Goal: Information Seeking & Learning: Learn about a topic

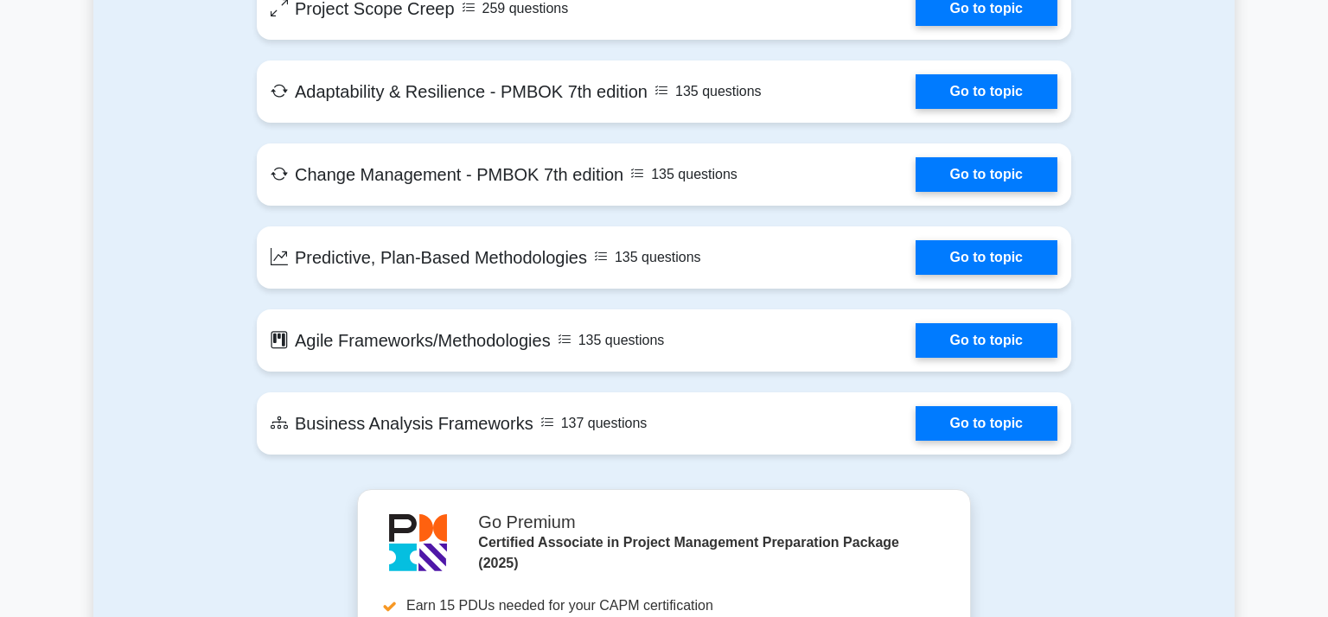
scroll to position [3679, 0]
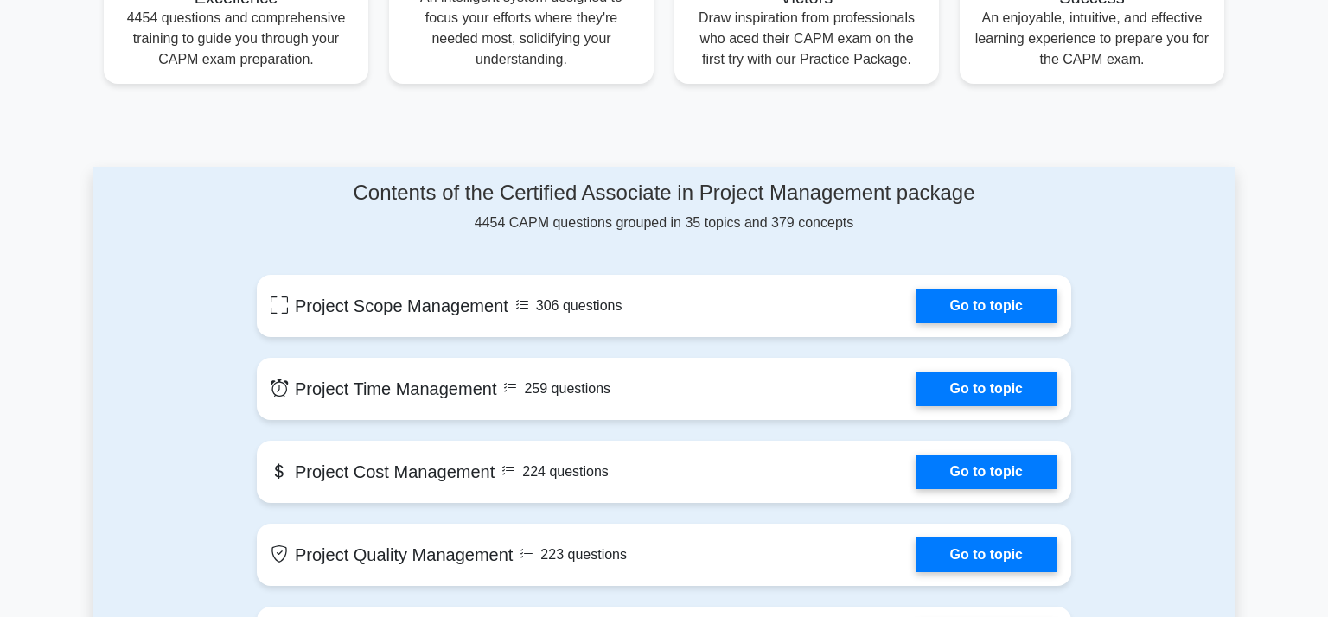
scroll to position [0, 0]
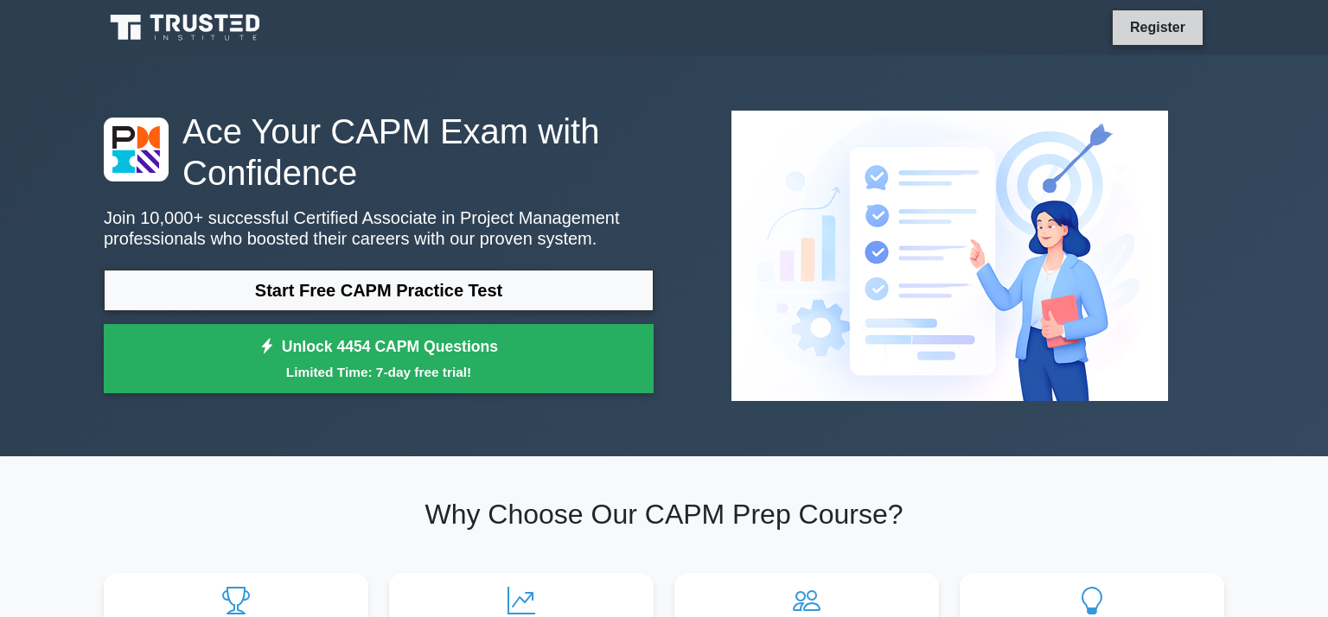
click at [1179, 28] on link "Register" at bounding box center [1157, 27] width 76 height 22
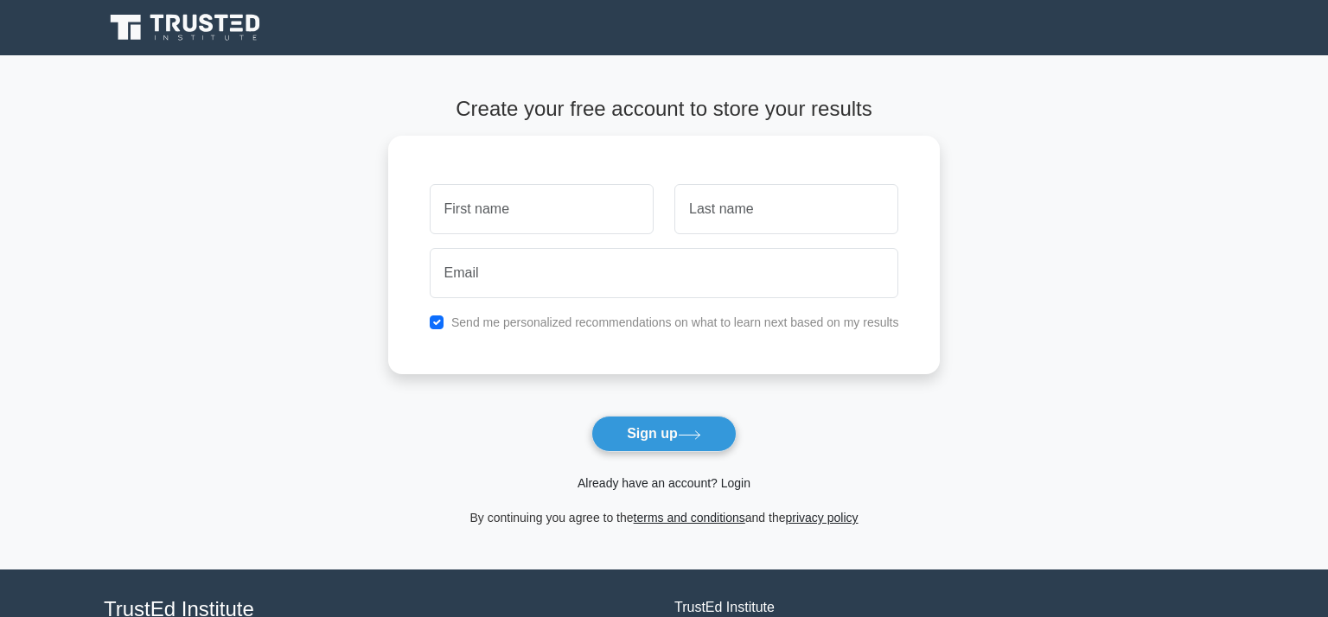
click at [685, 487] on link "Already have an account? Login" at bounding box center [663, 483] width 173 height 14
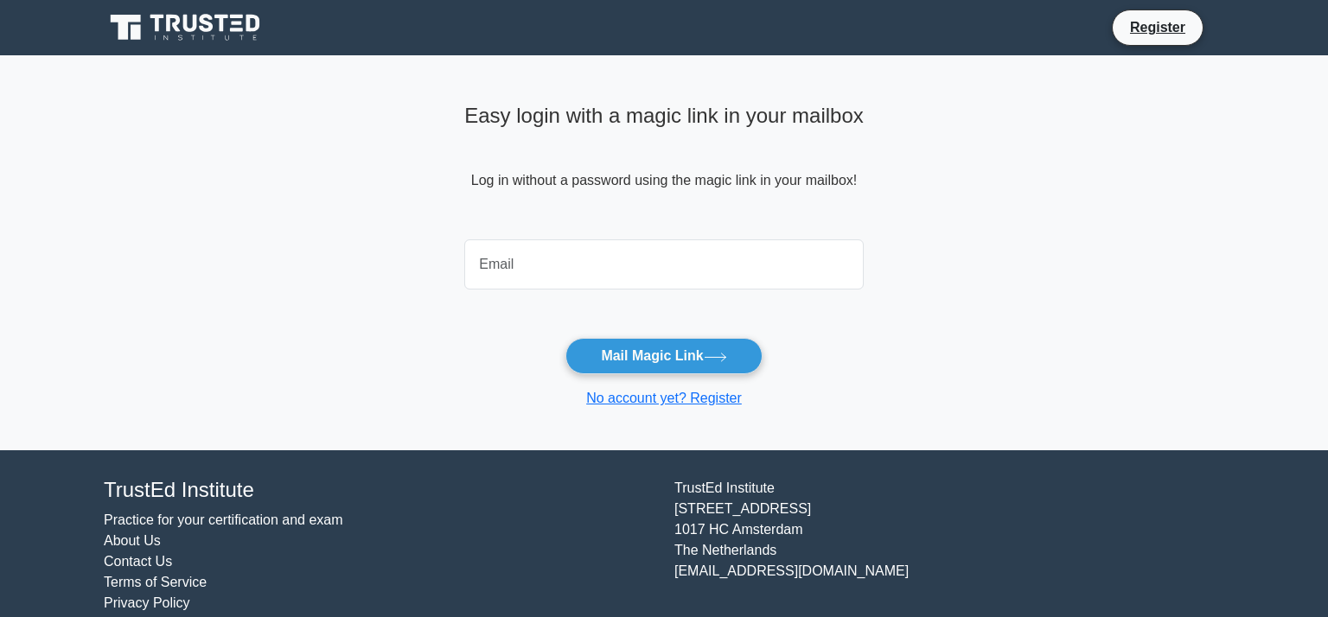
click at [638, 277] on input "email" at bounding box center [663, 264] width 399 height 50
type input "shamimahaithar@gmail.com"
click at [565, 338] on button "Mail Magic Link" at bounding box center [663, 356] width 196 height 36
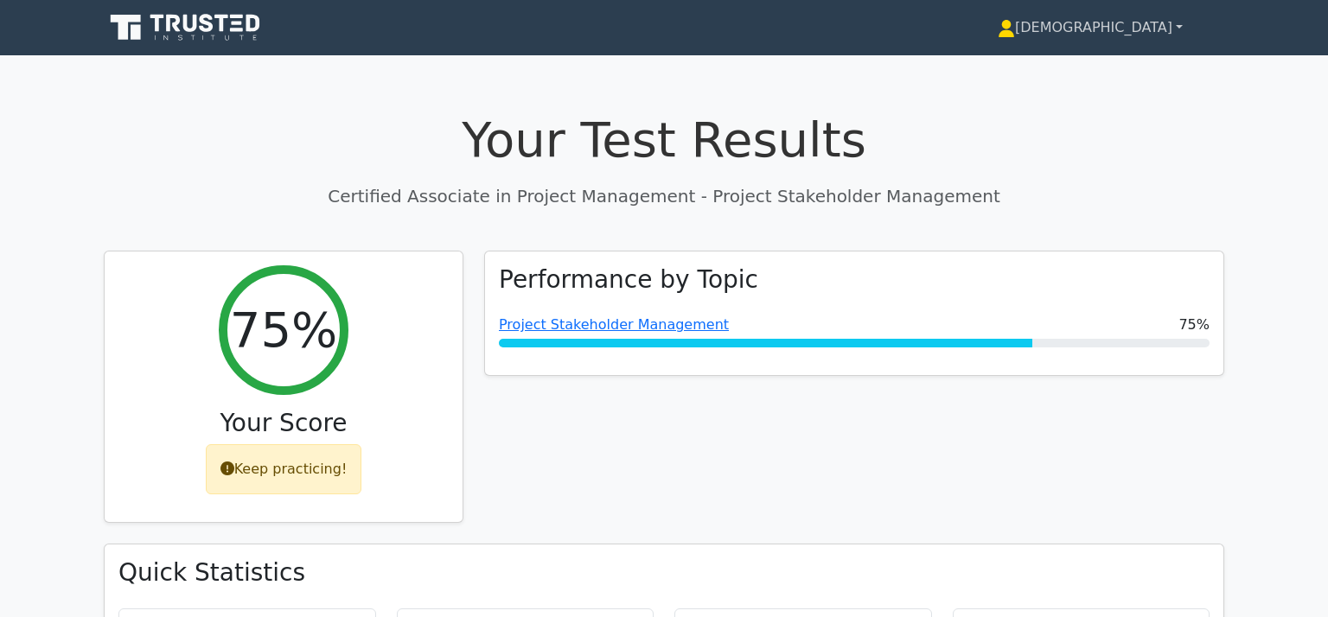
click at [1181, 33] on link "[DEMOGRAPHIC_DATA]" at bounding box center [1090, 27] width 268 height 35
click at [1165, 28] on link "[DEMOGRAPHIC_DATA]" at bounding box center [1090, 27] width 268 height 35
click at [1179, 26] on link "[DEMOGRAPHIC_DATA]" at bounding box center [1090, 27] width 268 height 35
click at [1134, 29] on link "[DEMOGRAPHIC_DATA]" at bounding box center [1090, 27] width 268 height 35
click at [1003, 208] on p "Certified Associate in Project Management - Project Stakeholder Management" at bounding box center [664, 196] width 1120 height 26
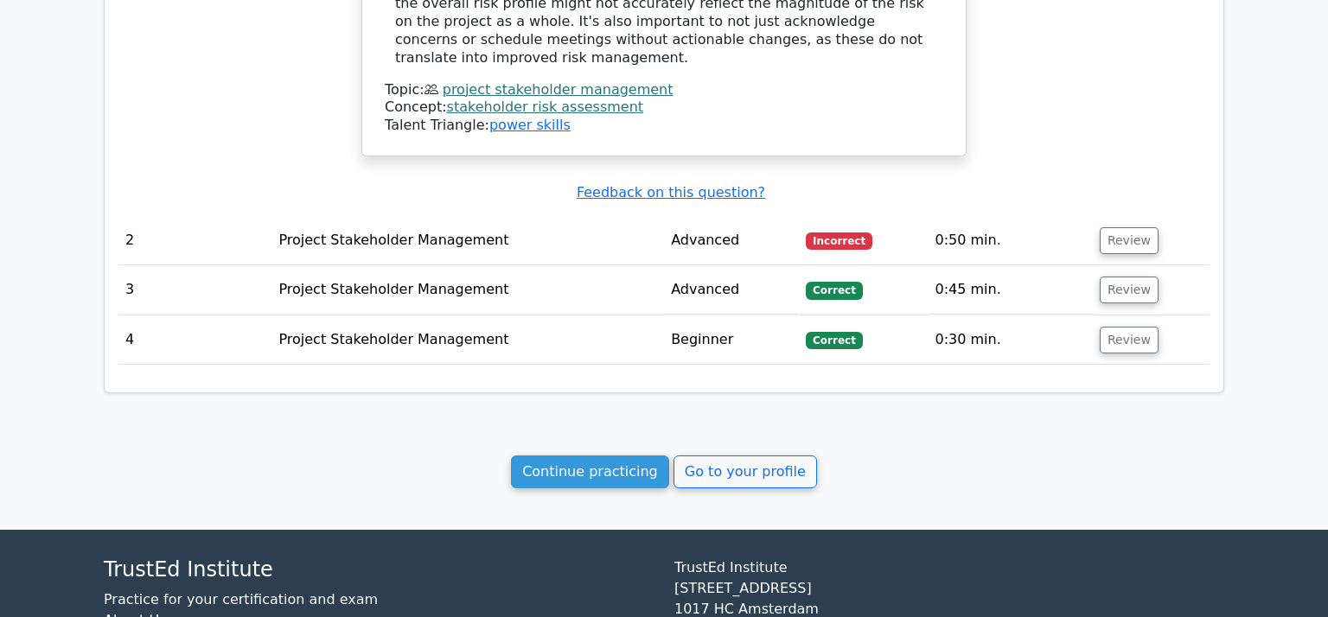
scroll to position [1659, 0]
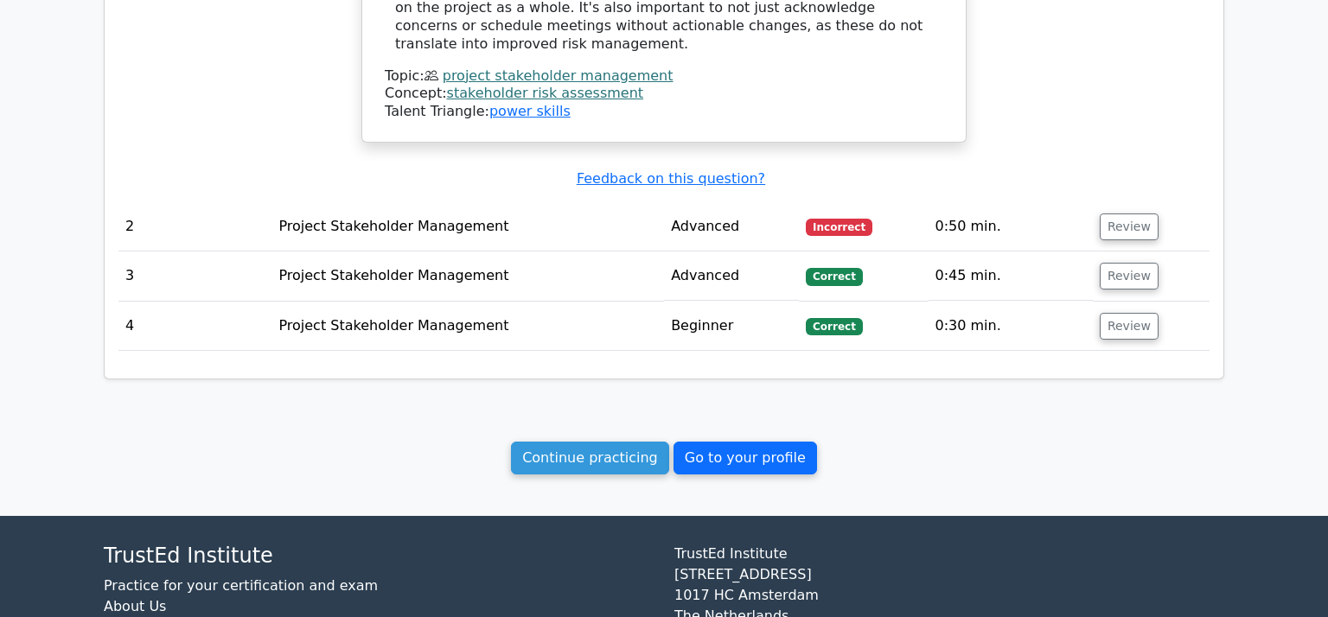
click at [716, 442] on link "Go to your profile" at bounding box center [744, 458] width 143 height 33
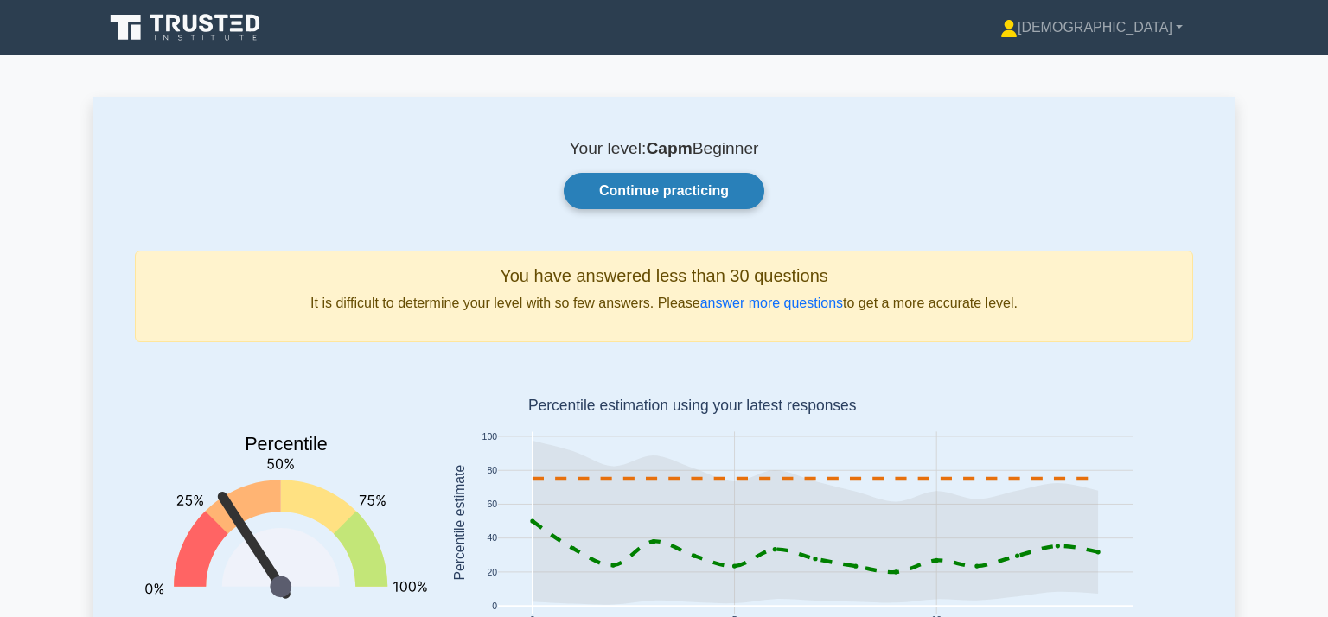
click at [691, 184] on link "Continue practicing" at bounding box center [664, 191] width 201 height 36
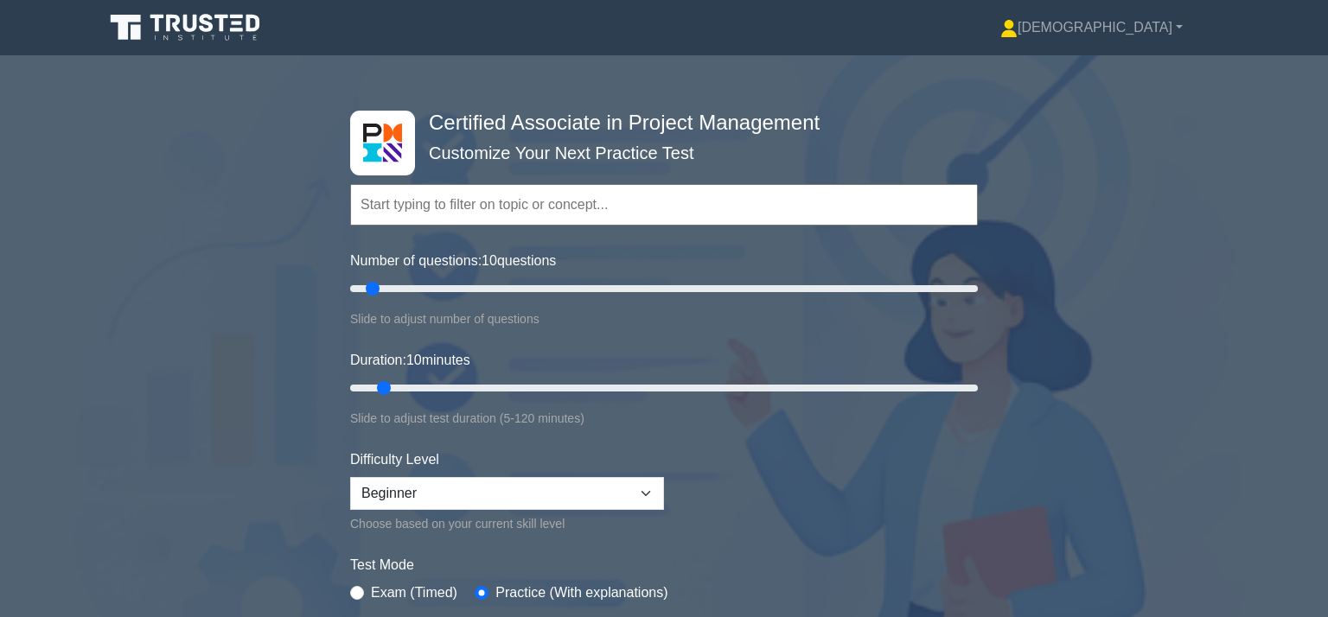
click at [506, 216] on input "text" at bounding box center [663, 204] width 627 height 41
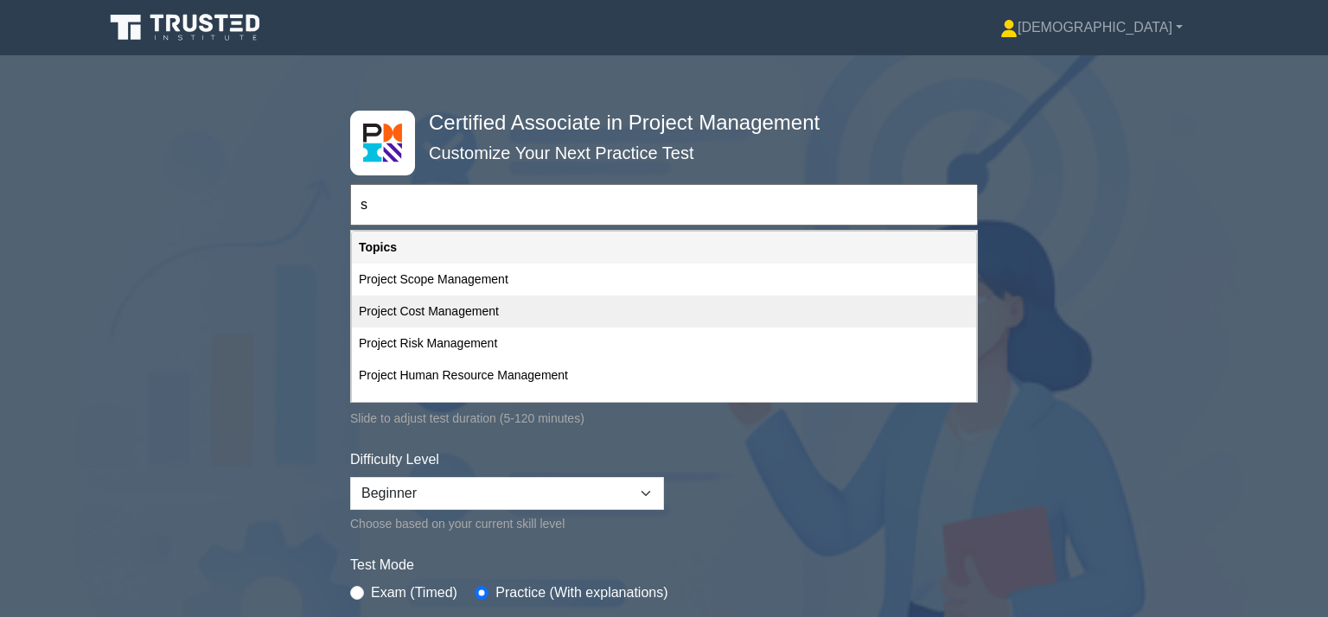
click at [484, 307] on div "Project Cost Management" at bounding box center [664, 312] width 624 height 32
type input "Project Cost Management"
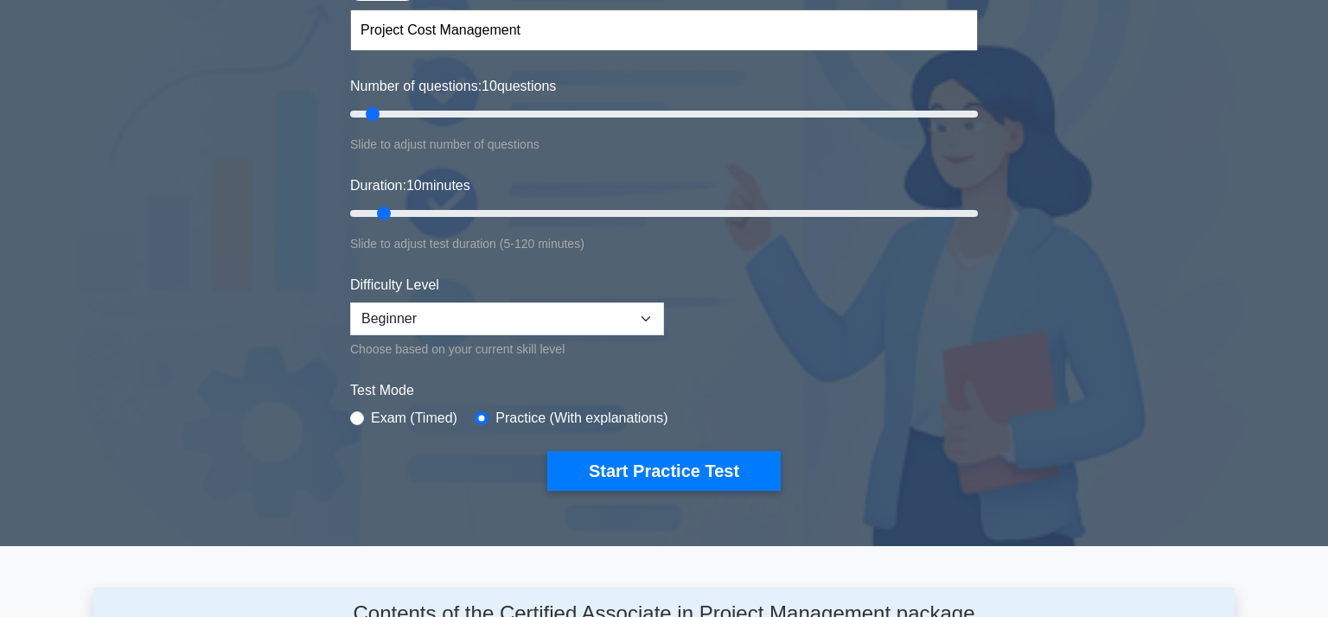
scroll to position [173, 0]
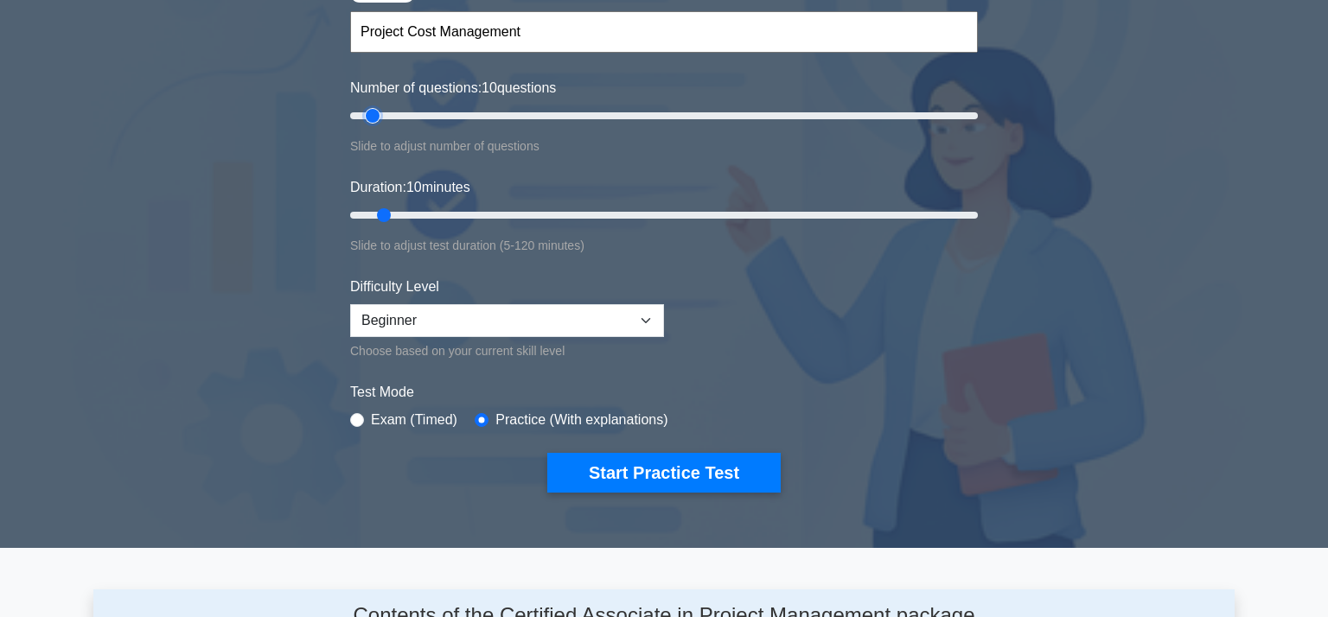
type input "90"
click at [625, 114] on input "Number of questions: 10 questions" at bounding box center [663, 115] width 627 height 21
drag, startPoint x: 627, startPoint y: 119, endPoint x: 391, endPoint y: 137, distance: 236.6
type input "15"
click at [391, 126] on input "Number of questions: 15 questions" at bounding box center [663, 115] width 627 height 21
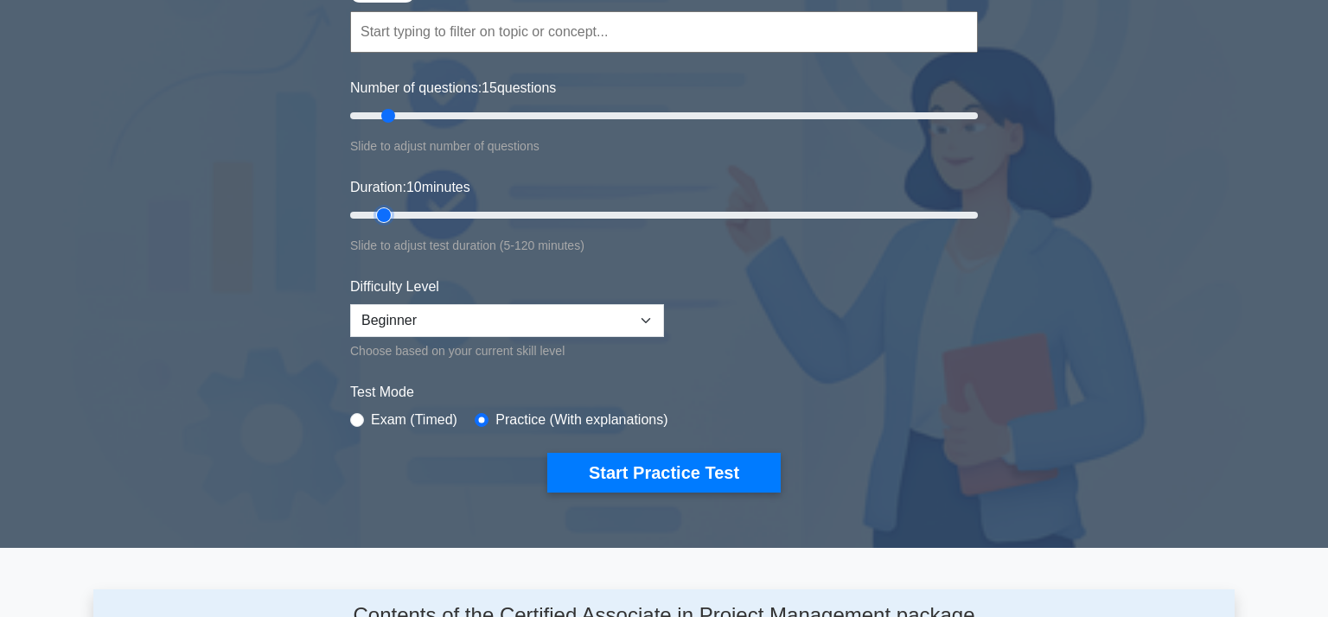
type input "35"
click at [521, 214] on input "Duration: 10 minutes" at bounding box center [663, 215] width 627 height 21
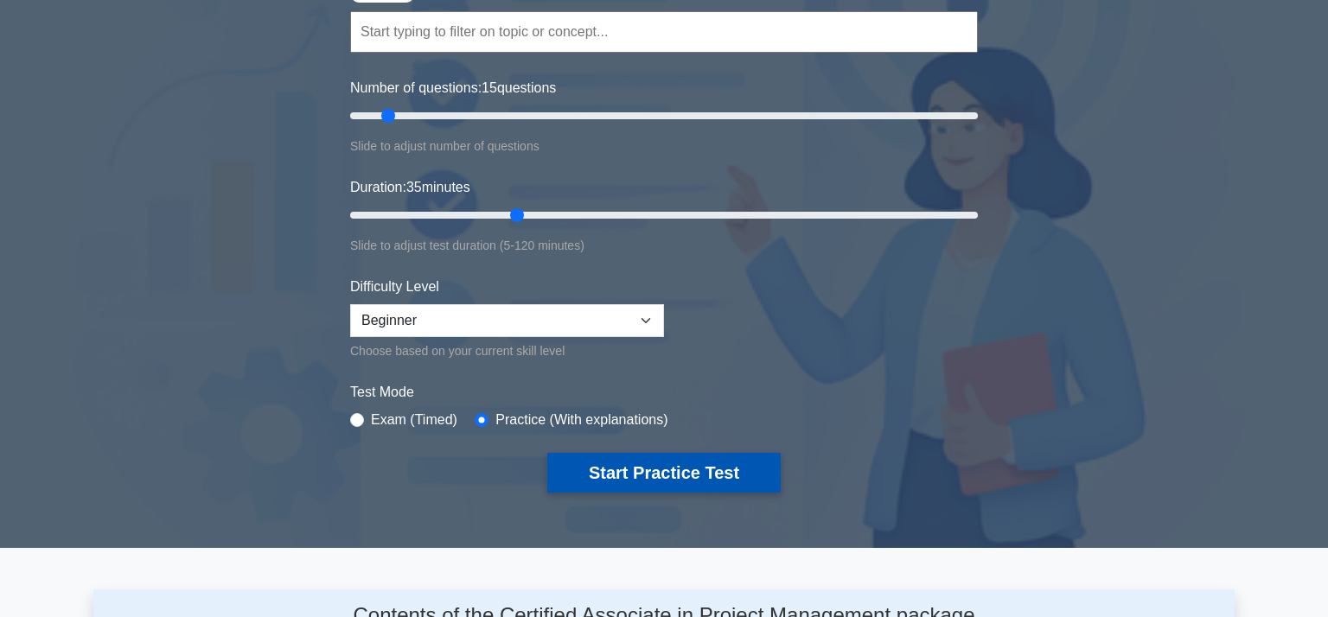
click at [672, 480] on button "Start Practice Test" at bounding box center [663, 473] width 233 height 40
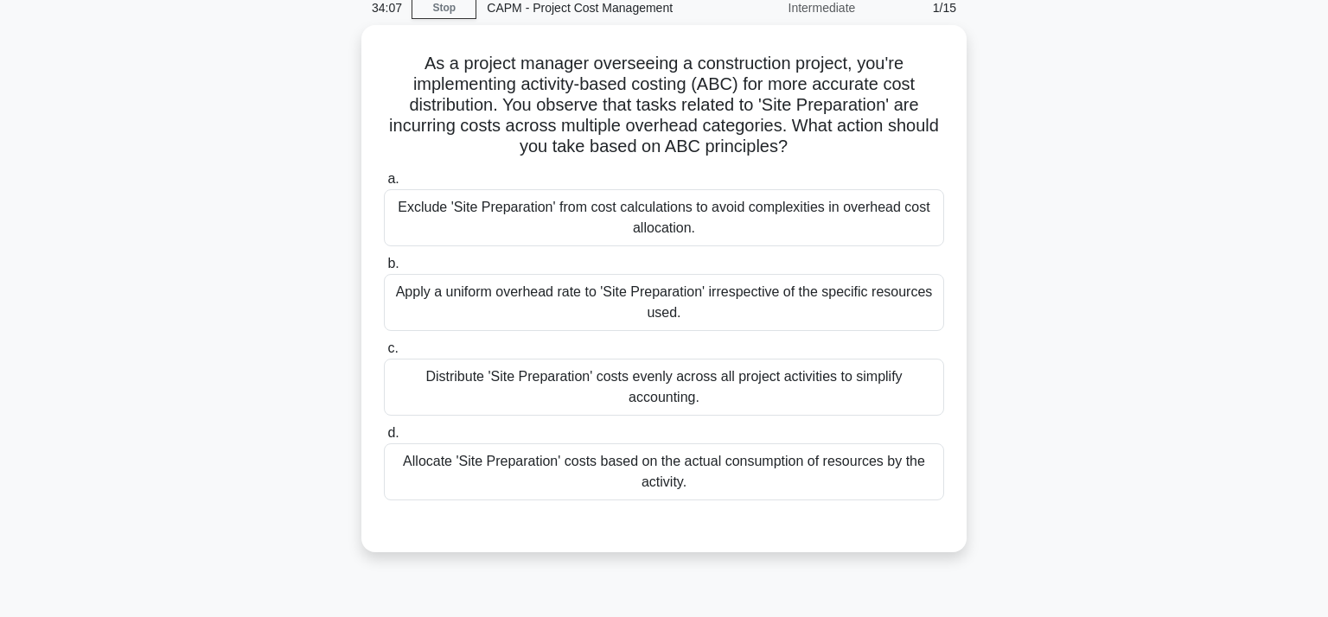
scroll to position [104, 0]
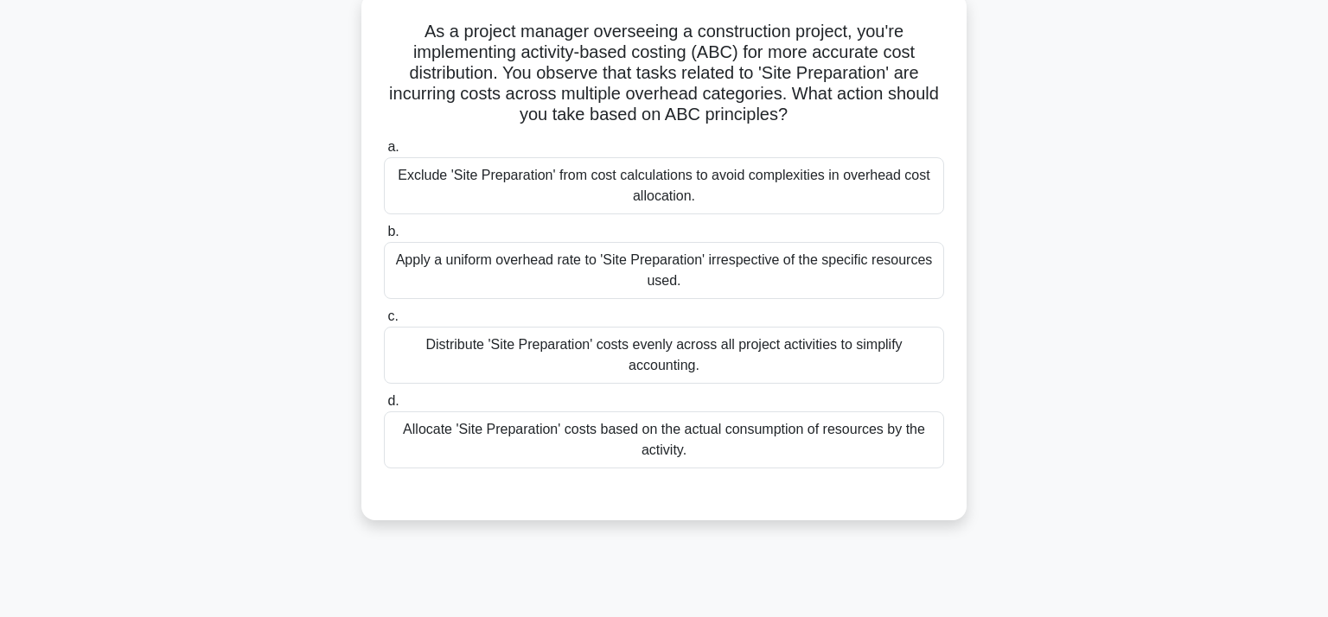
click at [631, 452] on div "Allocate 'Site Preparation' costs based on the actual consumption of resources …" at bounding box center [664, 439] width 560 height 57
click at [384, 407] on input "d. Allocate 'Site Preparation' costs based on the actual consumption of resourc…" at bounding box center [384, 401] width 0 height 11
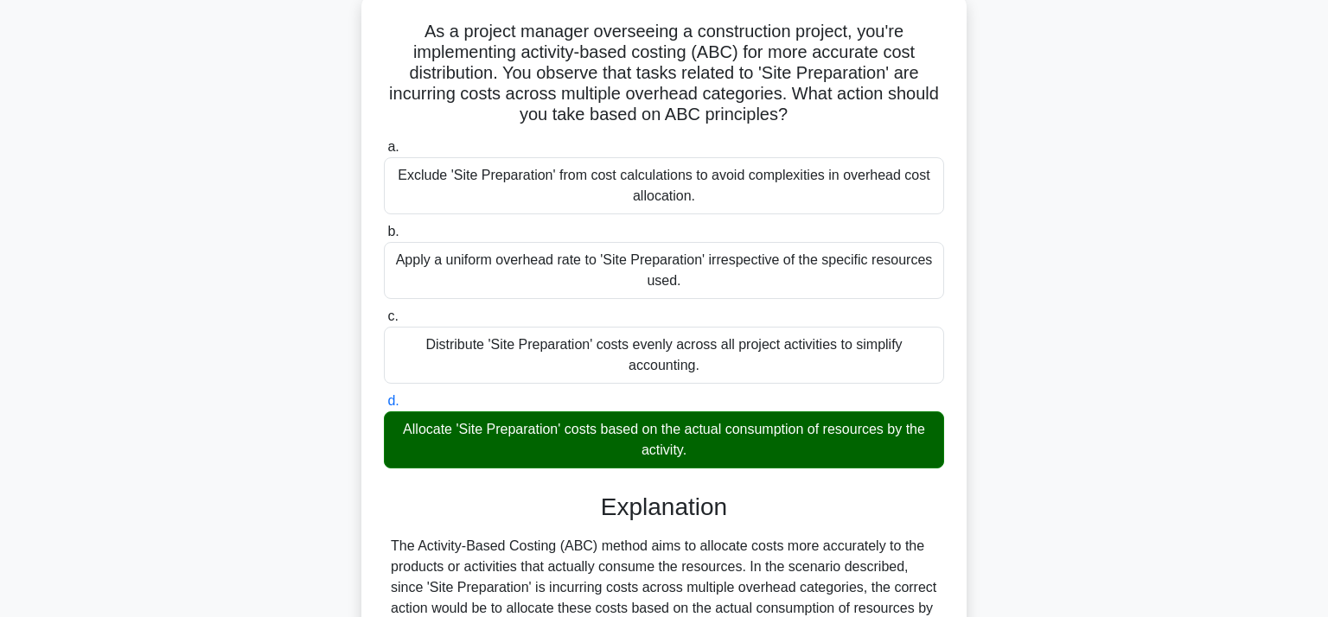
click at [384, 142] on input "a. Exclude 'Site Preparation' from cost calculations to avoid complexities in o…" at bounding box center [384, 147] width 0 height 11
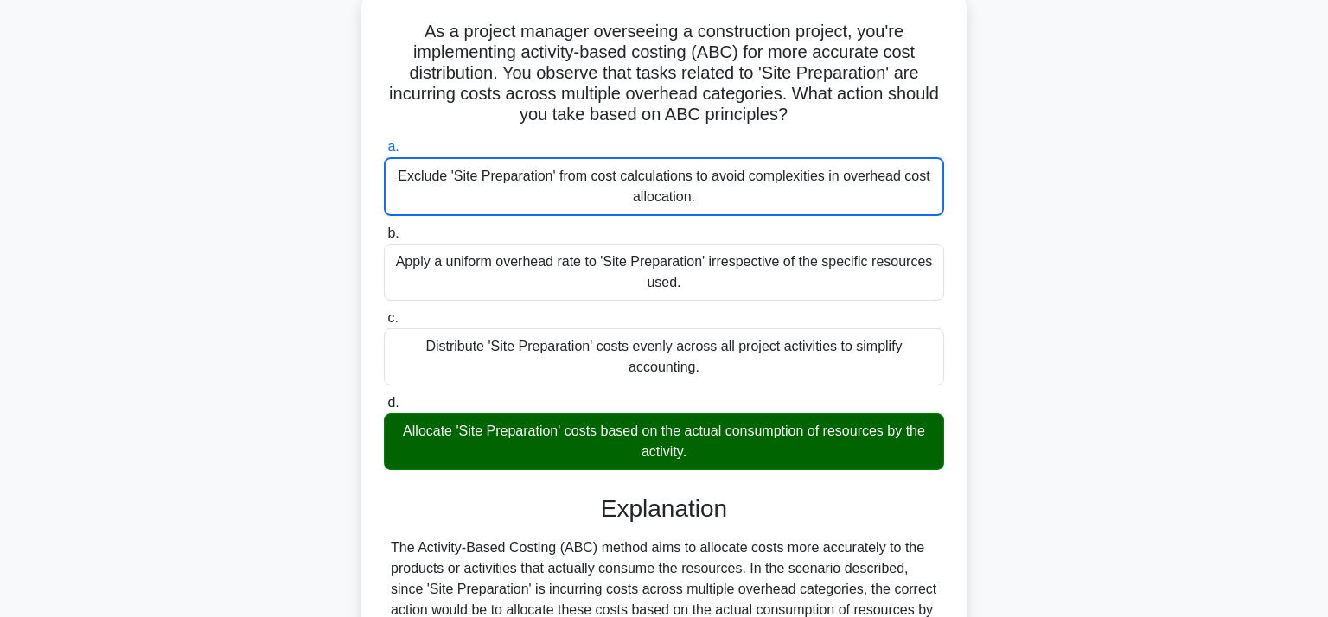
click at [384, 228] on input "b. Apply a uniform overhead rate to 'Site Preparation' irrespective of the spec…" at bounding box center [384, 233] width 0 height 11
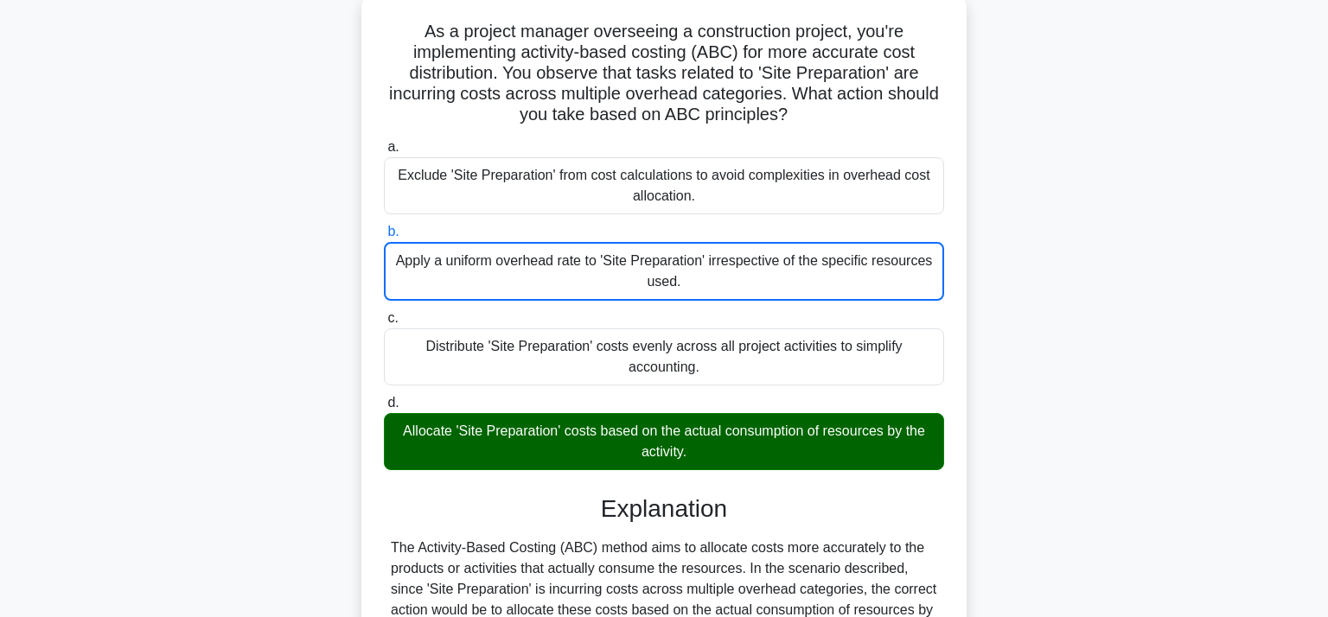
click at [384, 313] on input "c. Distribute 'Site Preparation' costs evenly across all project activities to …" at bounding box center [384, 318] width 0 height 11
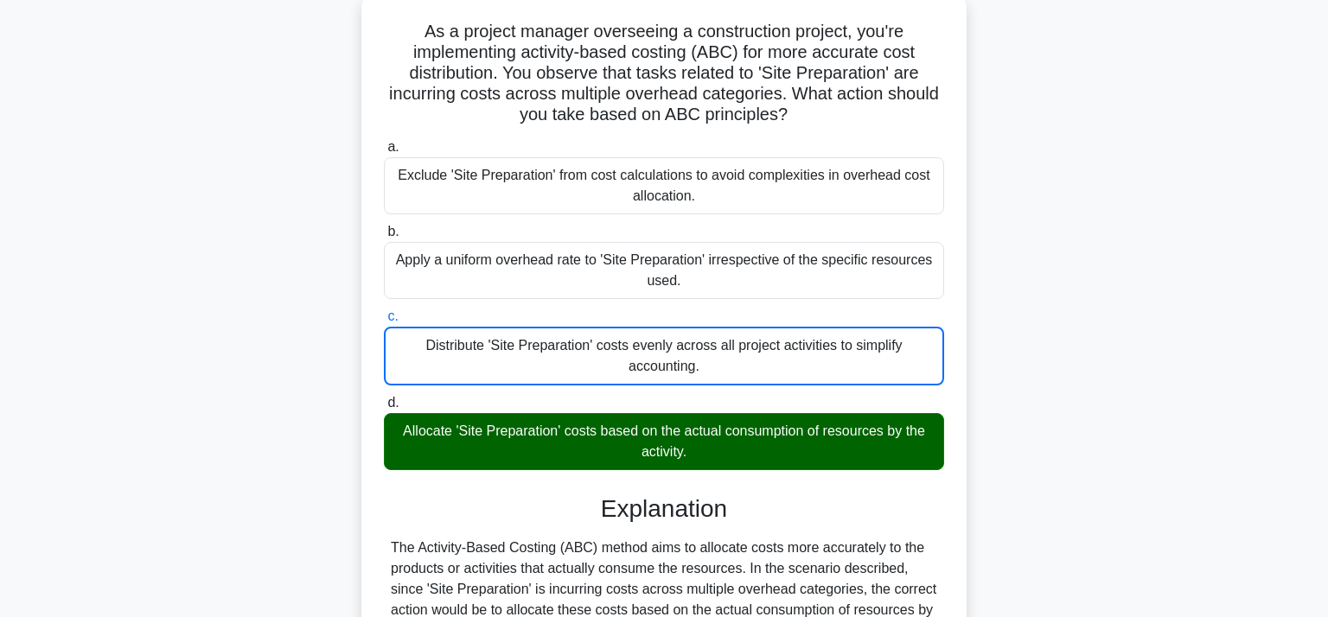
click at [384, 398] on input "d. Allocate 'Site Preparation' costs based on the actual consumption of resourc…" at bounding box center [384, 403] width 0 height 11
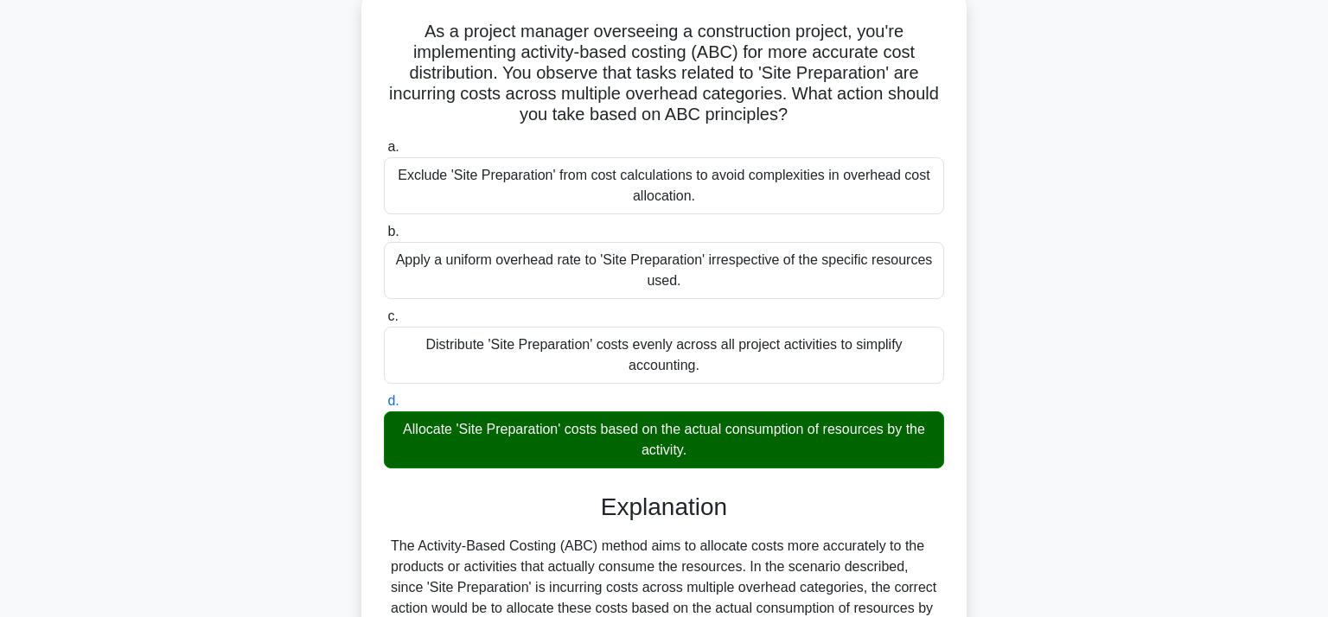
click at [384, 142] on input "a. Exclude 'Site Preparation' from cost calculations to avoid complexities in o…" at bounding box center [384, 147] width 0 height 11
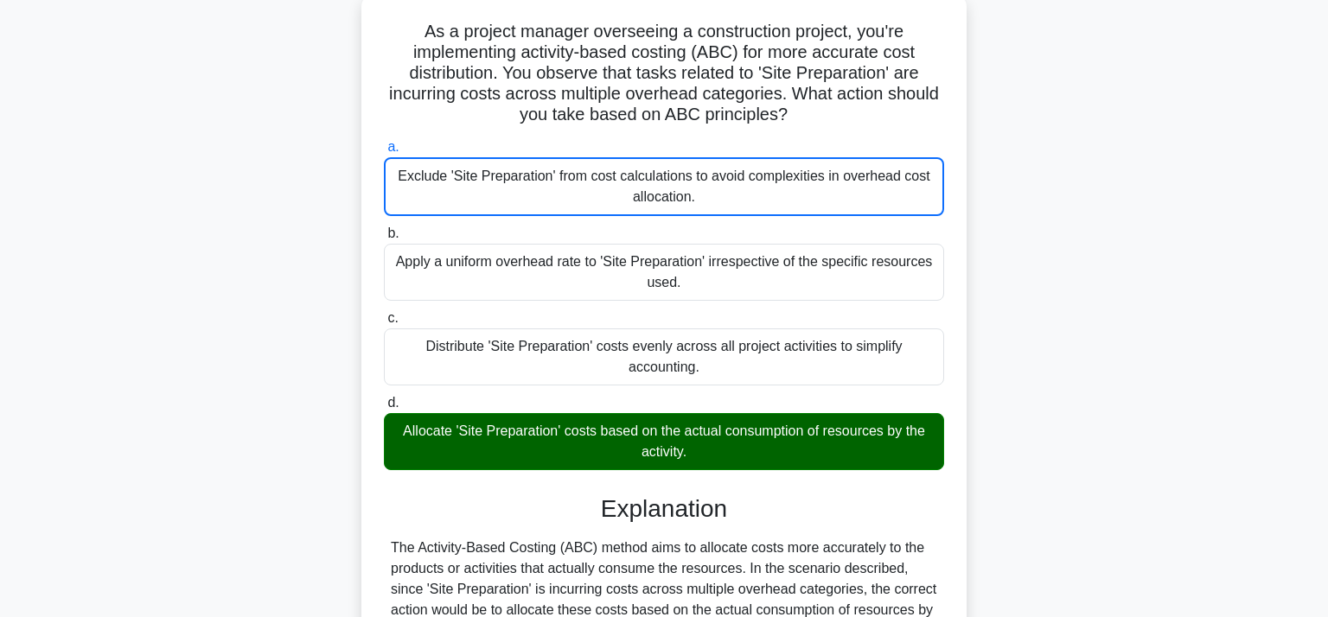
click at [384, 228] on input "b. Apply a uniform overhead rate to 'Site Preparation' irrespective of the spec…" at bounding box center [384, 233] width 0 height 11
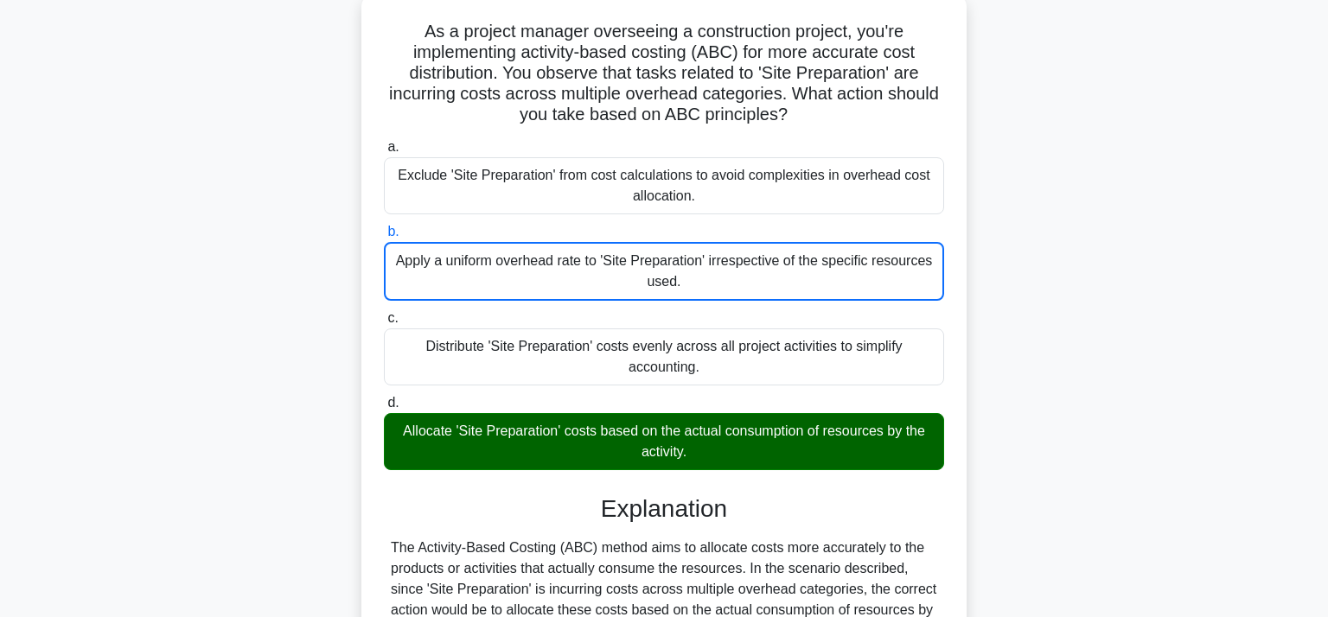
click at [384, 313] on input "c. Distribute 'Site Preparation' costs evenly across all project activities to …" at bounding box center [384, 318] width 0 height 11
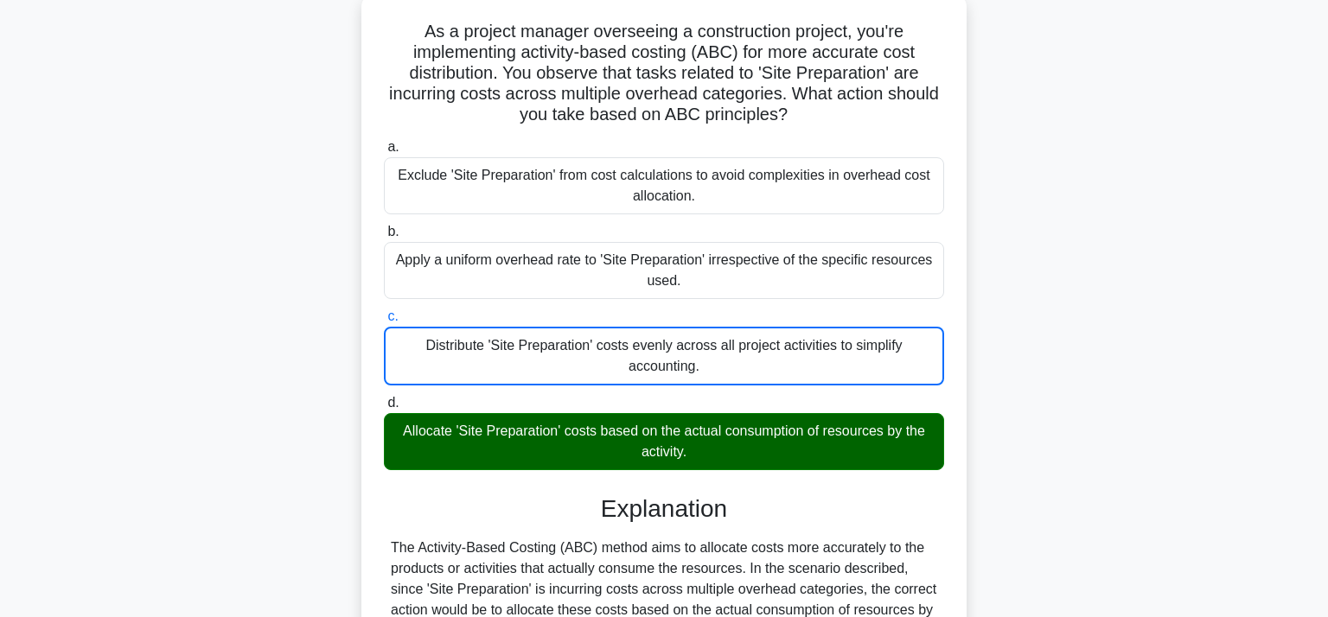
click at [384, 398] on input "d. Allocate 'Site Preparation' costs based on the actual consumption of resourc…" at bounding box center [384, 403] width 0 height 11
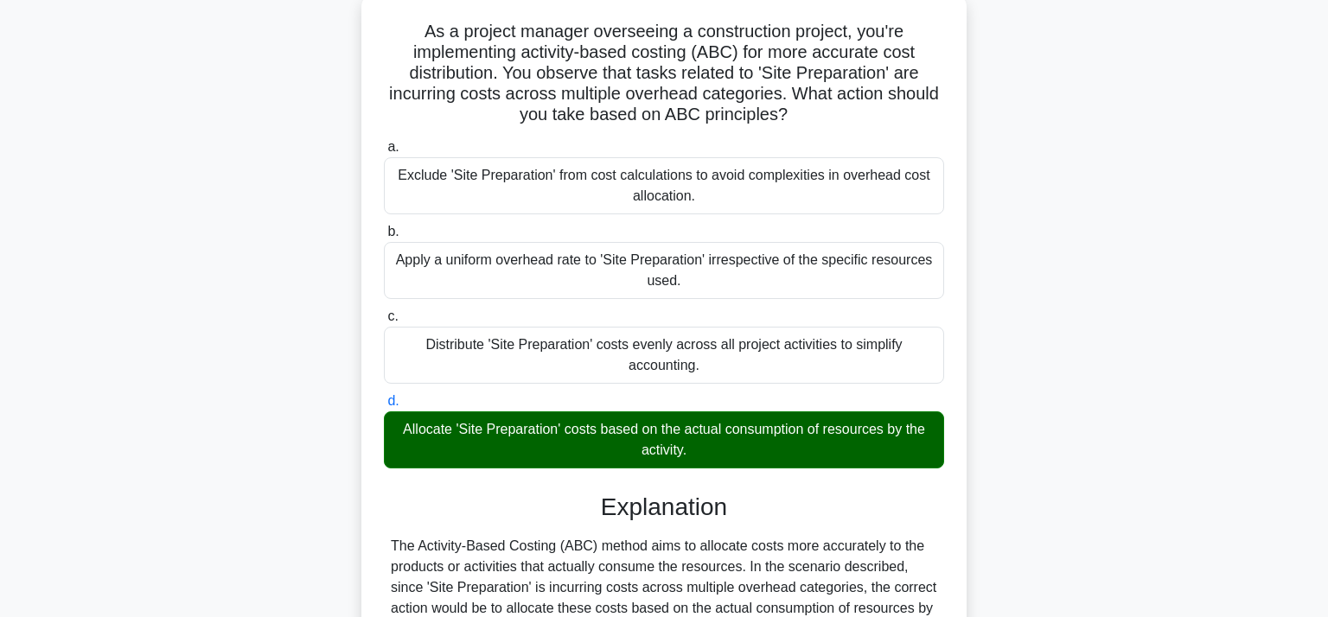
click at [384, 142] on input "a. Exclude 'Site Preparation' from cost calculations to avoid complexities in o…" at bounding box center [384, 147] width 0 height 11
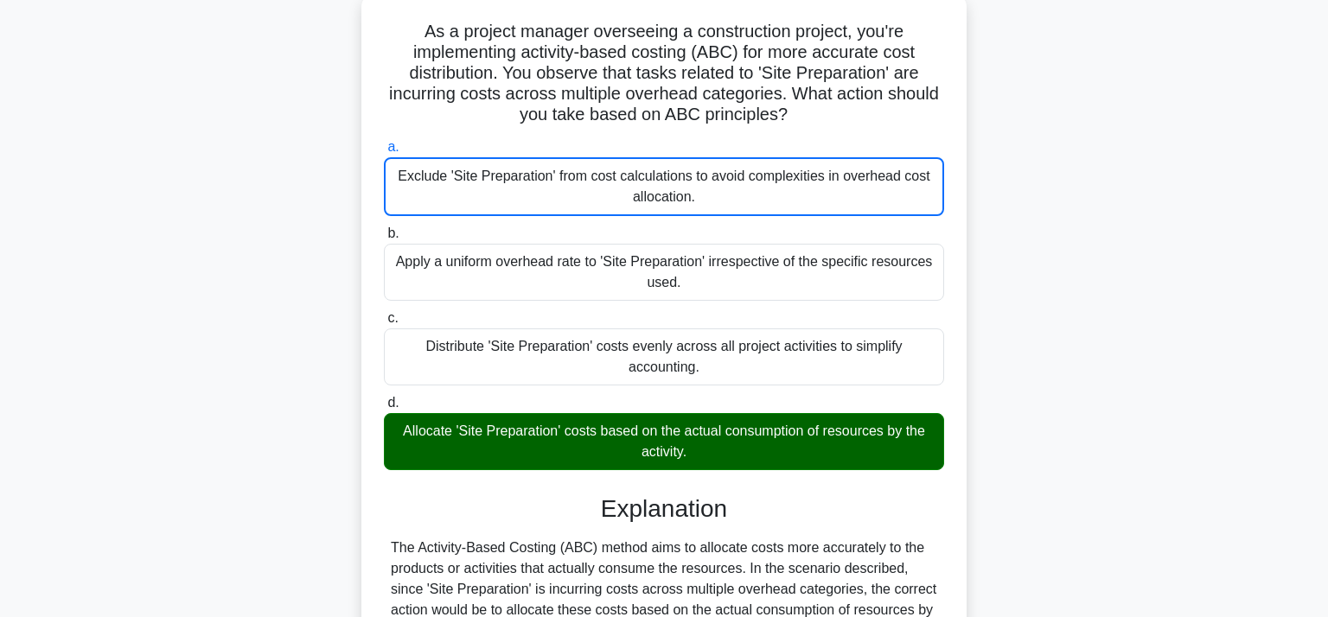
click at [384, 228] on input "b. Apply a uniform overhead rate to 'Site Preparation' irrespective of the spec…" at bounding box center [384, 233] width 0 height 11
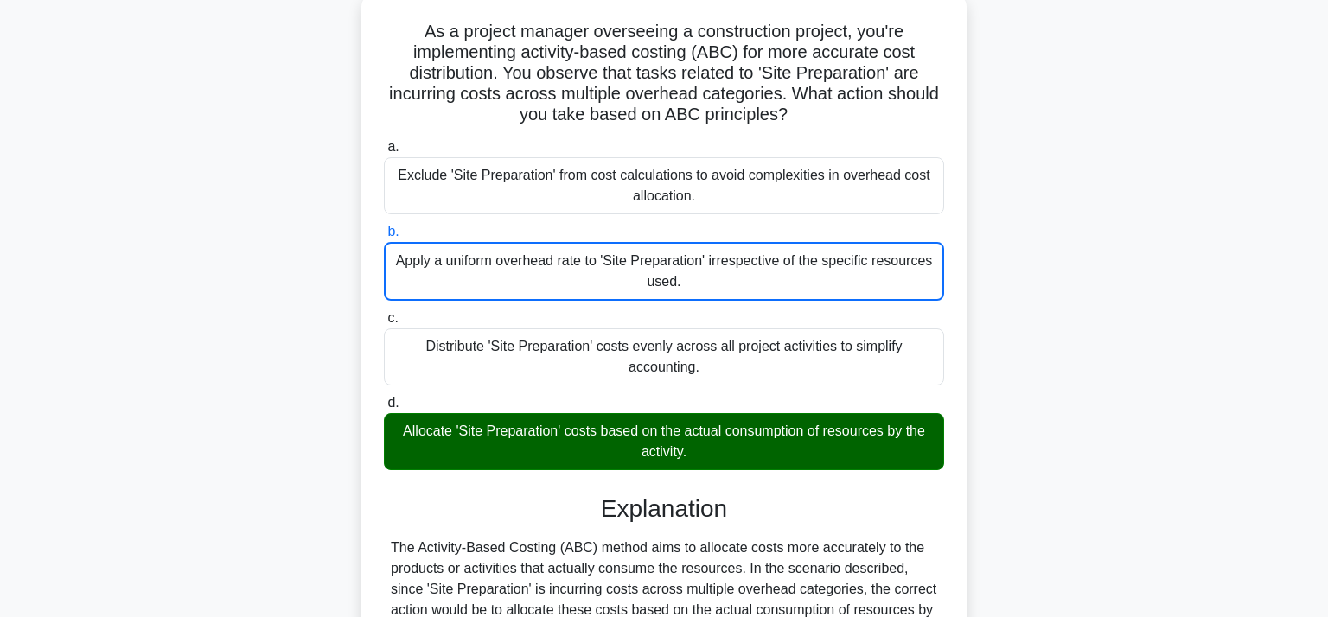
click at [384, 313] on input "c. Distribute 'Site Preparation' costs evenly across all project activities to …" at bounding box center [384, 318] width 0 height 11
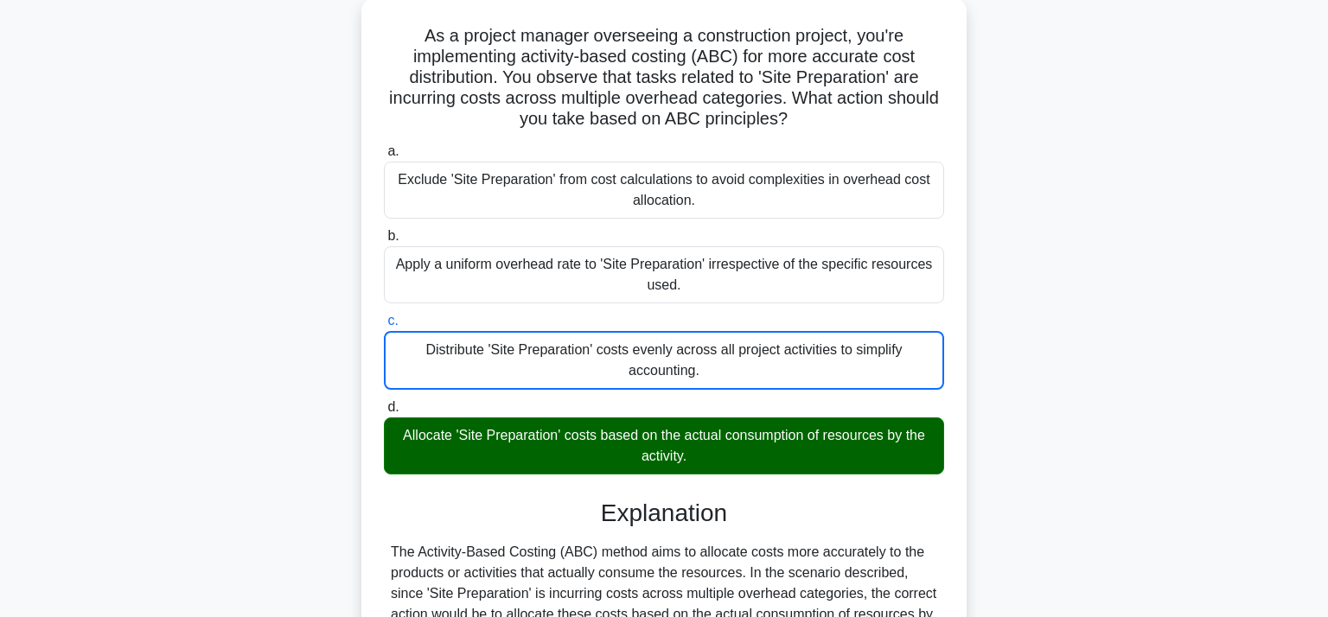
click at [384, 402] on input "d. Allocate 'Site Preparation' costs based on the actual consumption of resourc…" at bounding box center [384, 407] width 0 height 11
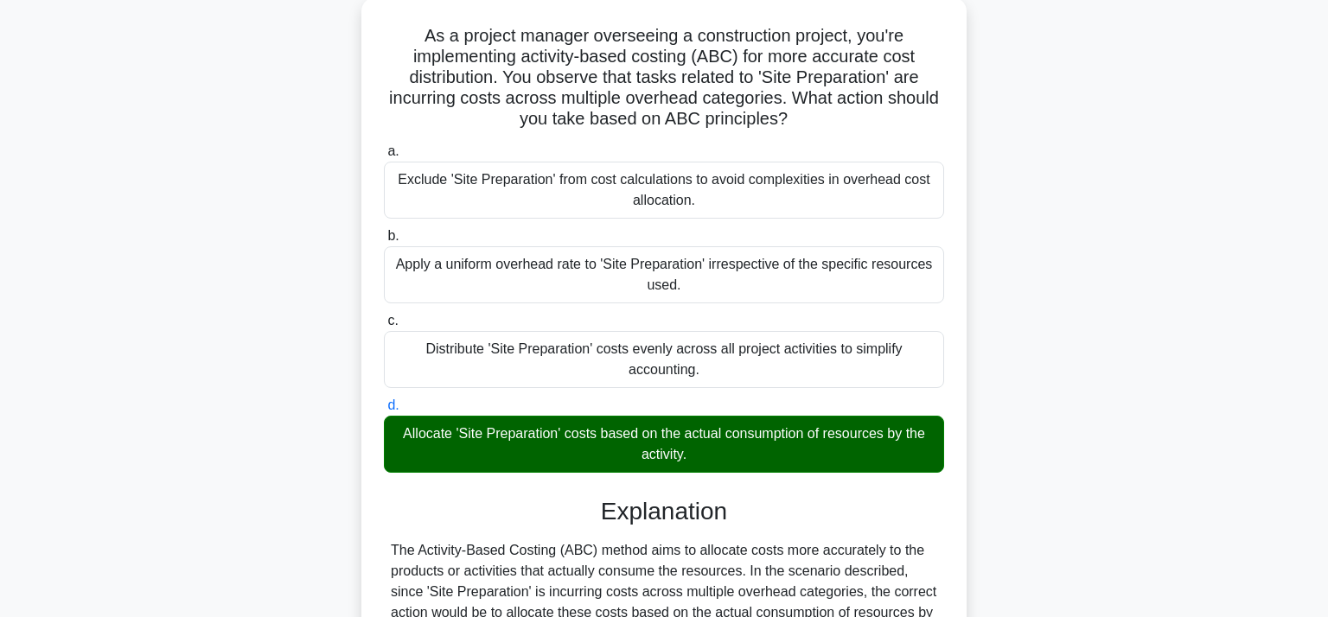
click at [384, 146] on input "a. Exclude 'Site Preparation' from cost calculations to avoid complexities in o…" at bounding box center [384, 151] width 0 height 11
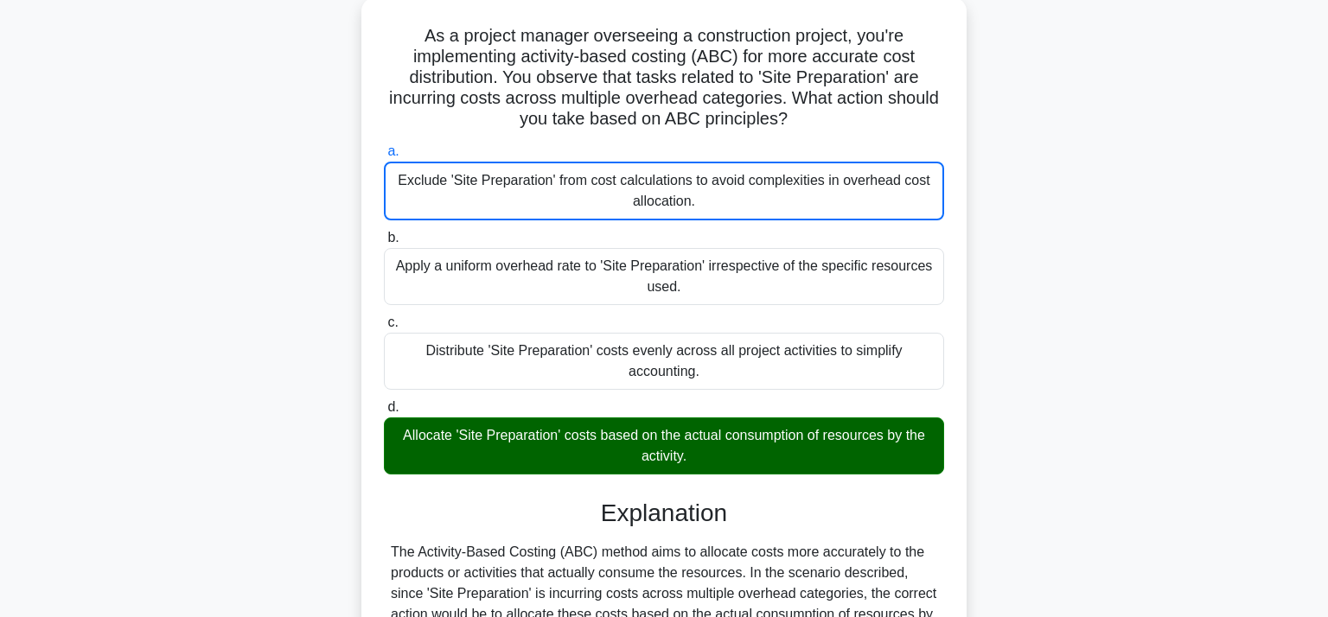
click at [384, 232] on input "b. Apply a uniform overhead rate to 'Site Preparation' irrespective of the spec…" at bounding box center [384, 237] width 0 height 11
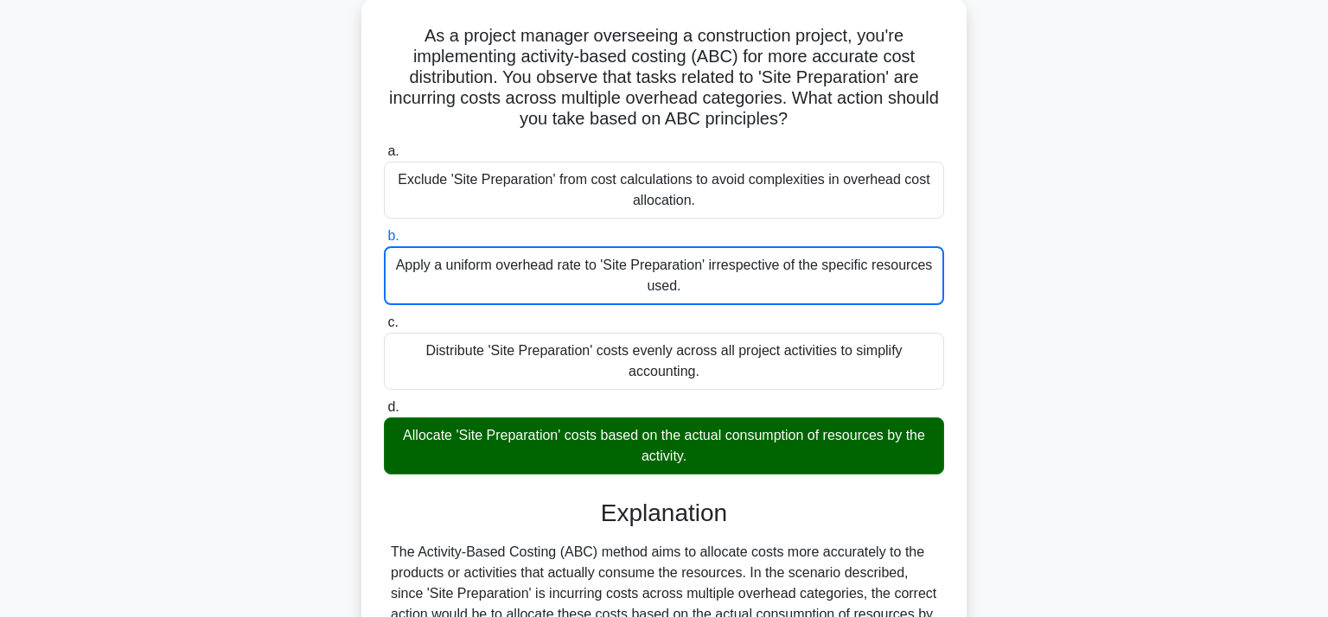
click at [384, 317] on input "c. Distribute 'Site Preparation' costs evenly across all project activities to …" at bounding box center [384, 322] width 0 height 11
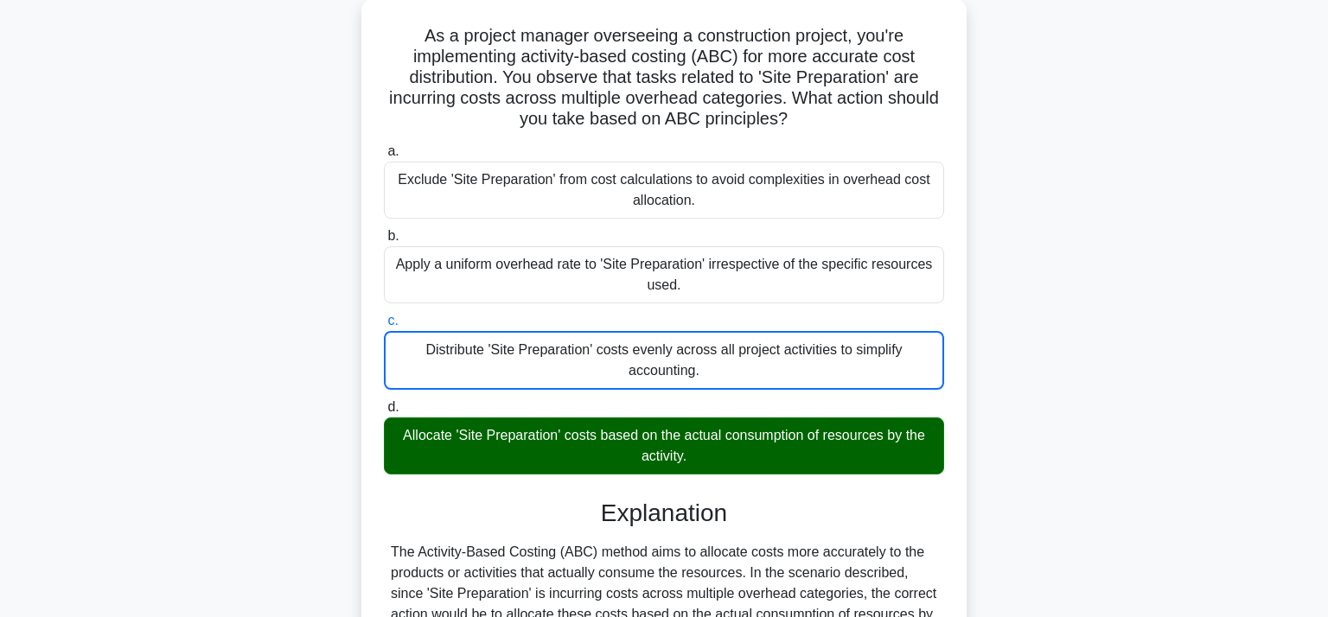
click at [384, 402] on input "d. Allocate 'Site Preparation' costs based on the actual consumption of resourc…" at bounding box center [384, 407] width 0 height 11
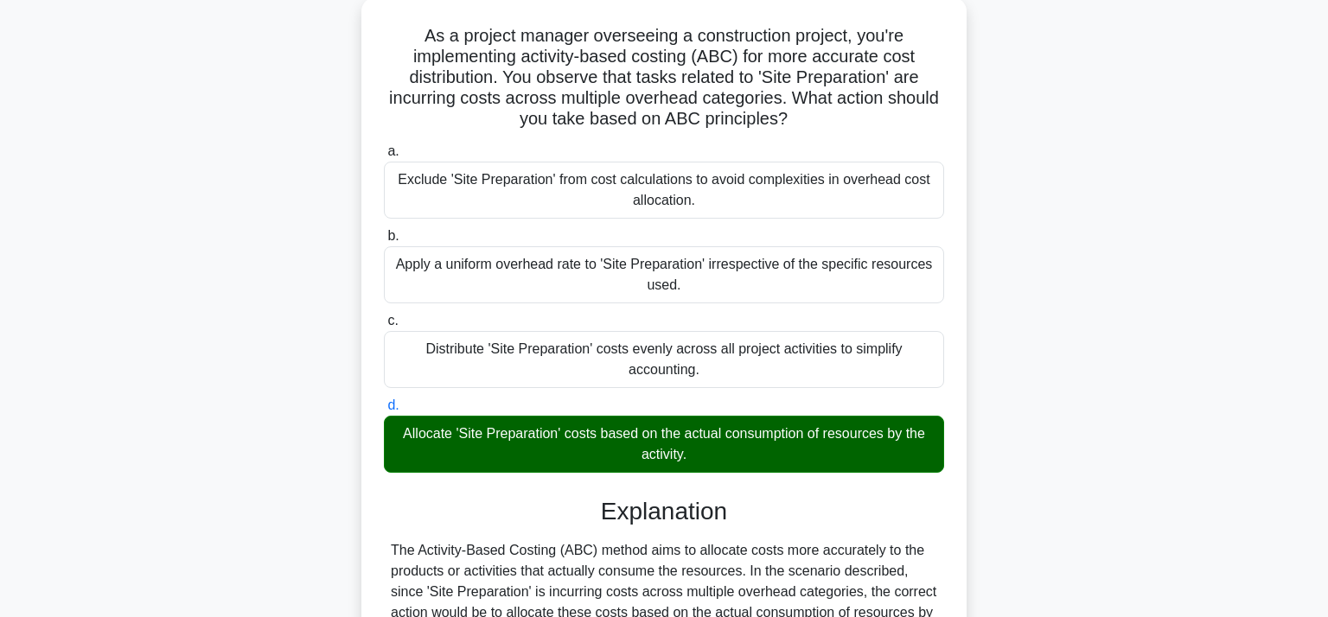
click at [384, 146] on input "a. Exclude 'Site Preparation' from cost calculations to avoid complexities in o…" at bounding box center [384, 151] width 0 height 11
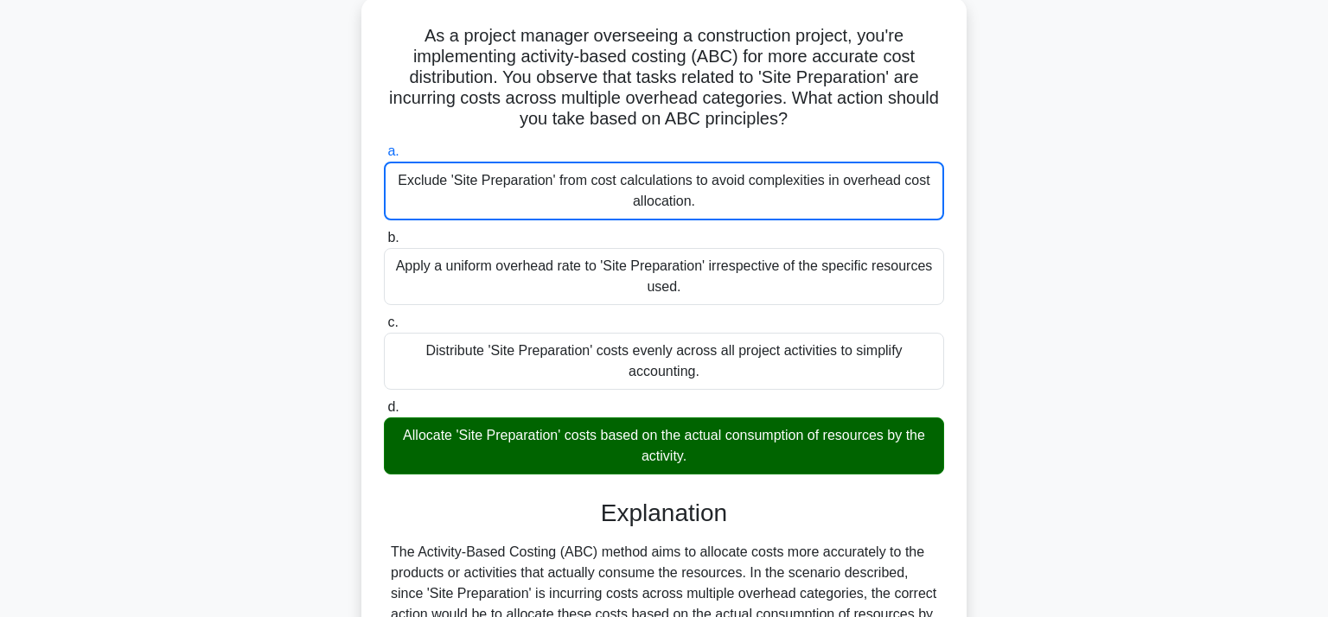
click at [384, 232] on input "b. Apply a uniform overhead rate to 'Site Preparation' irrespective of the spec…" at bounding box center [384, 237] width 0 height 11
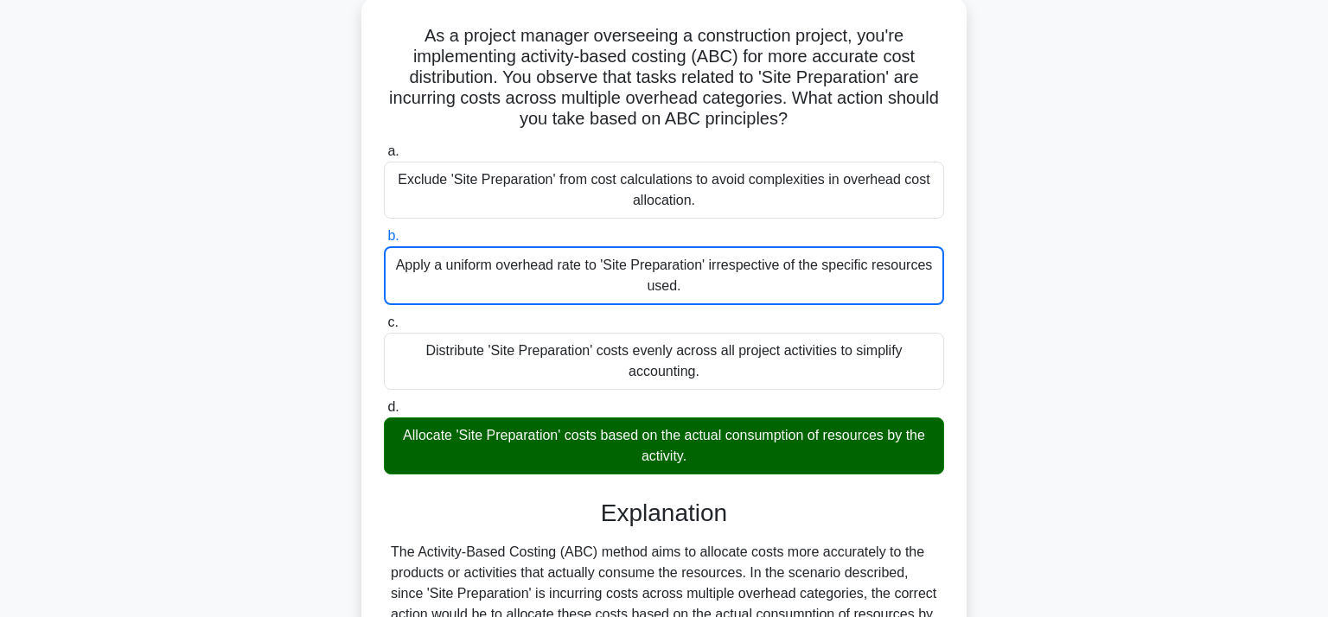
click at [384, 317] on input "c. Distribute 'Site Preparation' costs evenly across all project activities to …" at bounding box center [384, 322] width 0 height 11
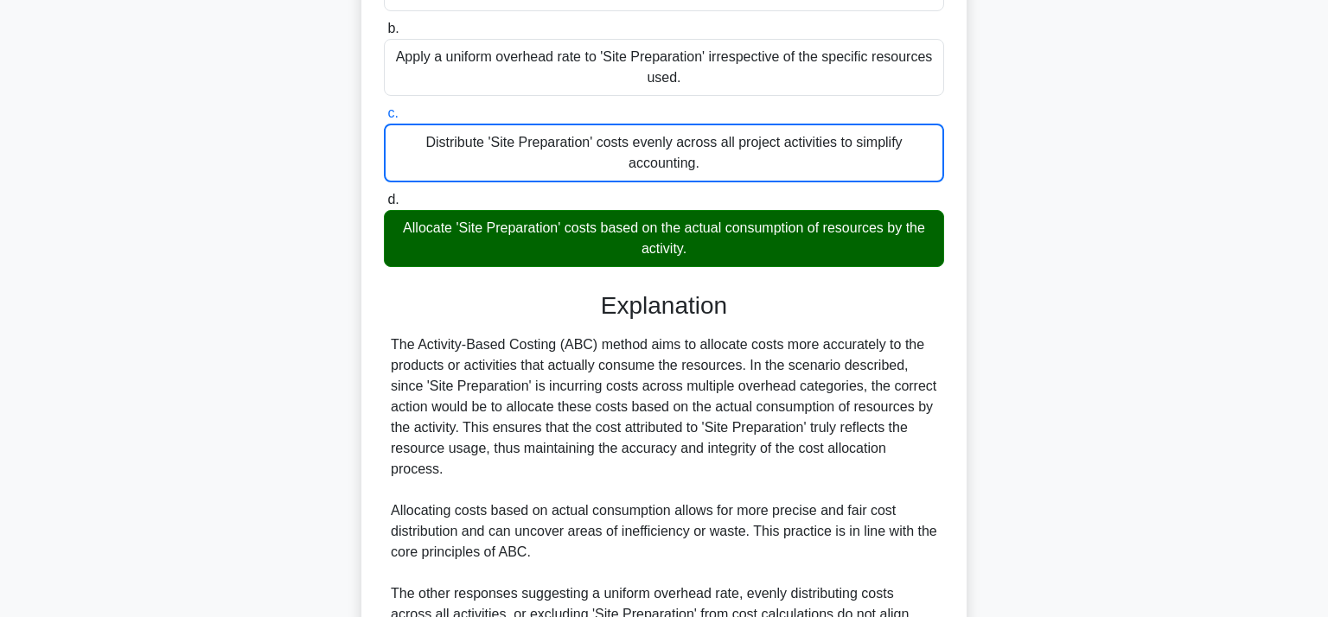
scroll to position [312, 0]
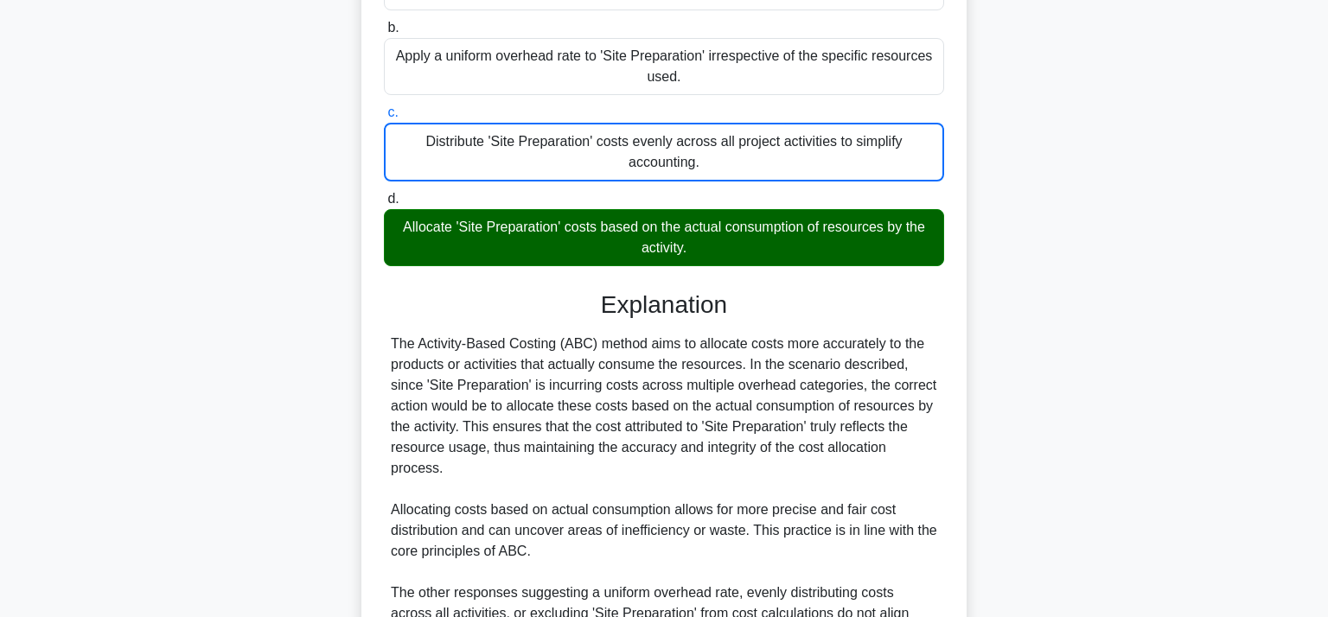
click at [384, 194] on input "d. Allocate 'Site Preparation' costs based on the actual consumption of resourc…" at bounding box center [384, 199] width 0 height 11
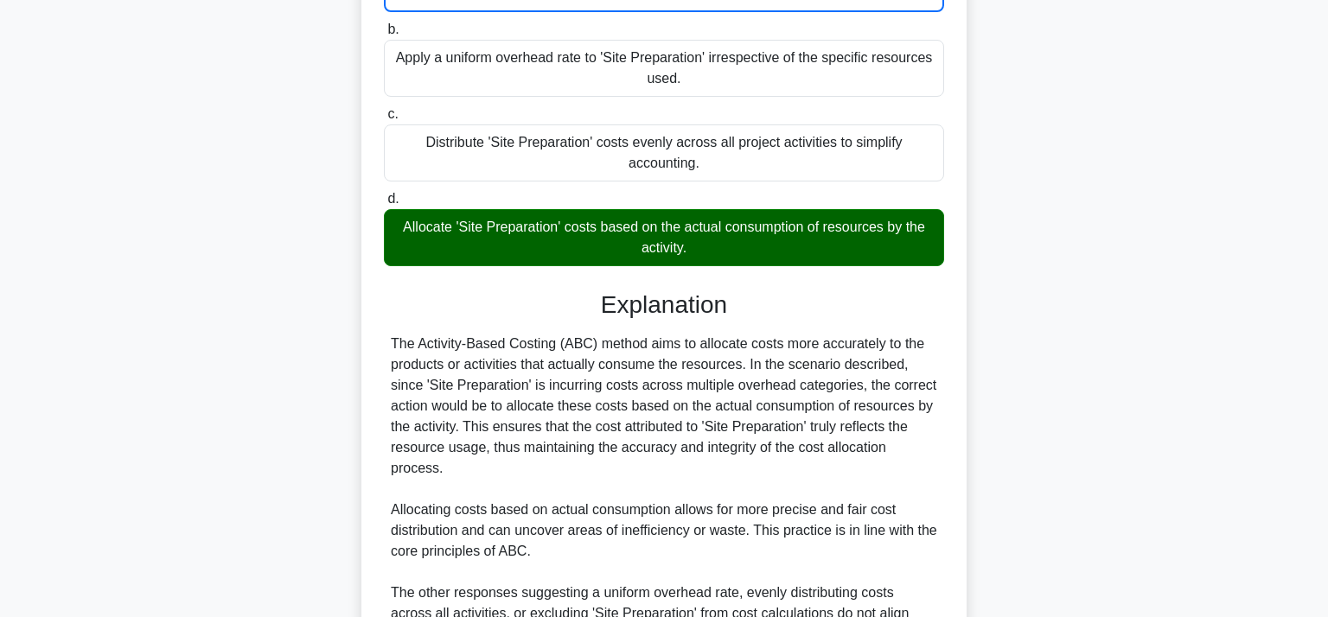
click at [384, 24] on input "b. Apply a uniform overhead rate to 'Site Preparation' irrespective of the spec…" at bounding box center [384, 29] width 0 height 11
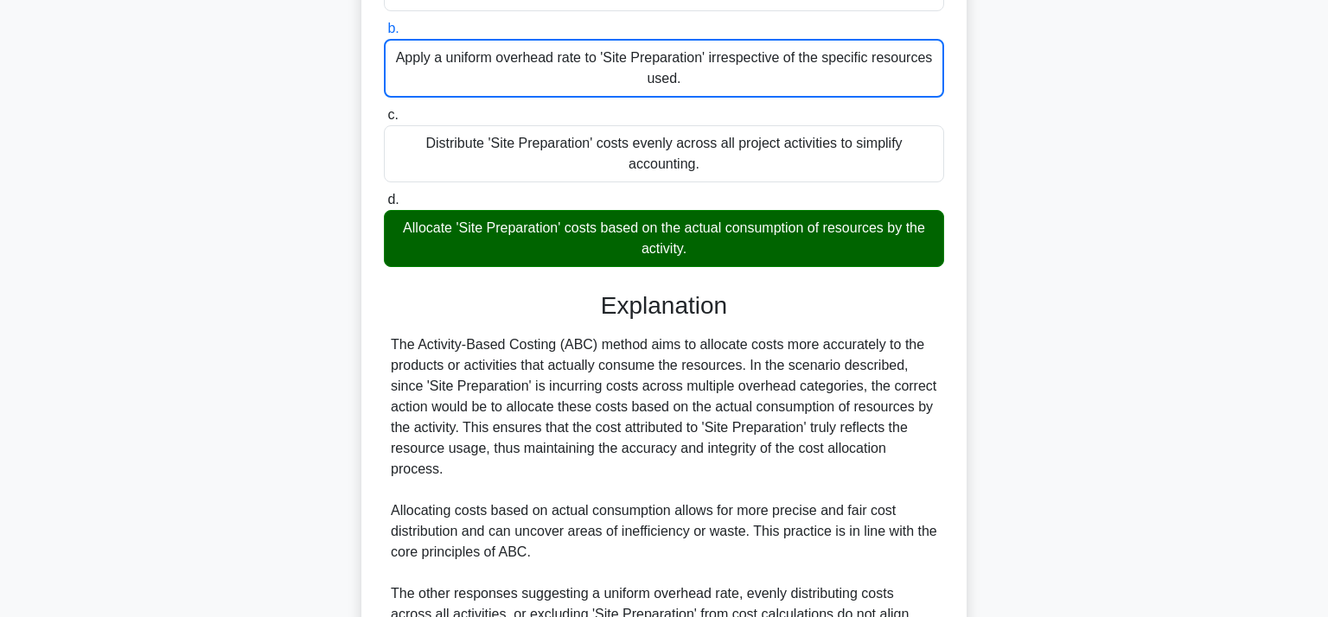
click at [384, 110] on input "c. Distribute 'Site Preparation' costs evenly across all project activities to …" at bounding box center [384, 115] width 0 height 11
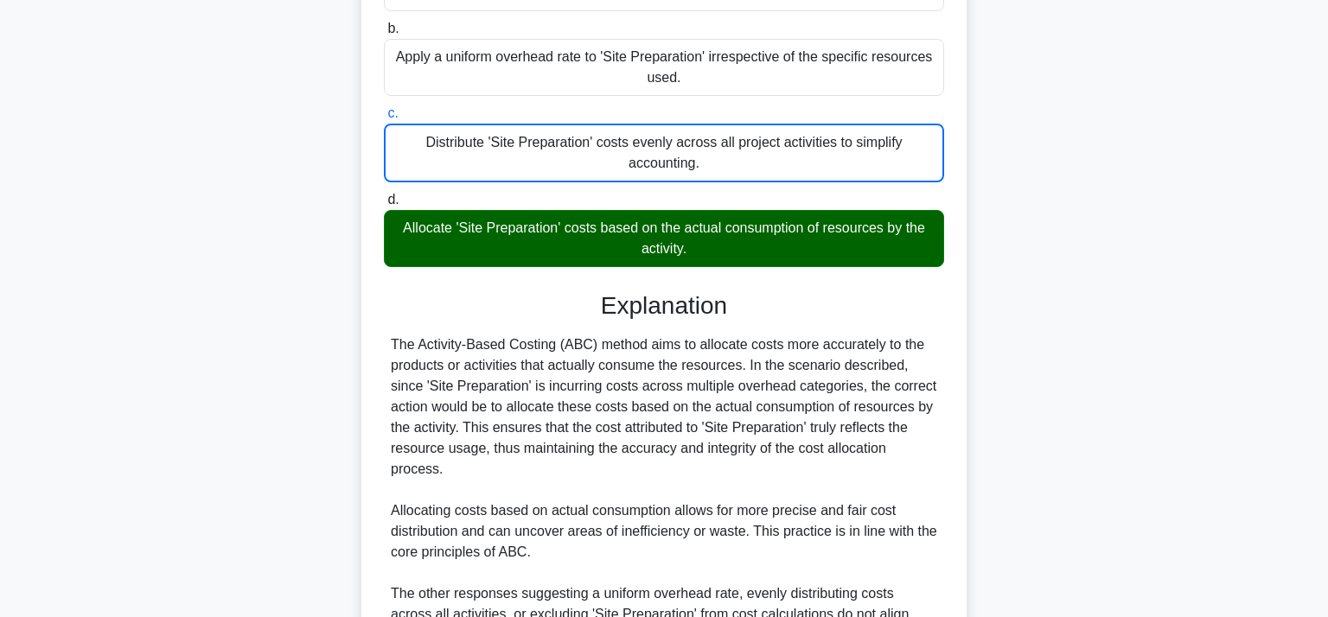
click at [384, 194] on input "d. Allocate 'Site Preparation' costs based on the actual consumption of resourc…" at bounding box center [384, 199] width 0 height 11
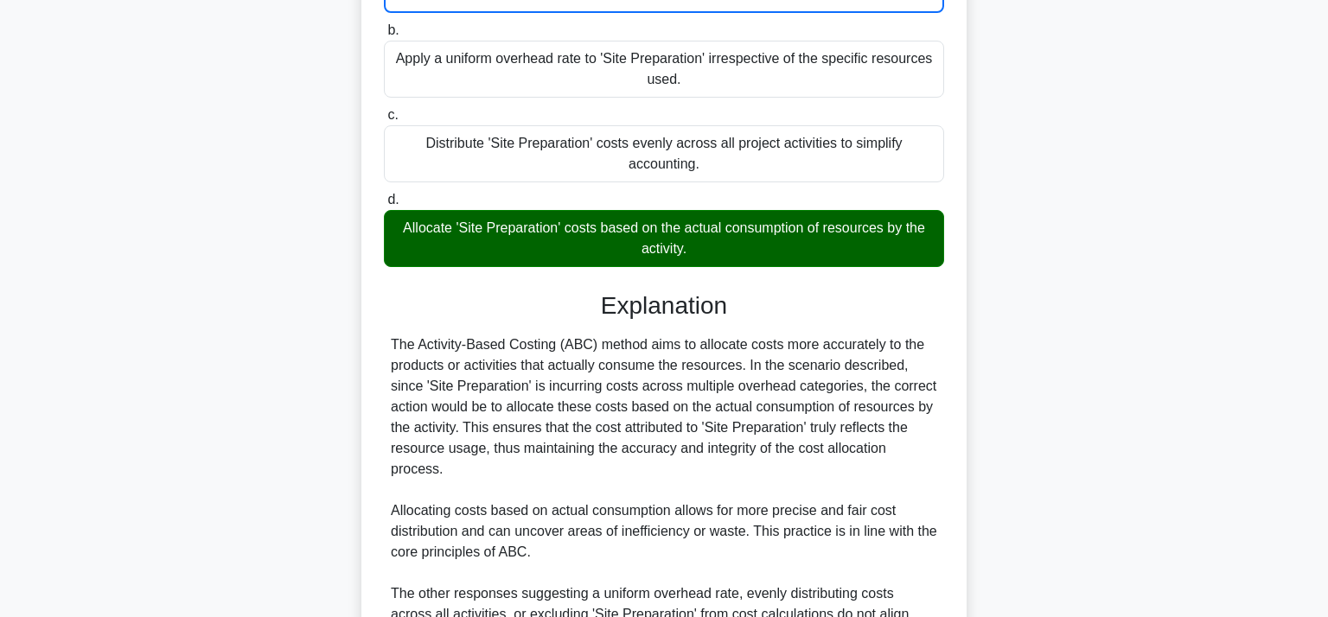
click at [384, 25] on input "b. Apply a uniform overhead rate to 'Site Preparation' irrespective of the spec…" at bounding box center [384, 30] width 0 height 11
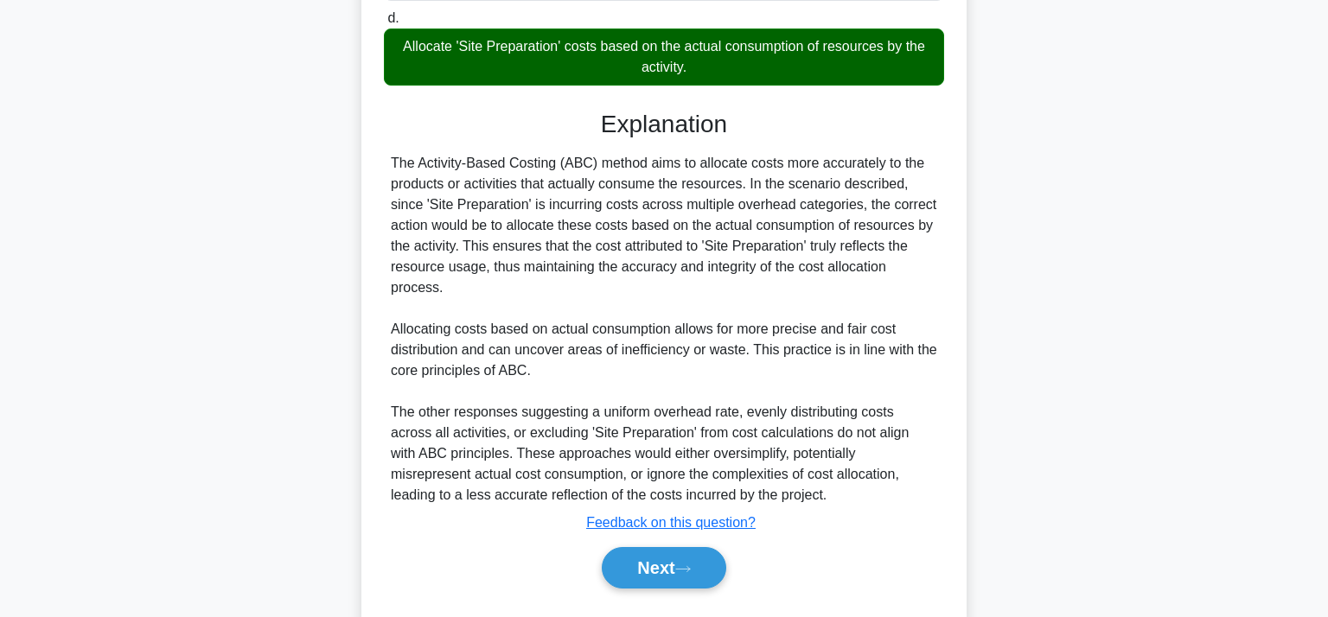
scroll to position [494, 0]
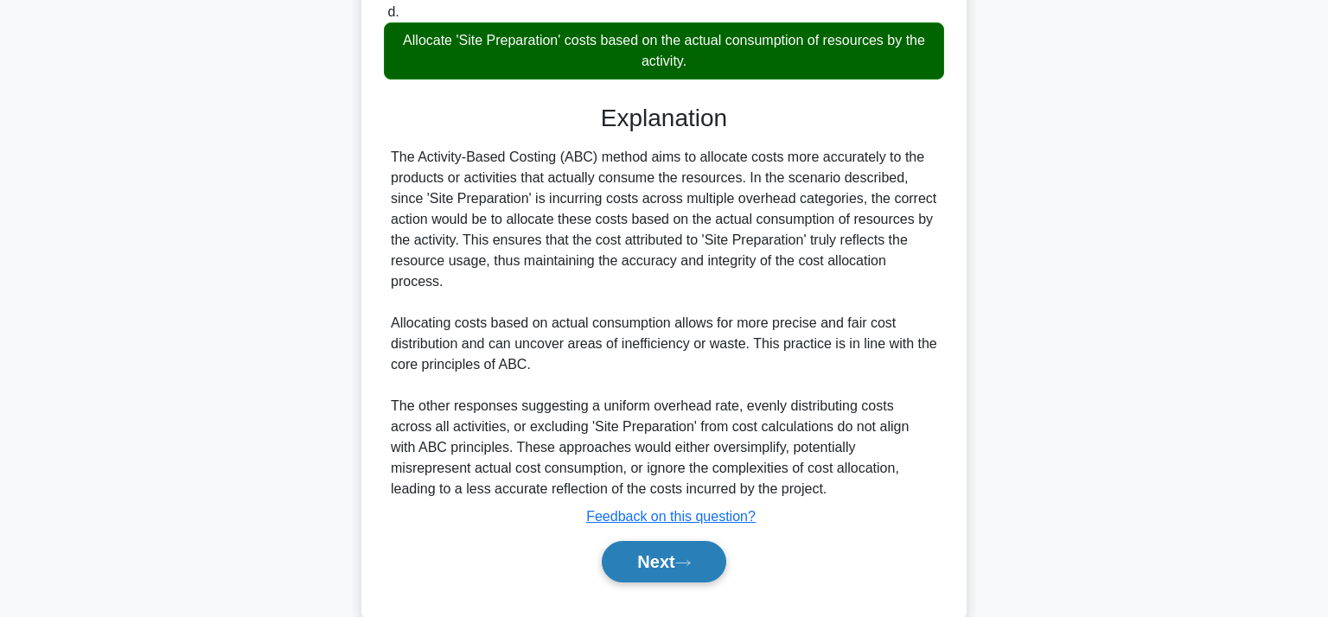
click at [681, 569] on button "Next" at bounding box center [664, 561] width 124 height 41
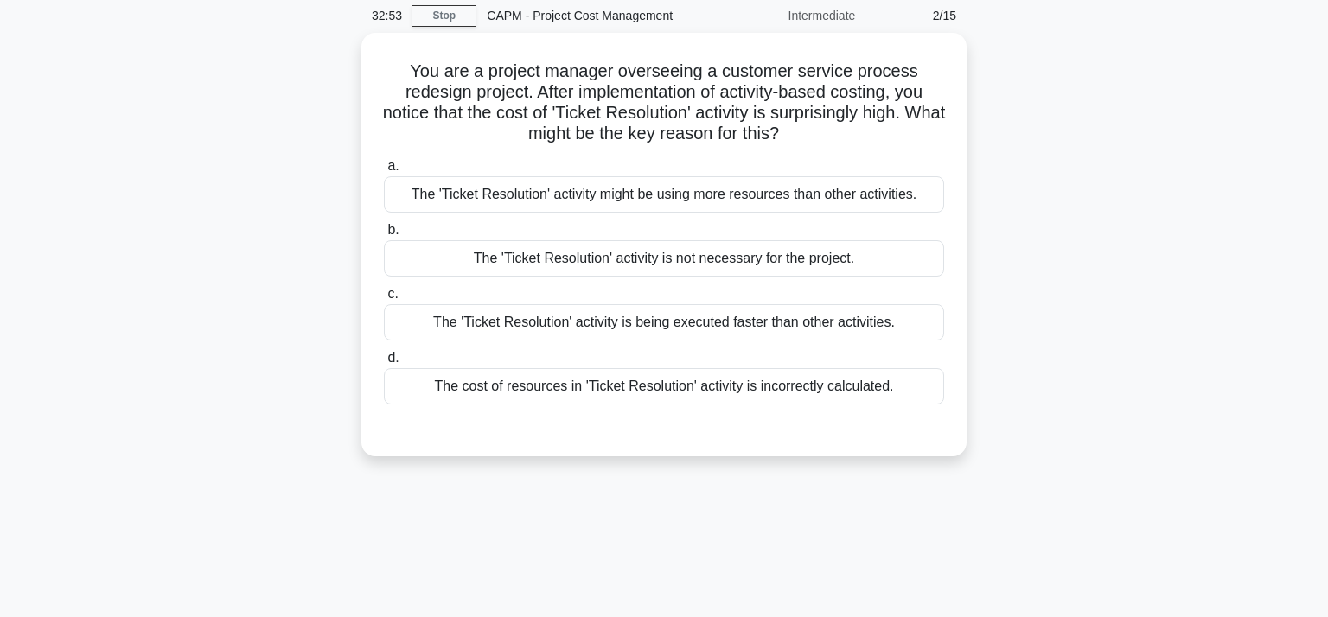
scroll to position [0, 0]
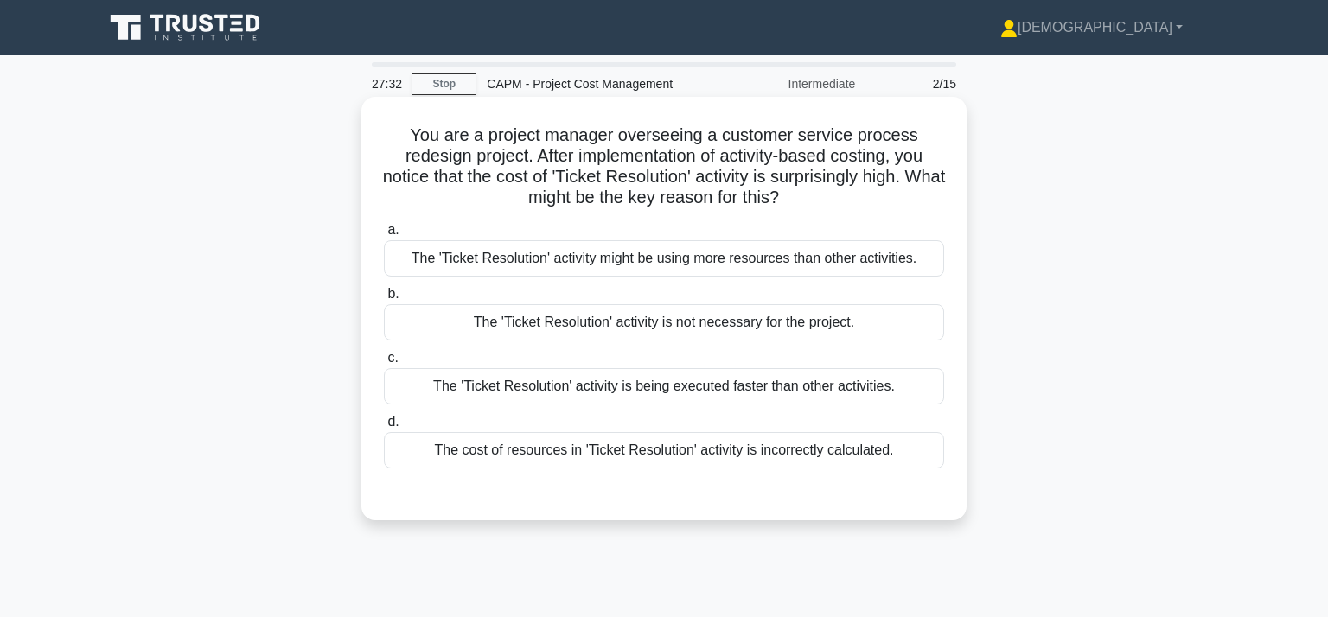
click at [637, 441] on div "The cost of resources in 'Ticket Resolution' activity is incorrectly calculated." at bounding box center [664, 450] width 560 height 36
click at [384, 428] on input "d. The cost of resources in 'Ticket Resolution' activity is incorrectly calcula…" at bounding box center [384, 422] width 0 height 11
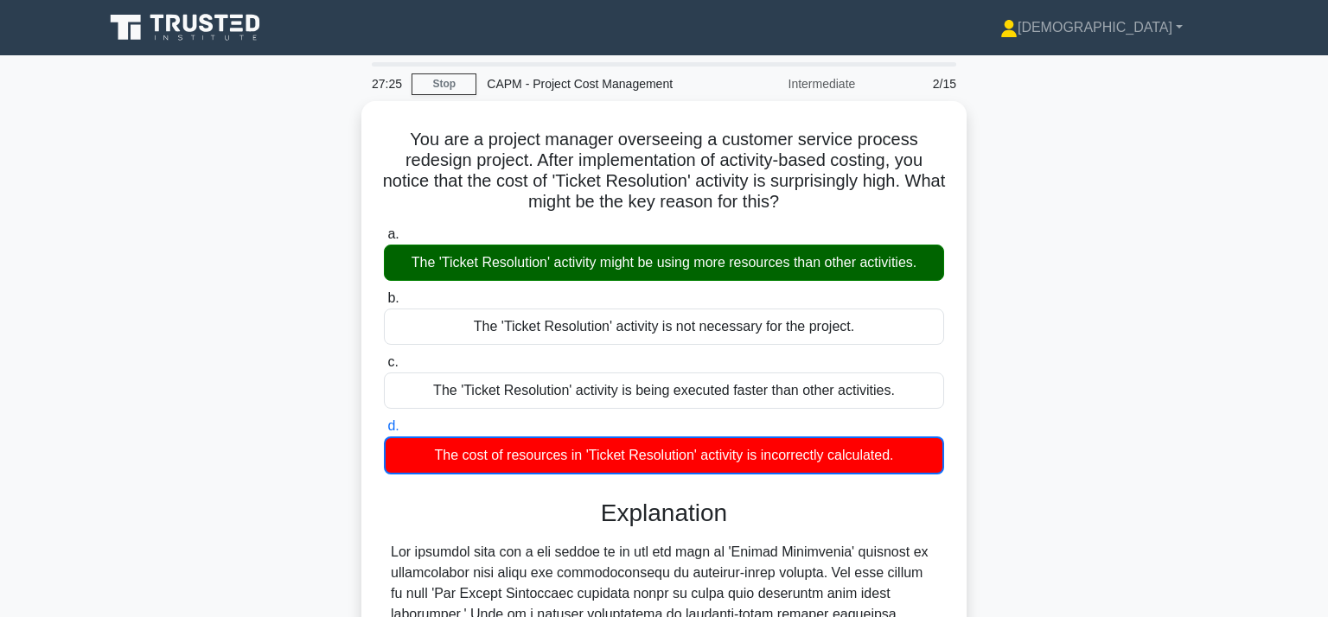
click at [384, 229] on input "a. The 'Ticket Resolution' activity might be using more resources than other ac…" at bounding box center [384, 234] width 0 height 11
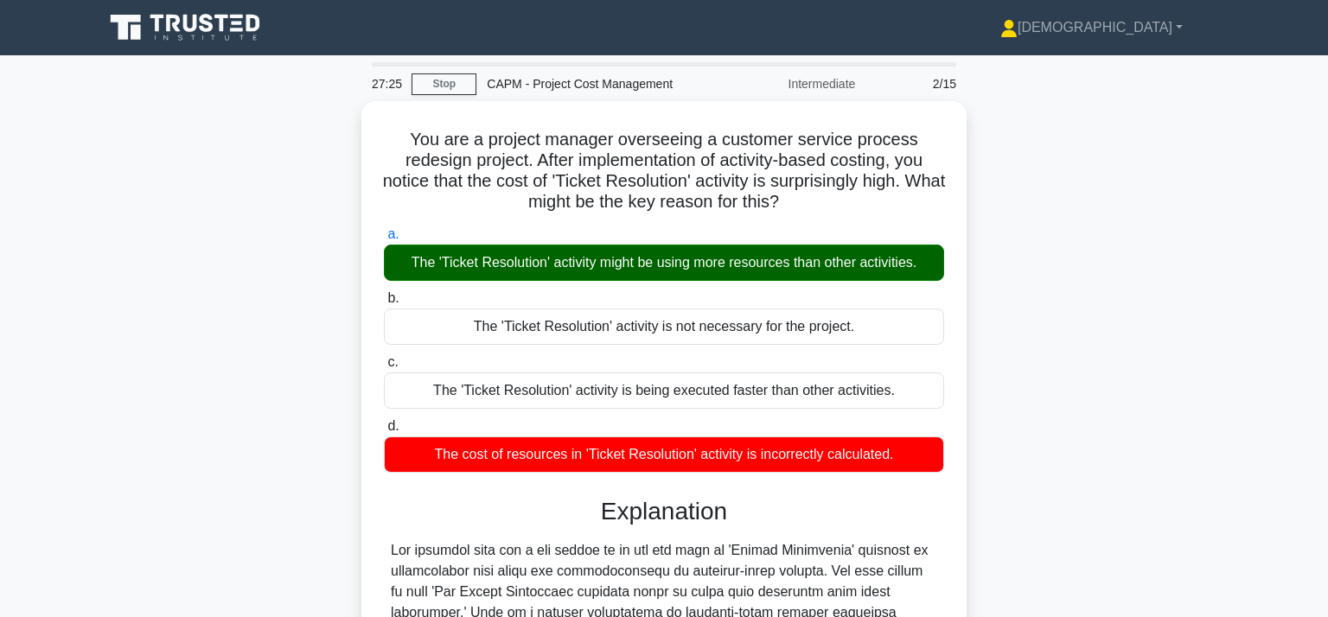
click at [384, 293] on input "b. The 'Ticket Resolution' activity is not necessary for the project." at bounding box center [384, 298] width 0 height 11
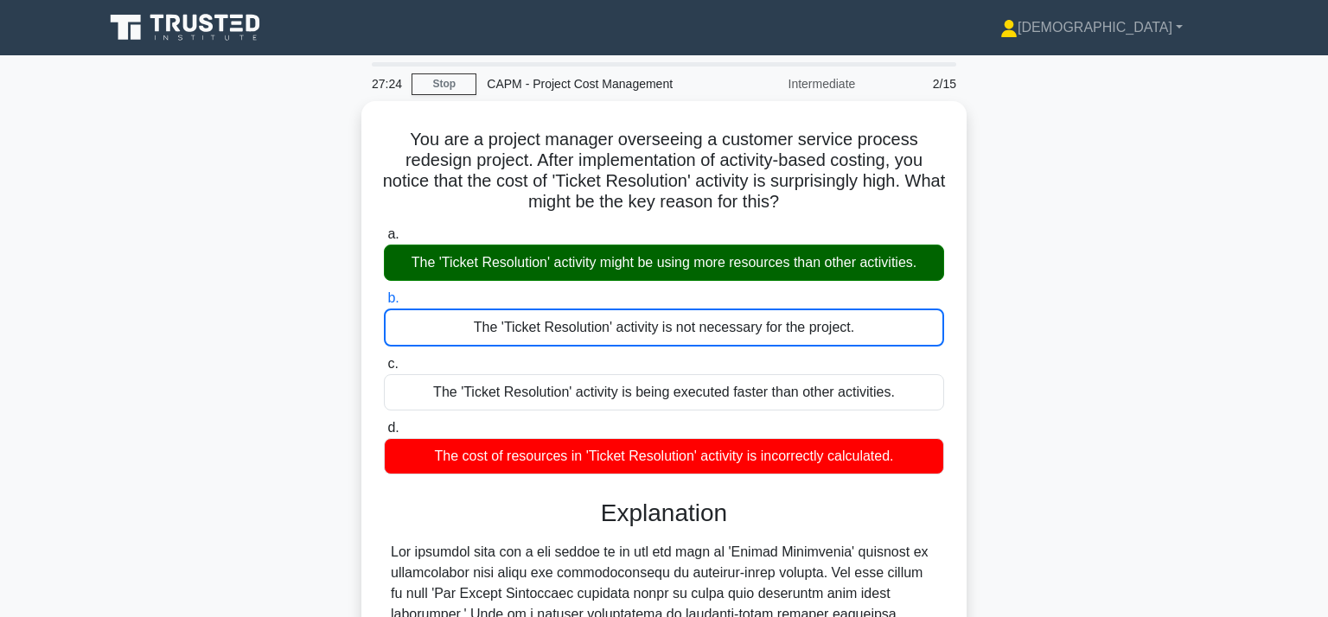
click at [384, 359] on input "c. The 'Ticket Resolution' activity is being executed faster than other activit…" at bounding box center [384, 364] width 0 height 11
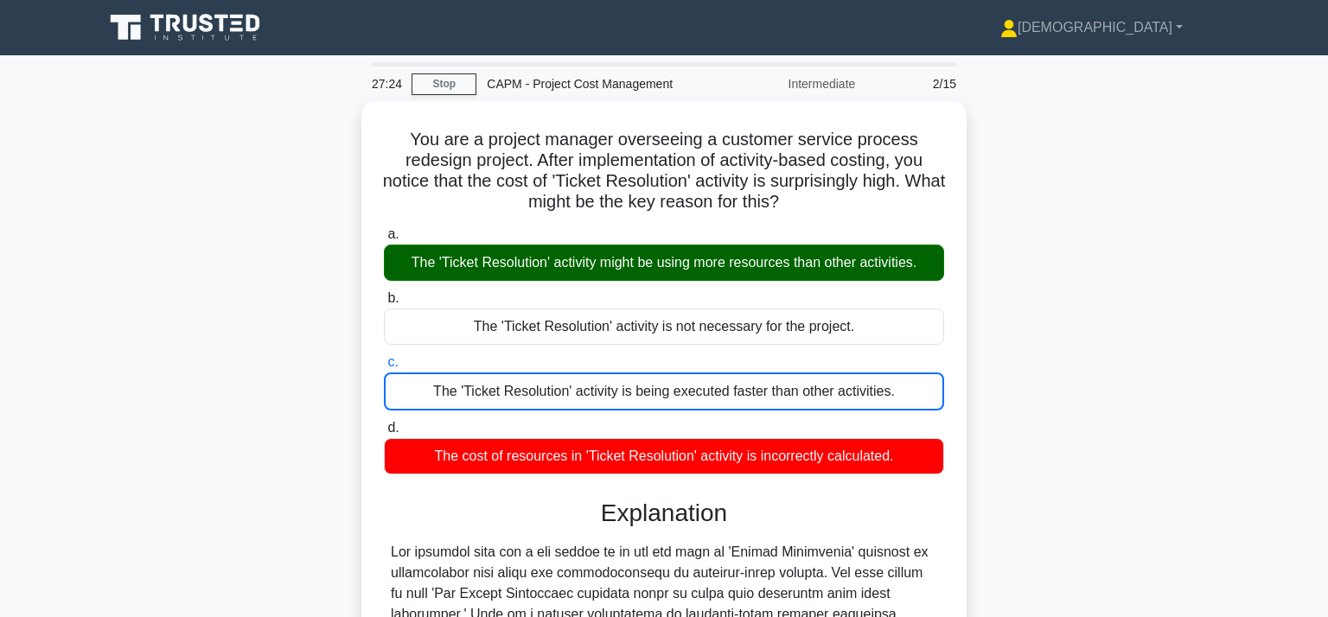
click at [384, 423] on input "d. The cost of resources in 'Ticket Resolution' activity is incorrectly calcula…" at bounding box center [384, 428] width 0 height 11
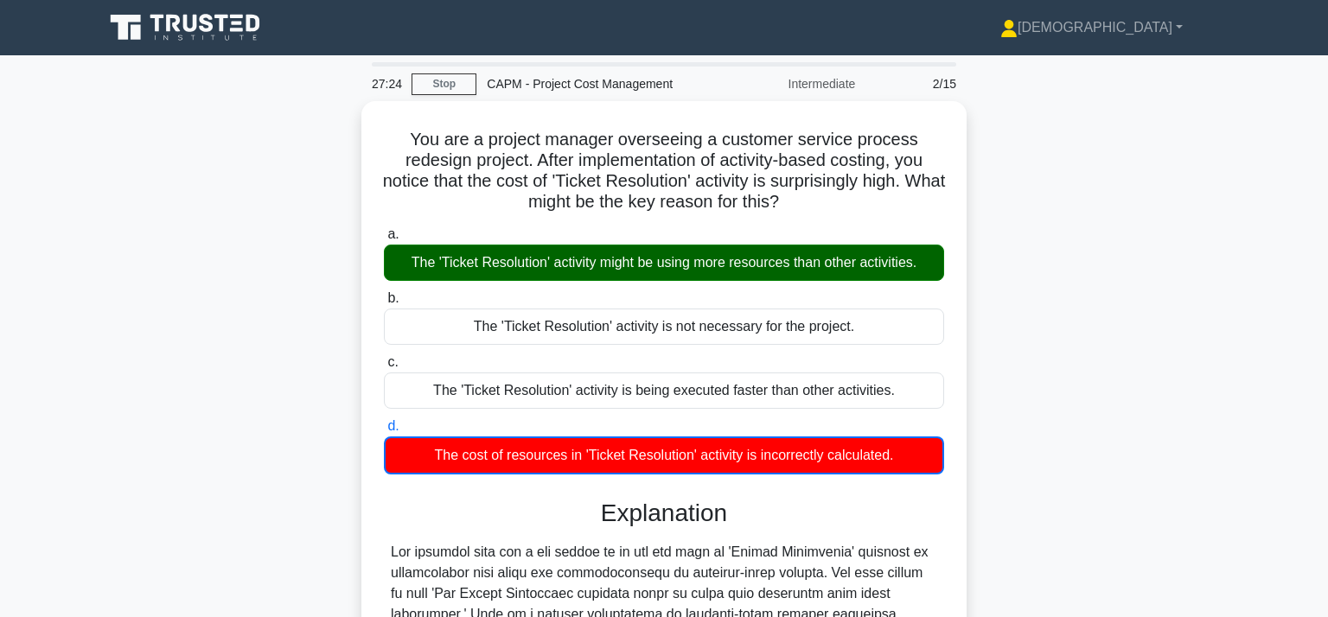
click at [384, 229] on input "a. The 'Ticket Resolution' activity might be using more resources than other ac…" at bounding box center [384, 234] width 0 height 11
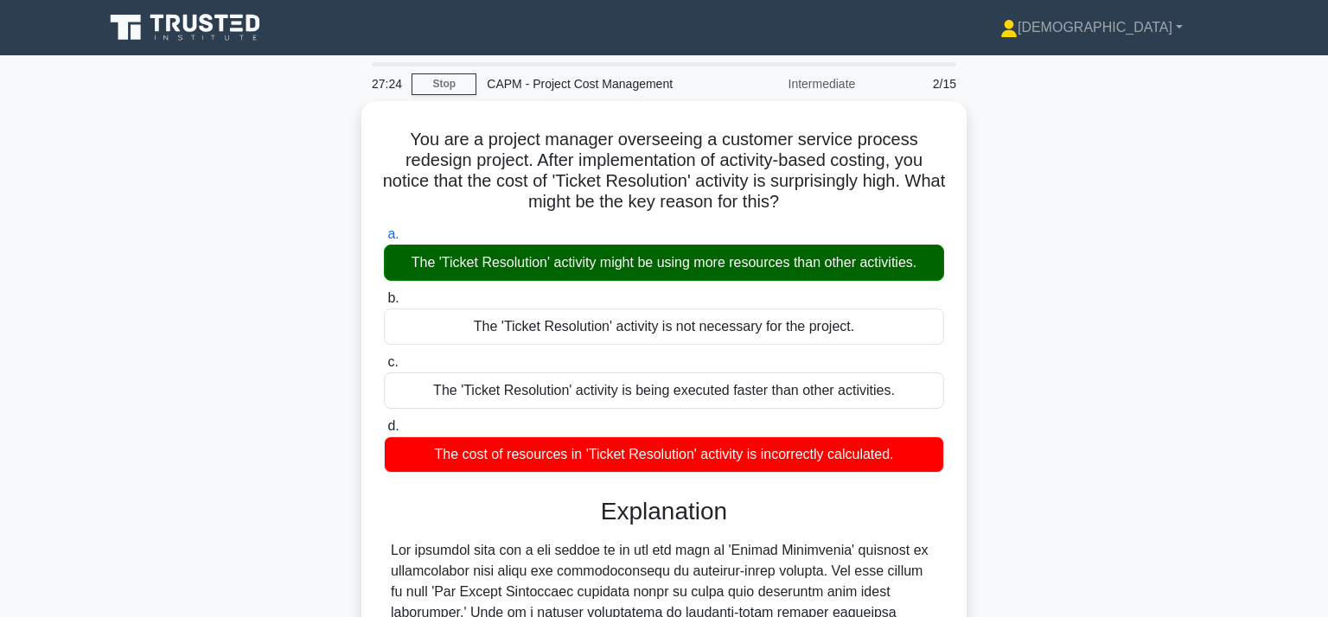
click at [384, 293] on input "b. The 'Ticket Resolution' activity is not necessary for the project." at bounding box center [384, 298] width 0 height 11
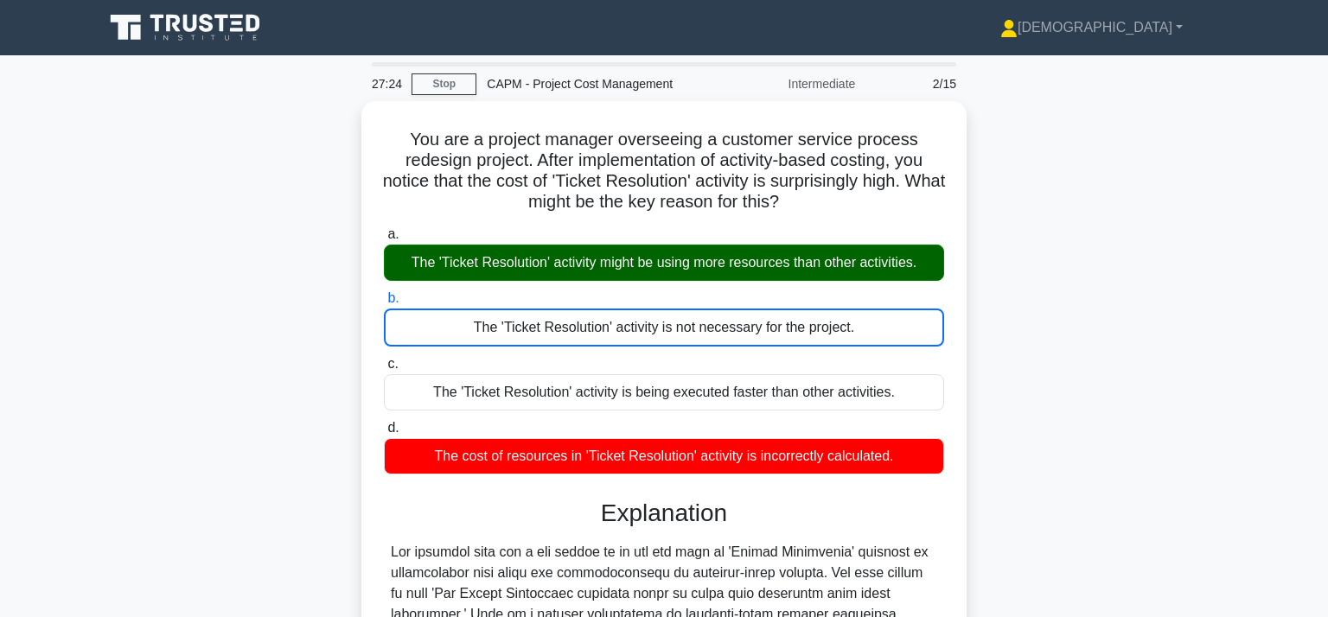
click at [384, 359] on input "c. The 'Ticket Resolution' activity is being executed faster than other activit…" at bounding box center [384, 364] width 0 height 11
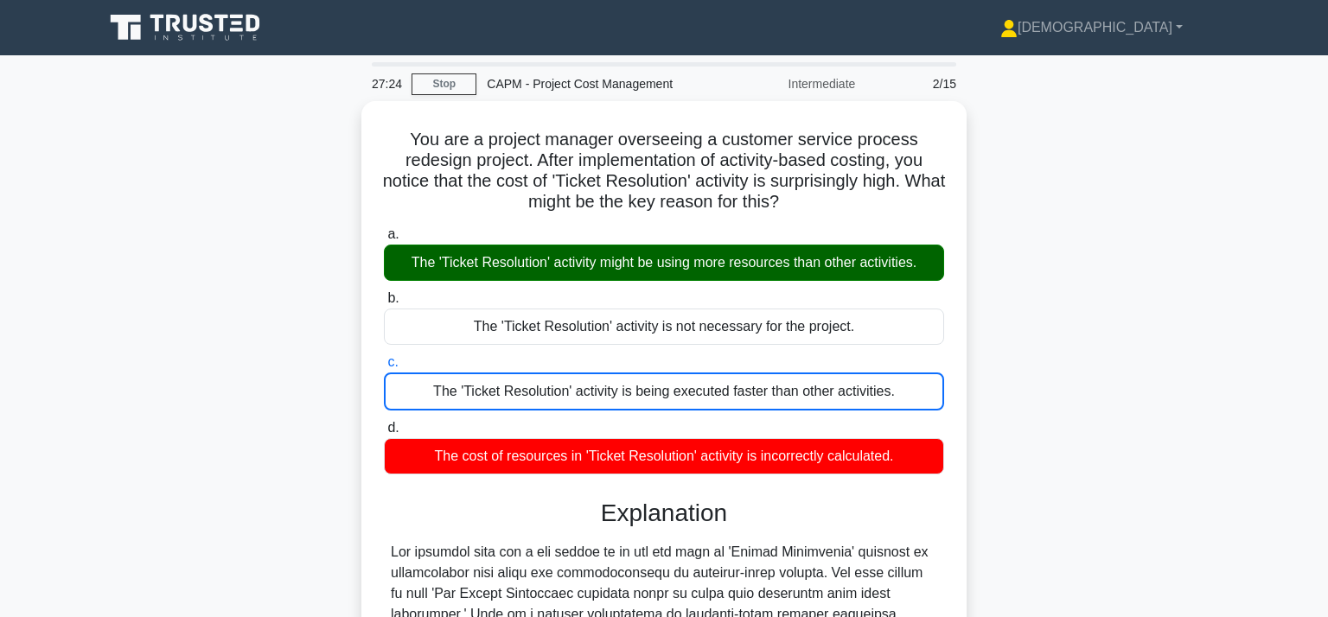
click at [384, 423] on input "d. The cost of resources in 'Ticket Resolution' activity is incorrectly calcula…" at bounding box center [384, 428] width 0 height 11
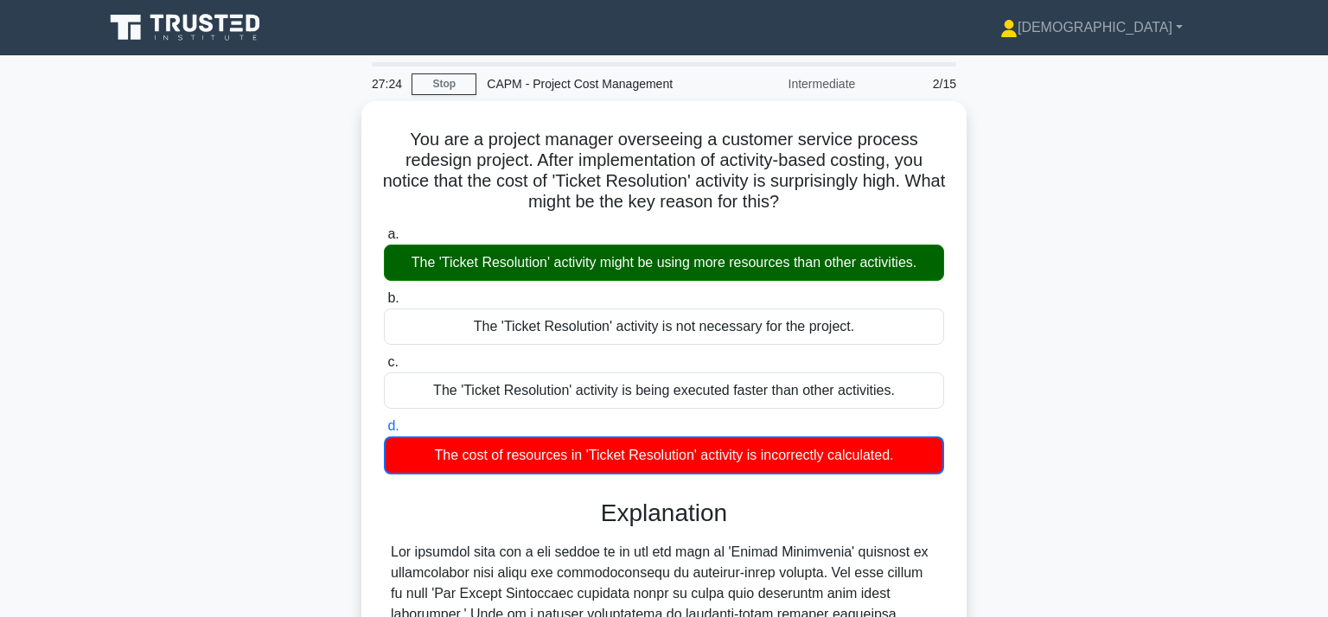
click at [384, 229] on input "a. The 'Ticket Resolution' activity might be using more resources than other ac…" at bounding box center [384, 234] width 0 height 11
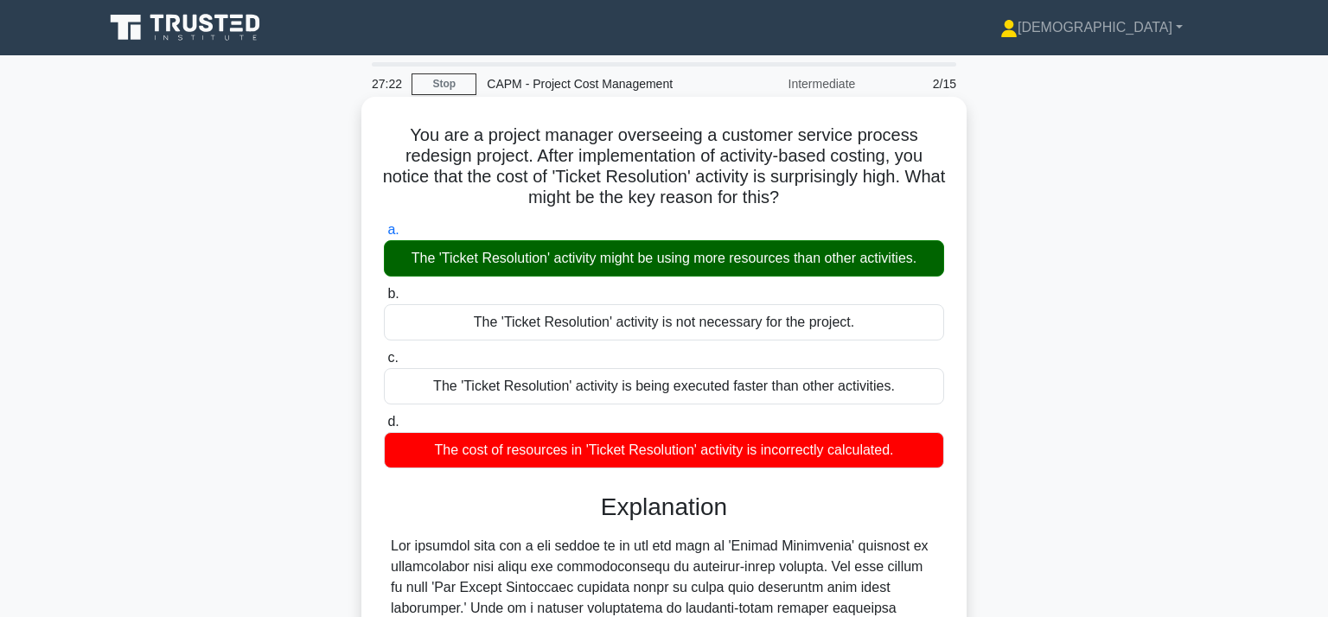
click at [957, 528] on div "You are a project manager overseeing a customer service process redesign projec…" at bounding box center [663, 523] width 591 height 839
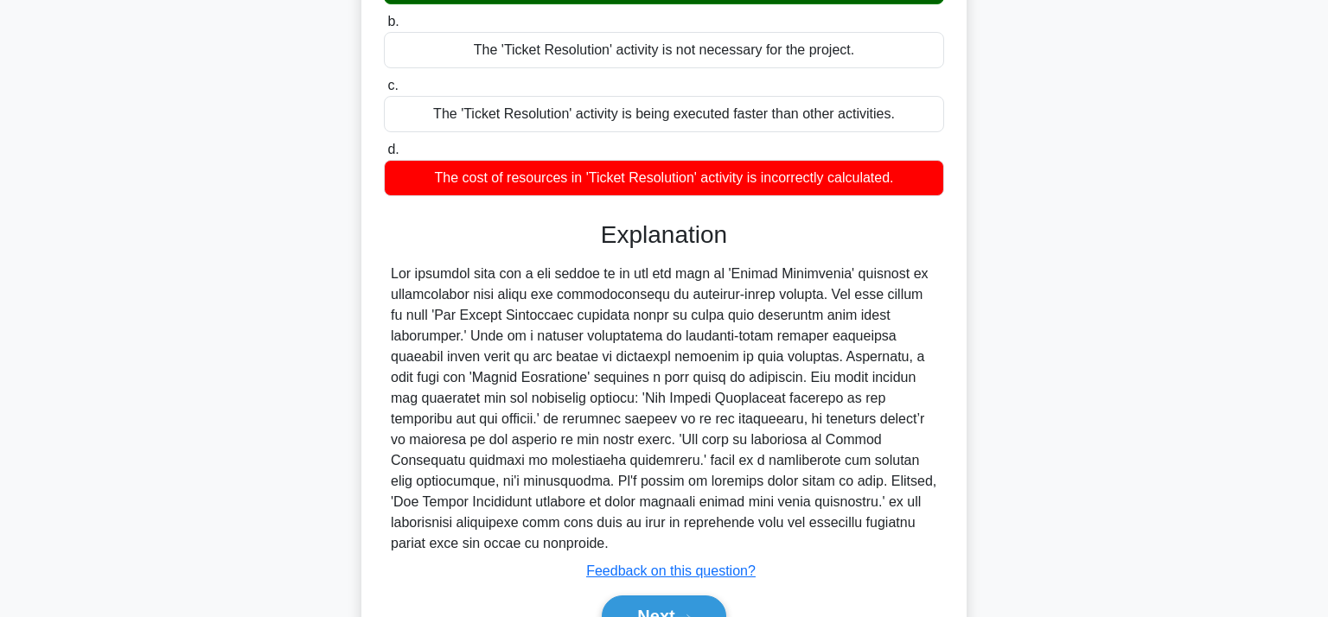
scroll to position [345, 0]
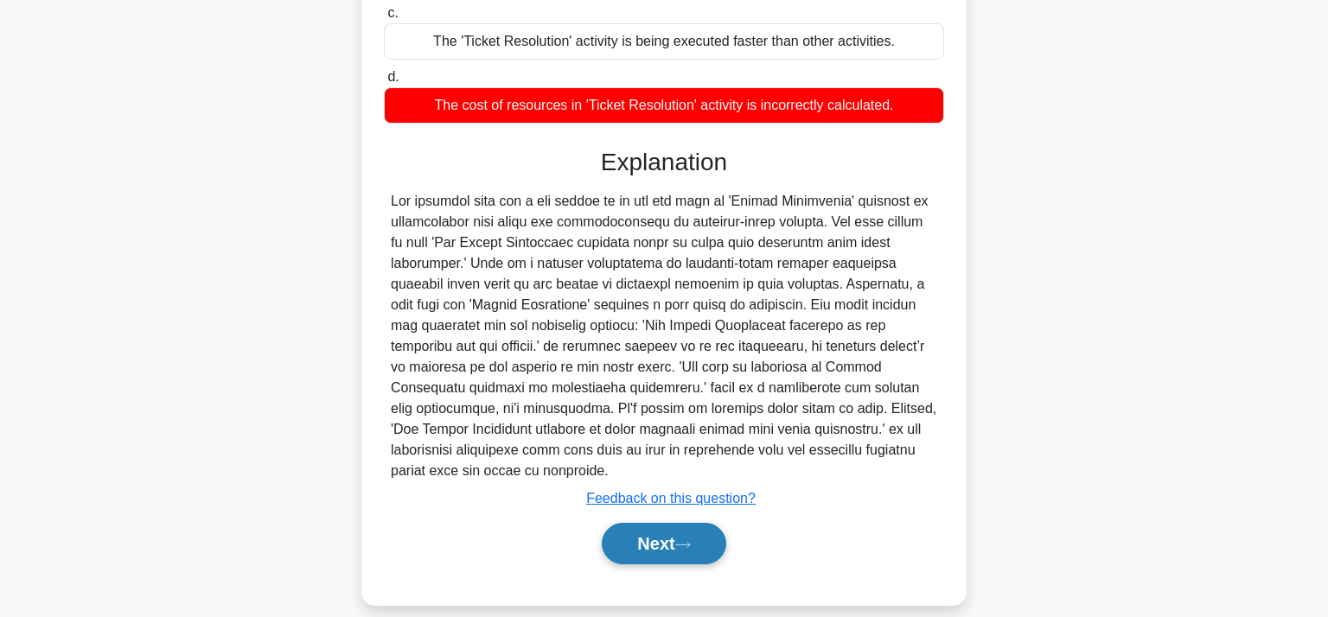
click at [672, 531] on button "Next" at bounding box center [664, 543] width 124 height 41
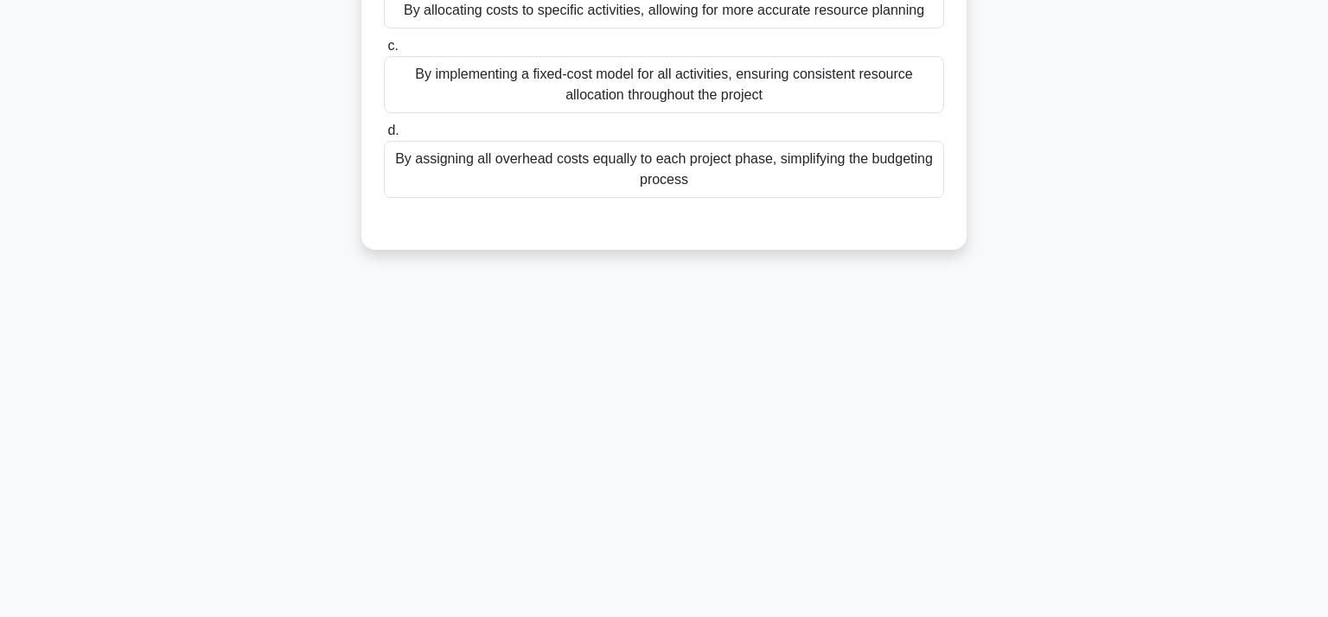
click at [1264, 124] on main "27:12 Stop CAPM - Project Cost Management Intermediate 3/15 In a project to dev…" at bounding box center [664, 178] width 1328 height 878
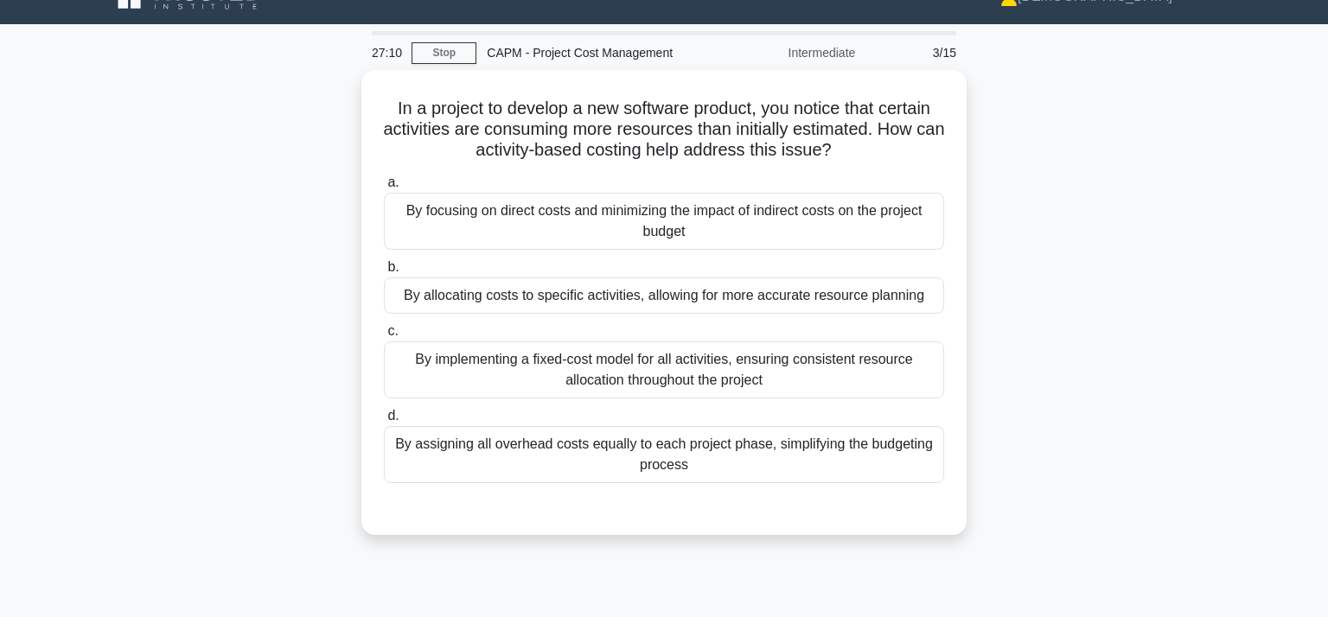
scroll to position [0, 0]
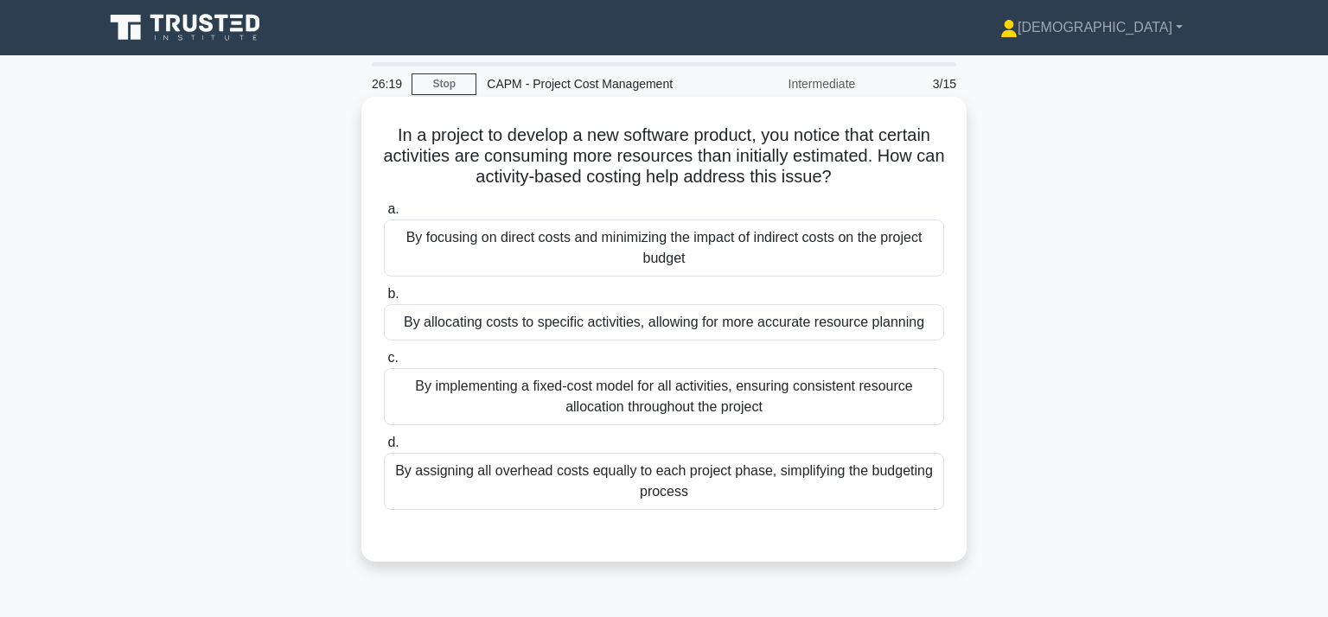
click at [654, 397] on div "By implementing a fixed-cost model for all activities, ensuring consistent reso…" at bounding box center [664, 396] width 560 height 57
click at [384, 364] on input "c. By implementing a fixed-cost model for all activities, ensuring consistent r…" at bounding box center [384, 358] width 0 height 11
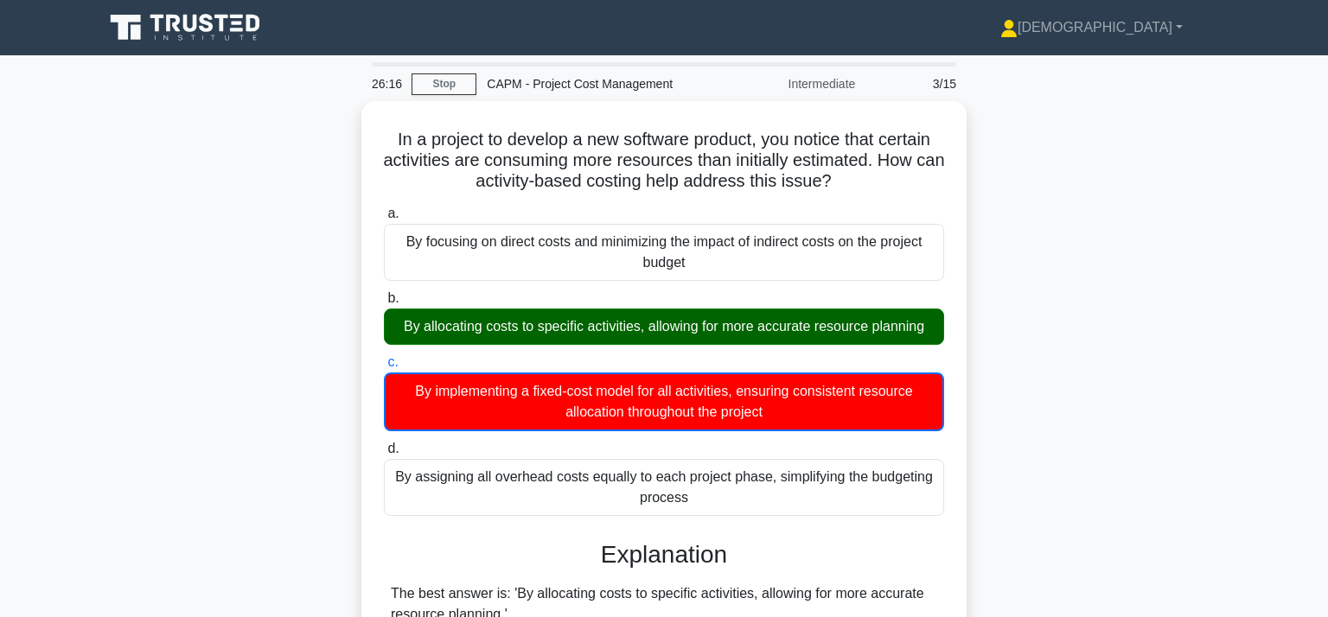
click at [384, 443] on input "d. By assigning all overhead costs equally to each project phase, simplifying t…" at bounding box center [384, 448] width 0 height 11
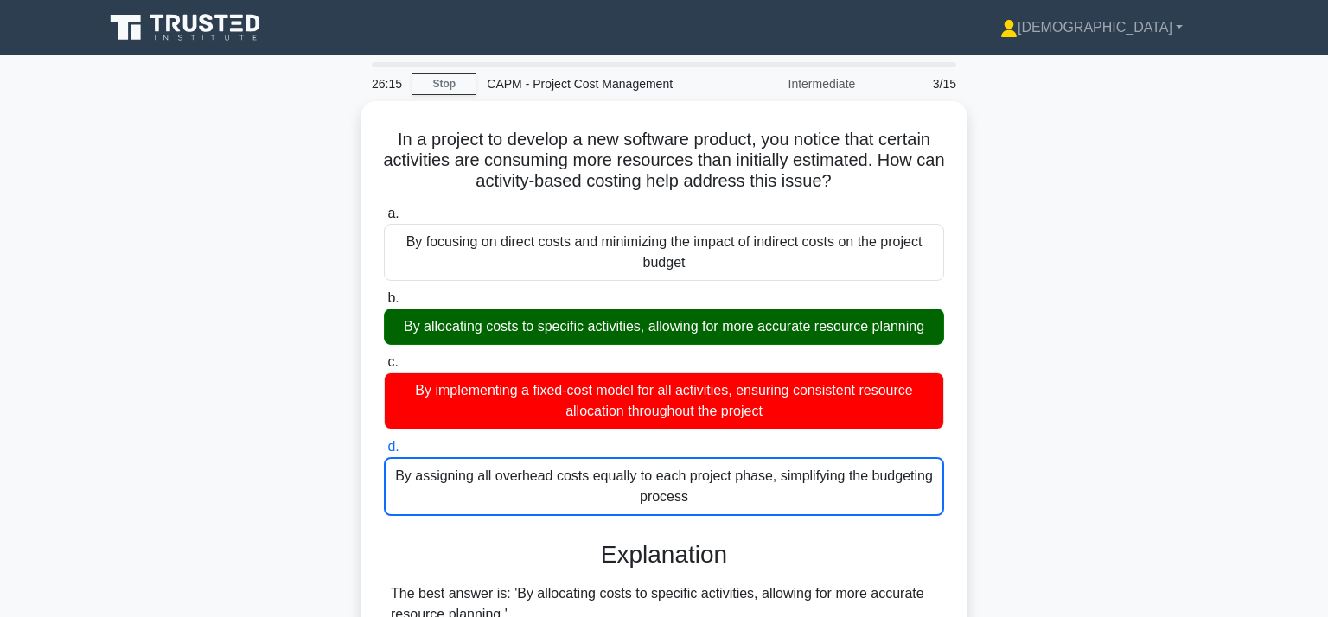
click at [384, 208] on input "a. By focusing on direct costs and minimizing the impact of indirect costs on t…" at bounding box center [384, 213] width 0 height 11
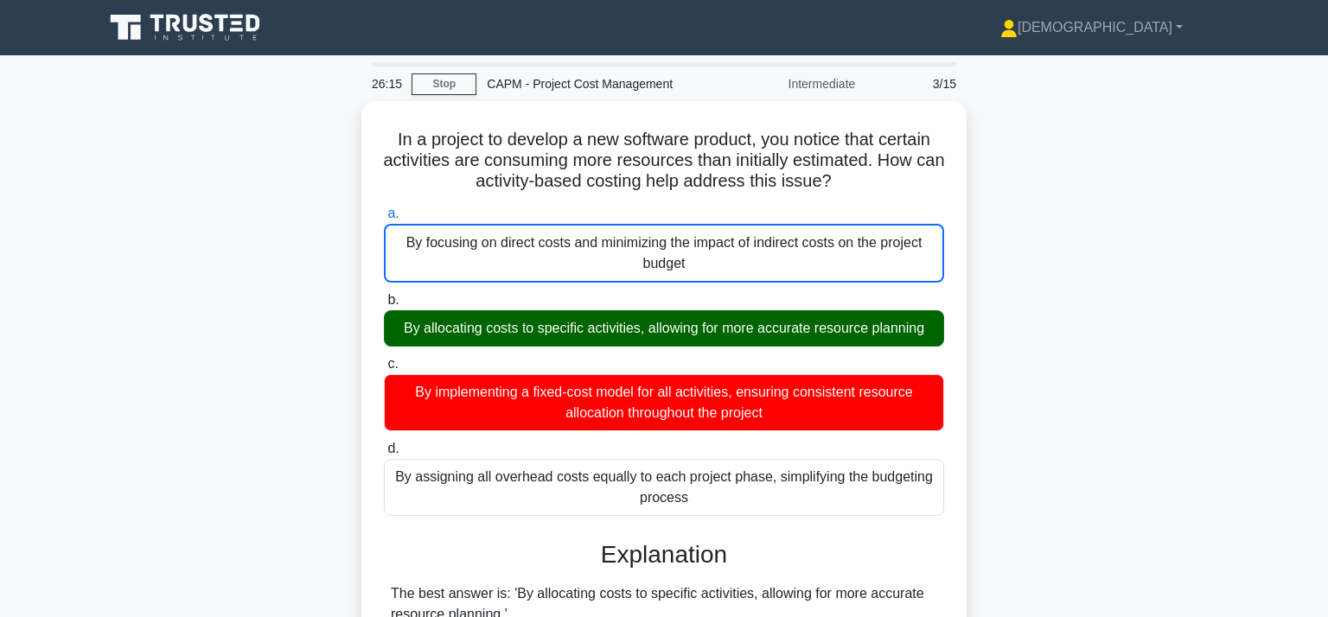
click at [384, 295] on input "b. By allocating costs to specific activities, allowing for more accurate resou…" at bounding box center [384, 300] width 0 height 11
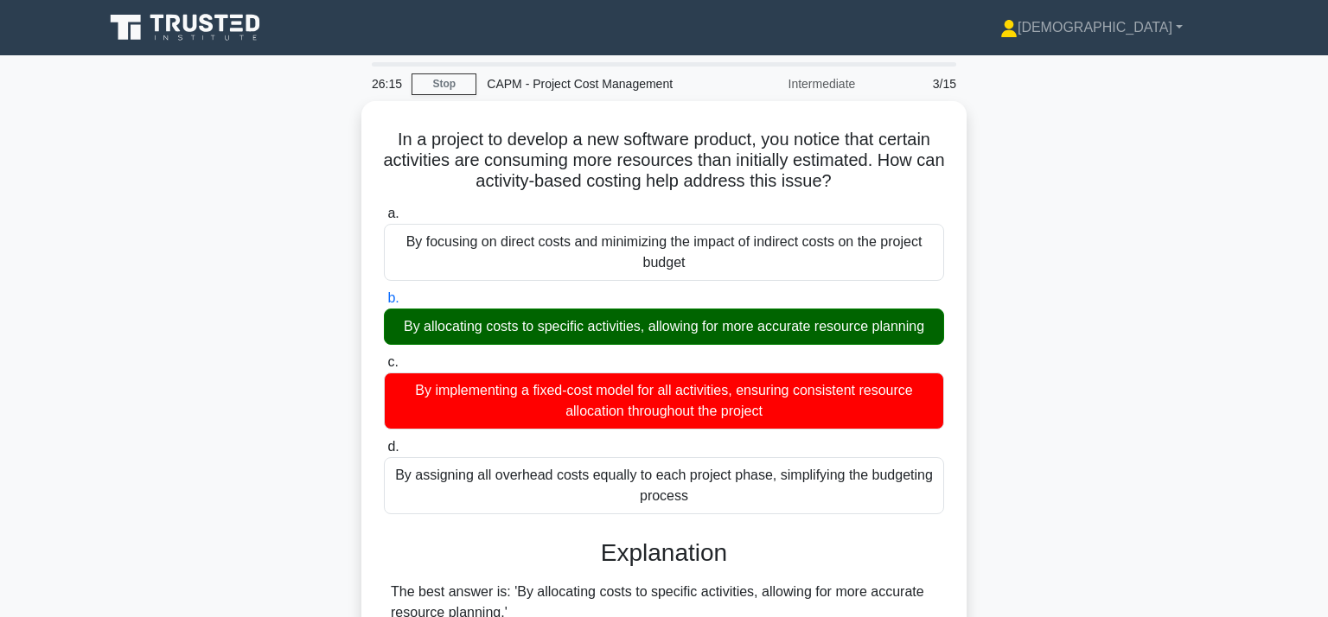
click at [384, 357] on input "c. By implementing a fixed-cost model for all activities, ensuring consistent r…" at bounding box center [384, 362] width 0 height 11
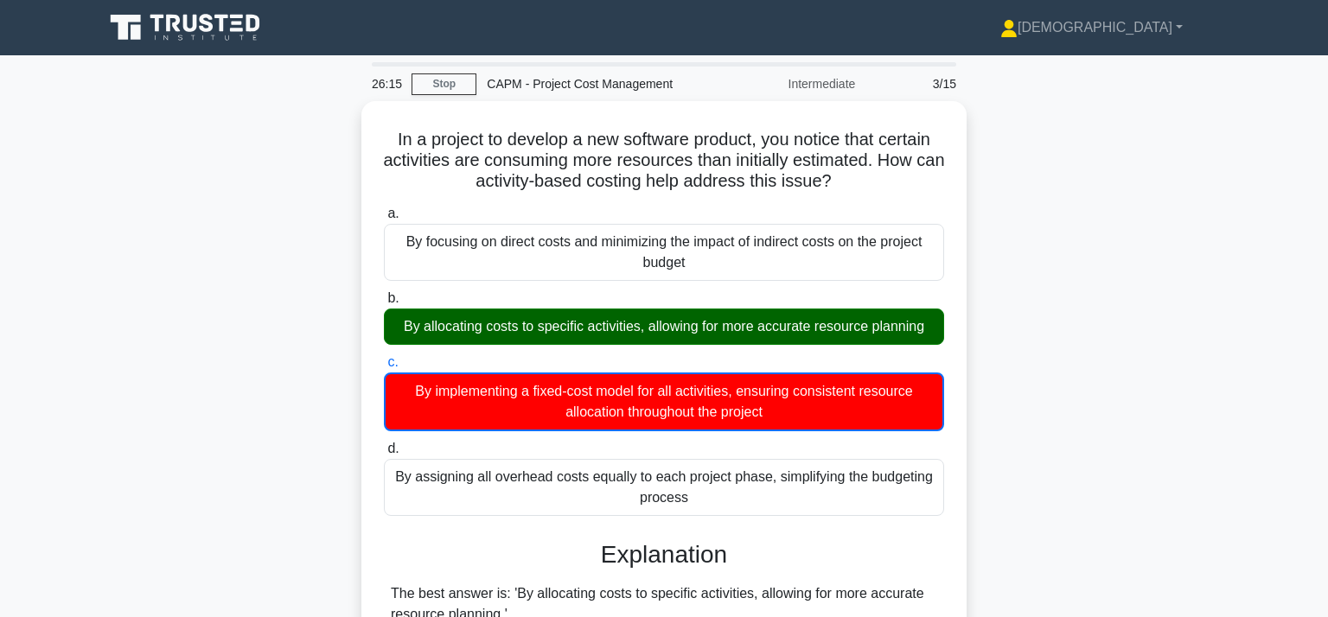
click at [384, 443] on input "d. By assigning all overhead costs equally to each project phase, simplifying t…" at bounding box center [384, 448] width 0 height 11
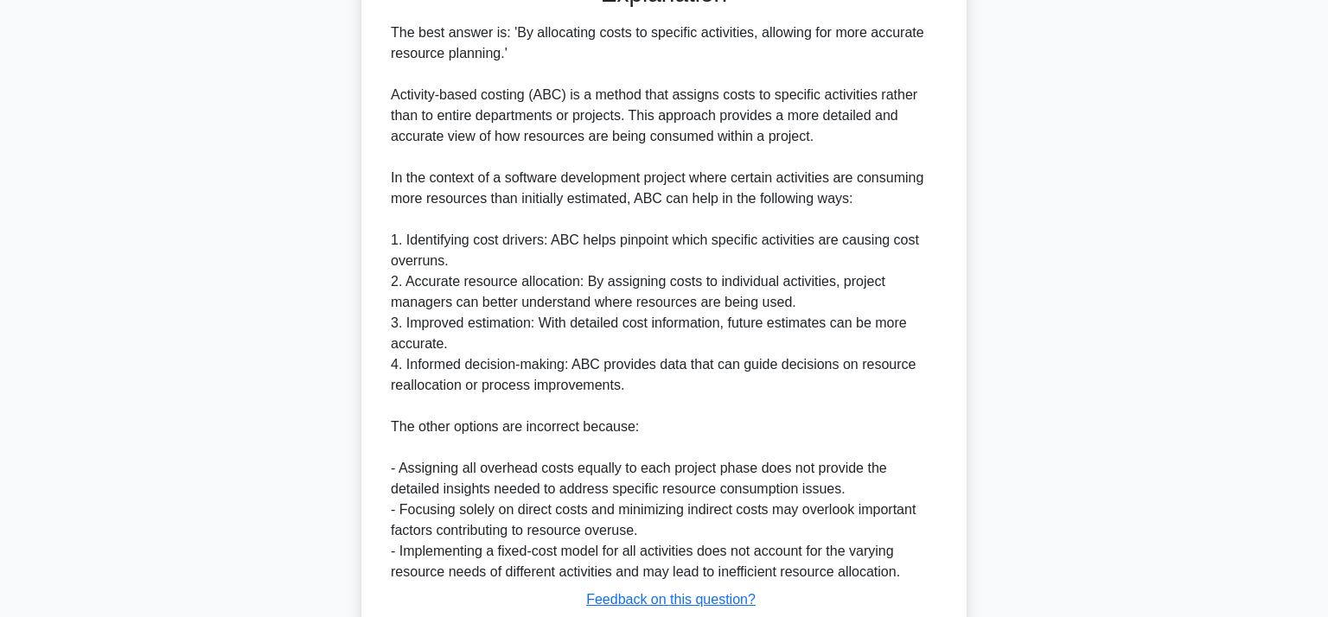
scroll to position [678, 0]
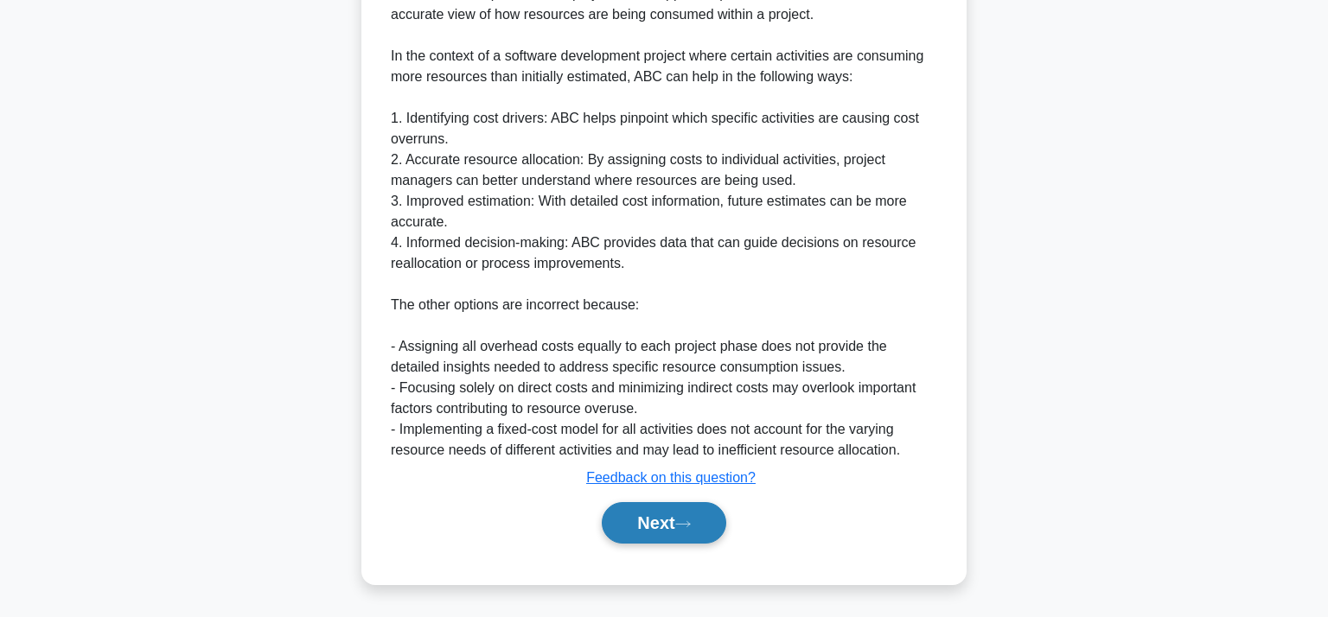
click at [616, 525] on button "Next" at bounding box center [664, 522] width 124 height 41
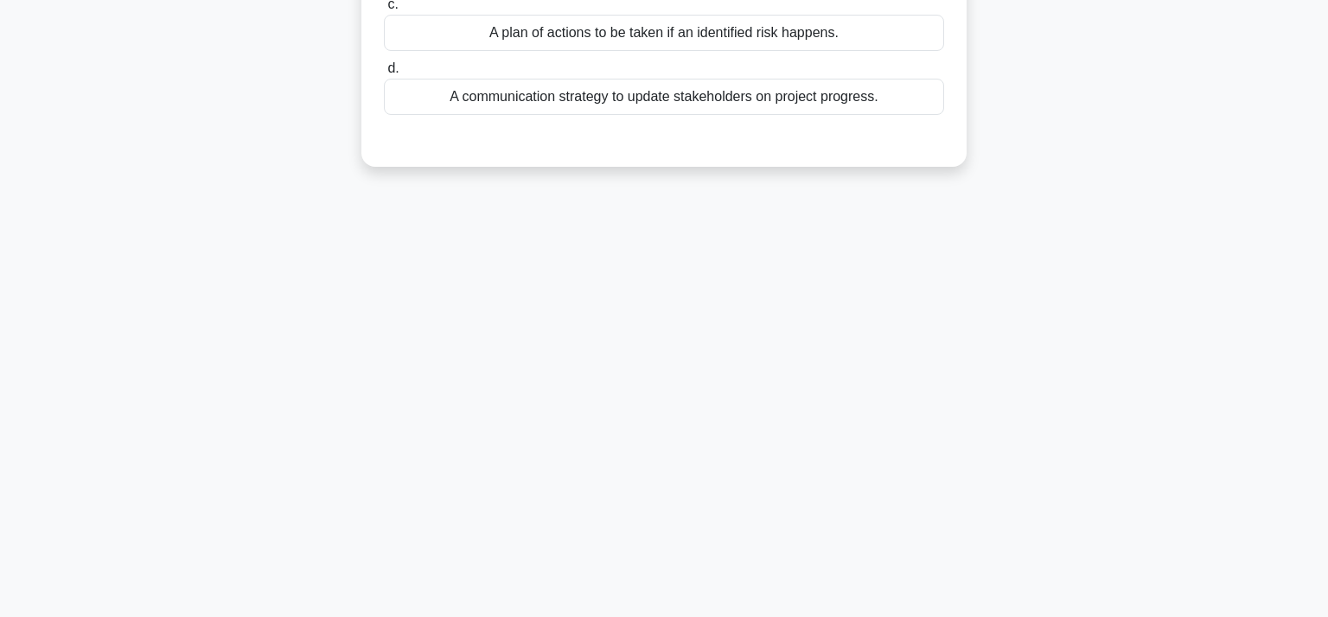
scroll to position [317, 0]
click at [1325, 88] on main "26:00 Stop CAPM - Project Cost Management Intermediate 4/15 In project manageme…" at bounding box center [664, 178] width 1328 height 878
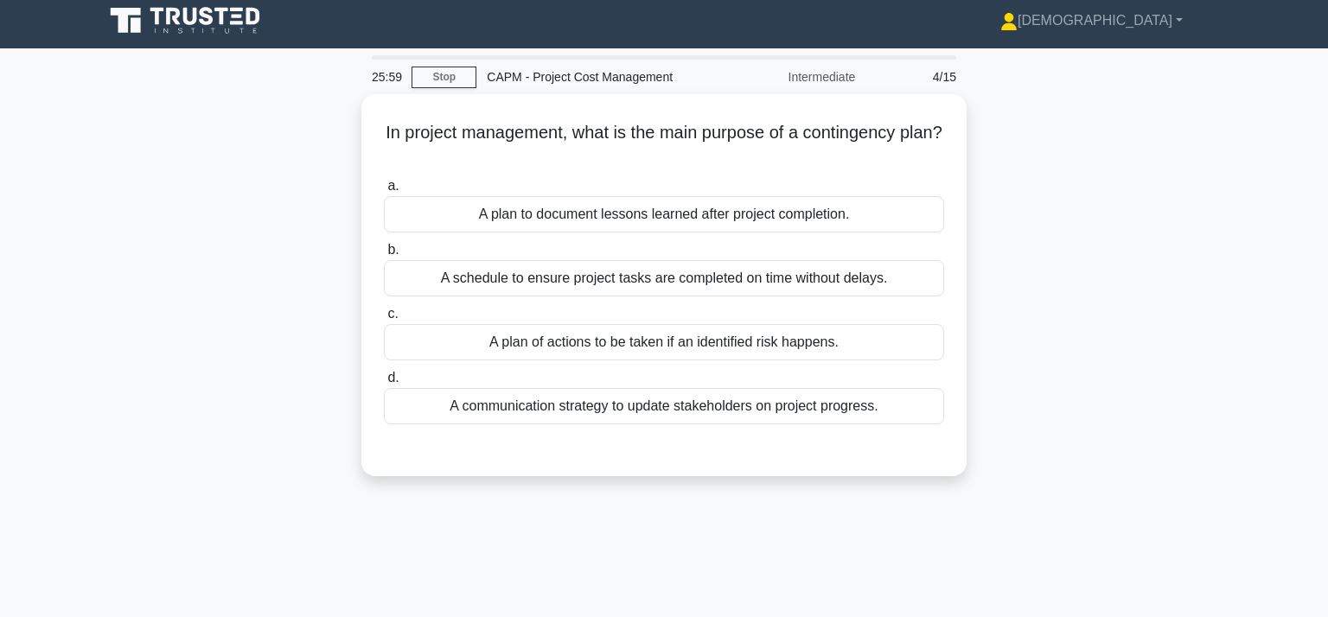
scroll to position [0, 0]
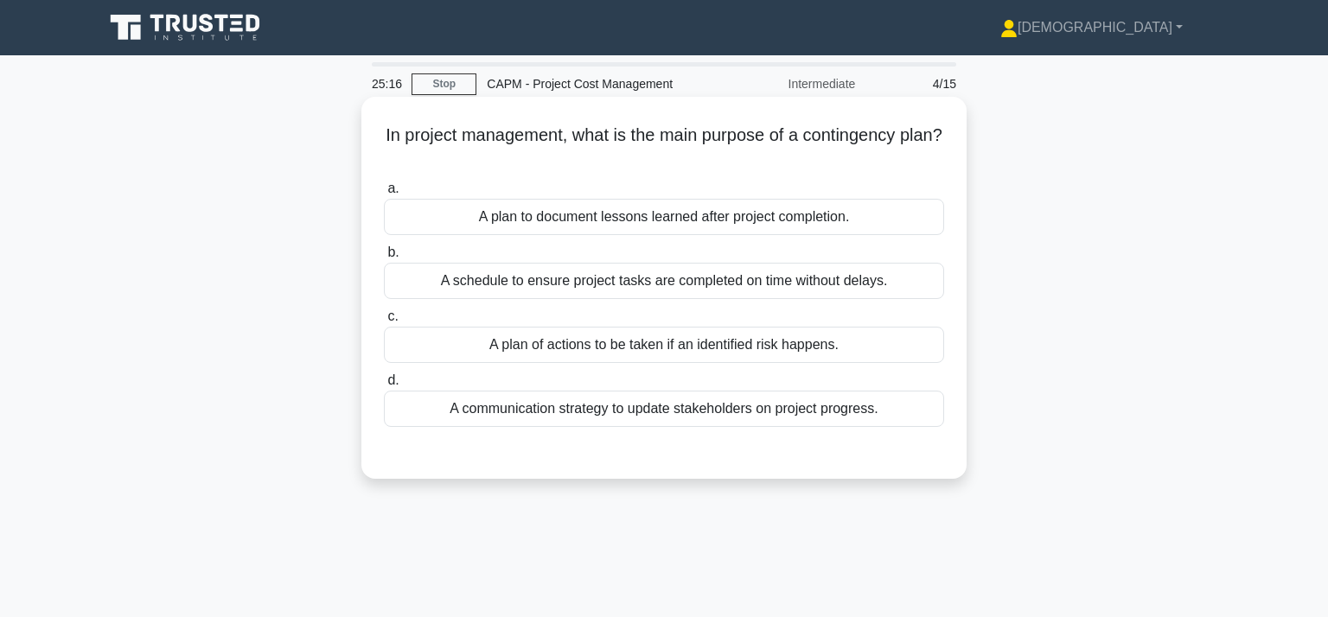
click at [720, 347] on div "A plan of actions to be taken if an identified risk happens." at bounding box center [664, 345] width 560 height 36
click at [384, 322] on input "c. A plan of actions to be taken if an identified risk happens." at bounding box center [384, 316] width 0 height 11
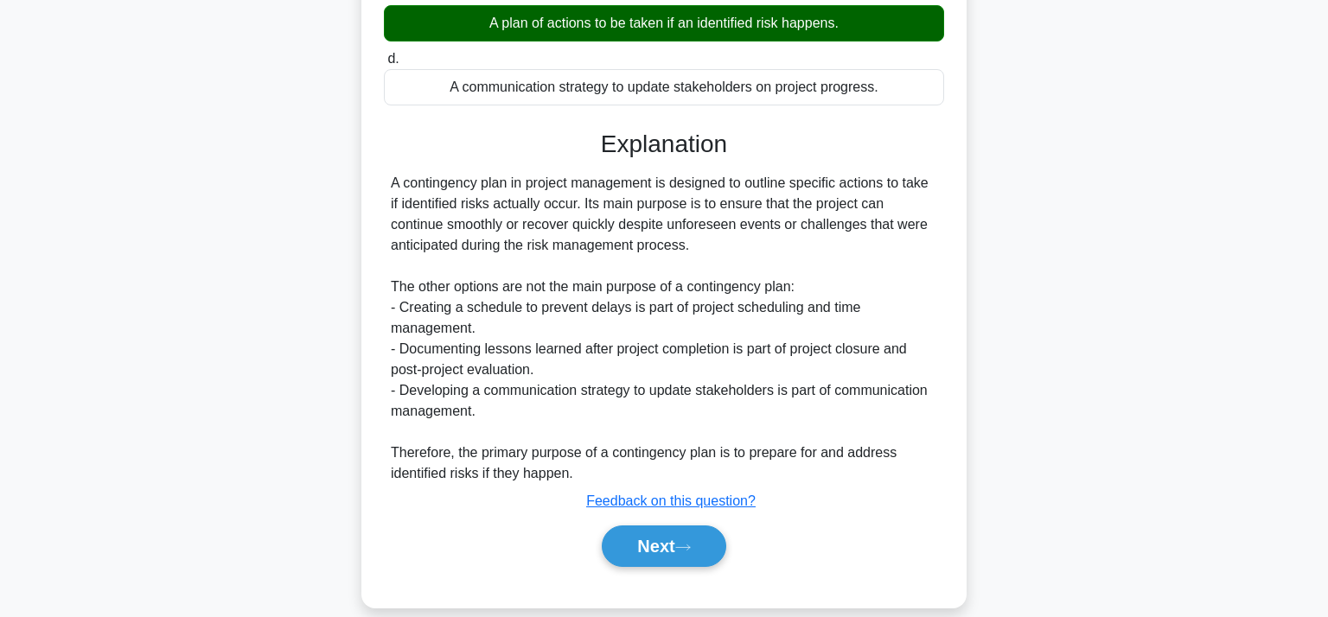
scroll to position [331, 0]
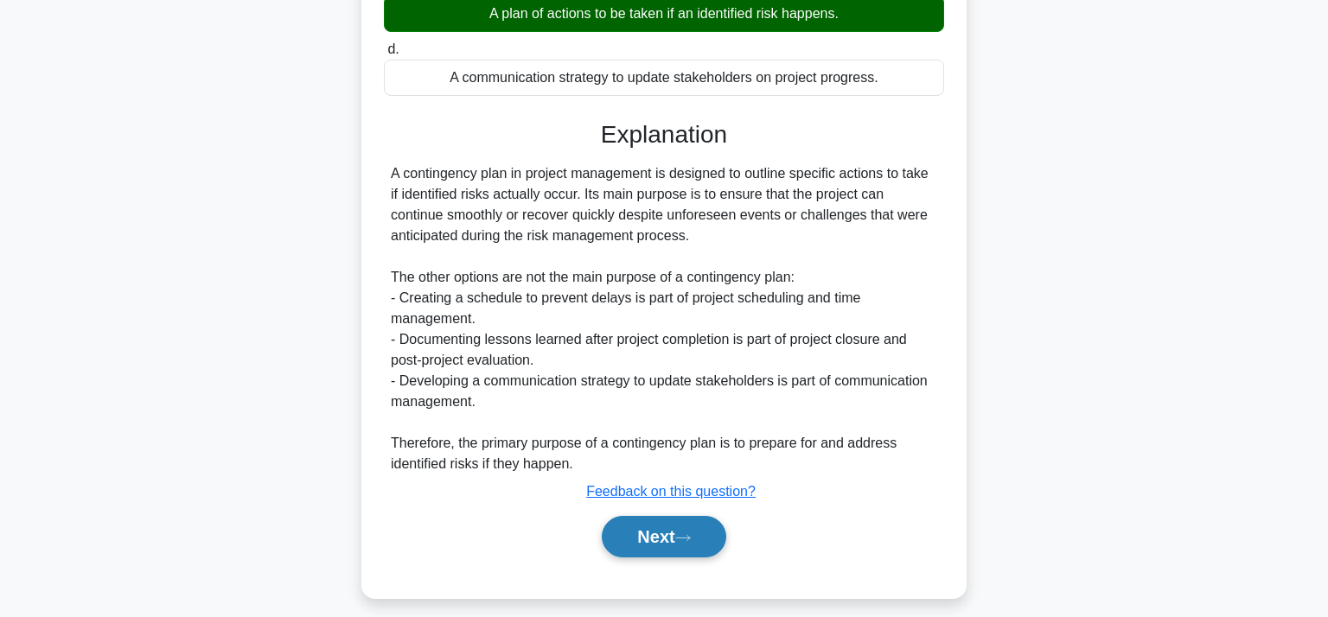
click at [659, 523] on button "Next" at bounding box center [664, 536] width 124 height 41
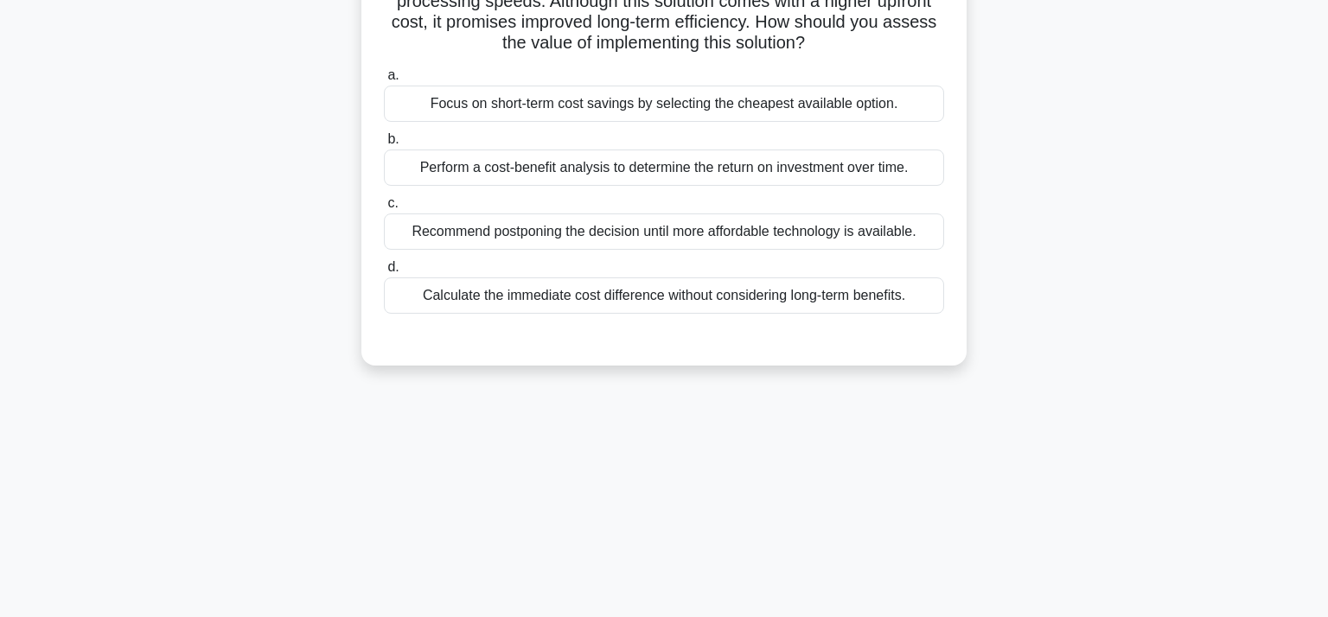
scroll to position [0, 0]
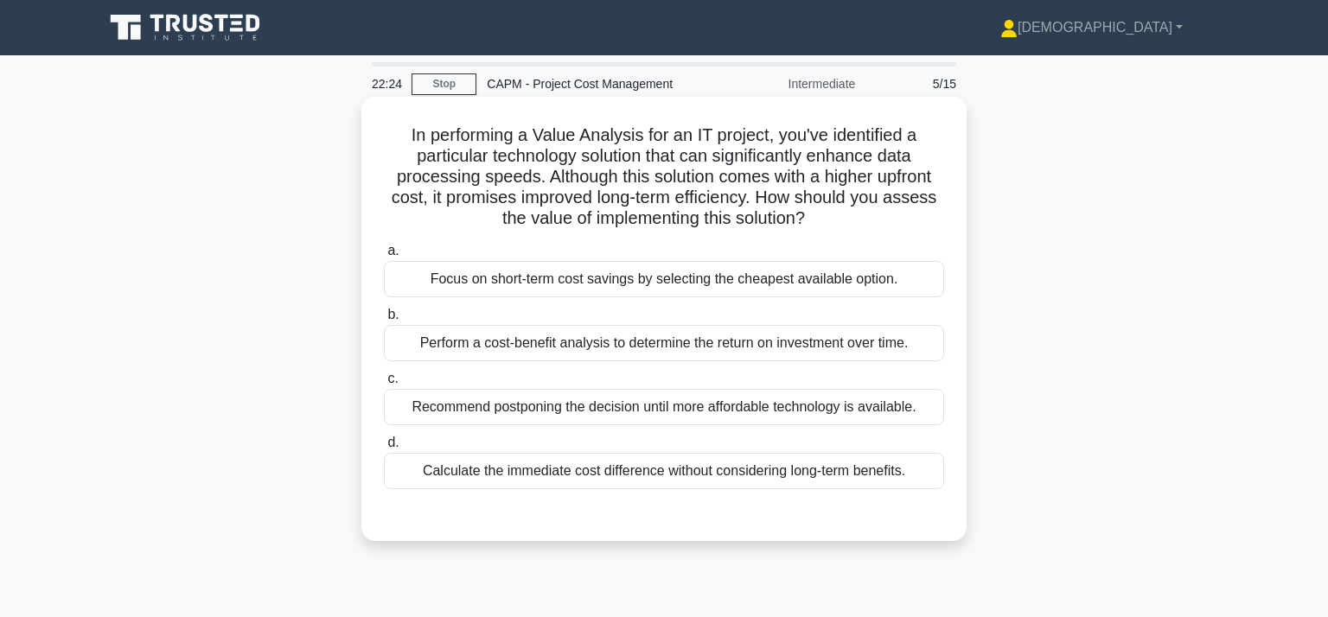
click at [519, 352] on div "Perform a cost-benefit analysis to determine the return on investment over time." at bounding box center [664, 343] width 560 height 36
click at [384, 321] on input "b. Perform a cost-benefit analysis to determine the return on investment over t…" at bounding box center [384, 314] width 0 height 11
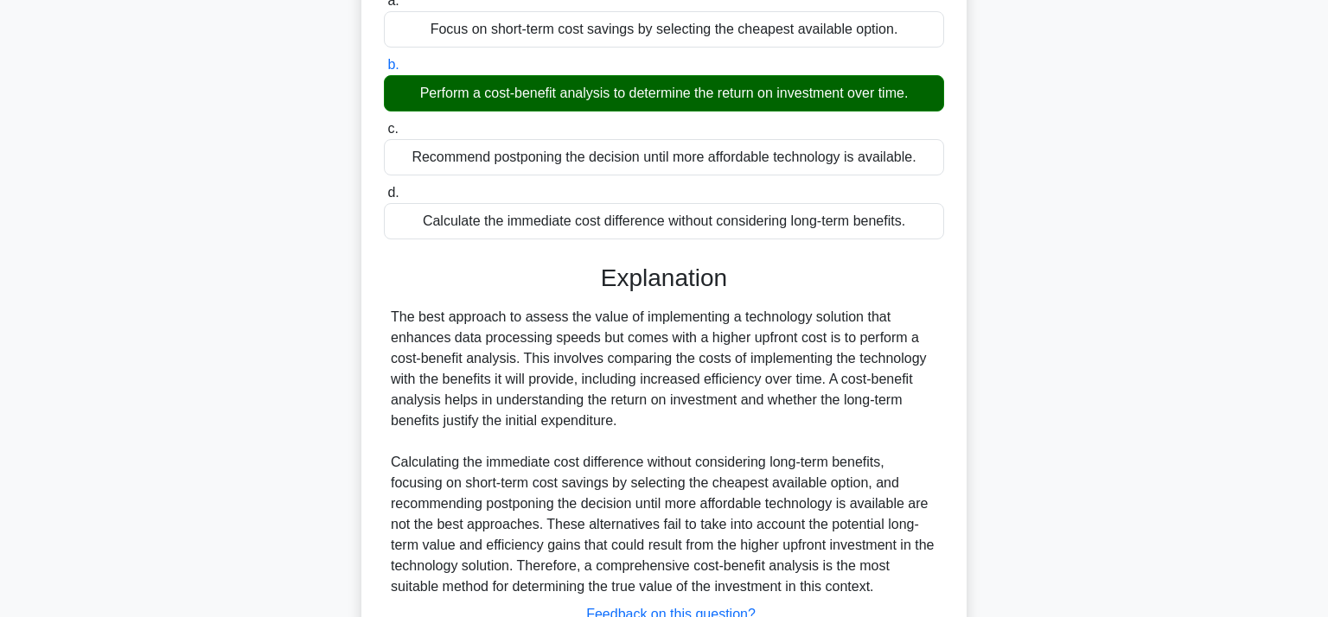
scroll to position [386, 0]
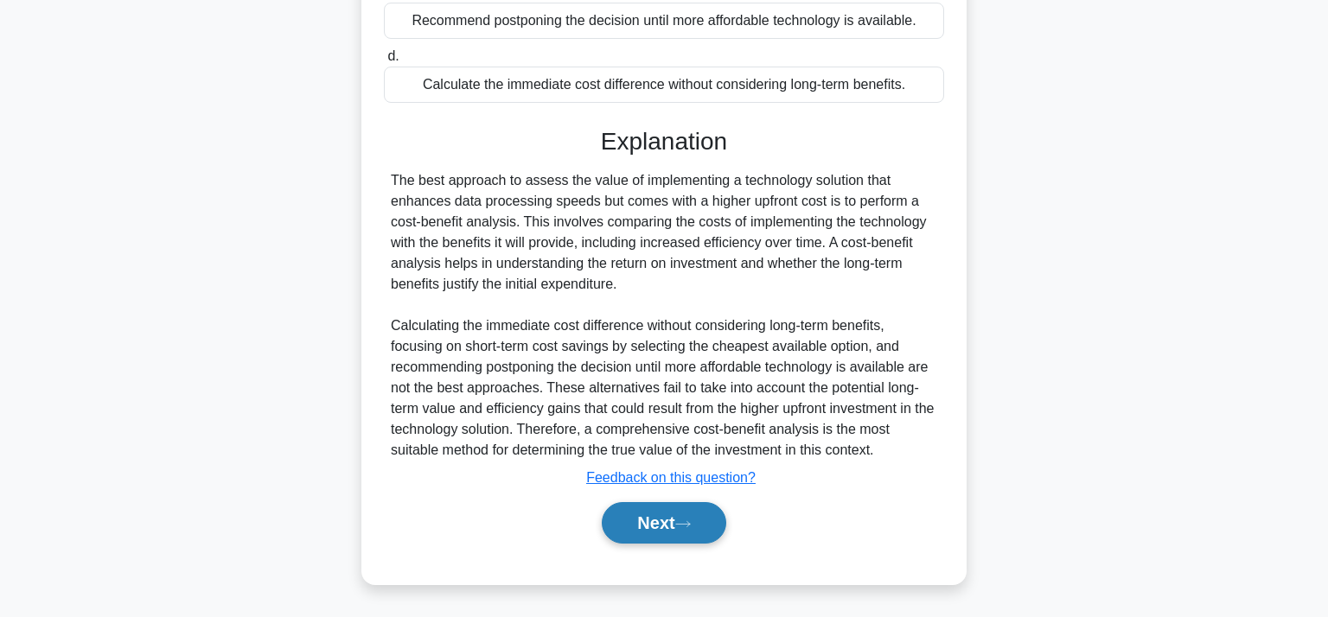
click at [665, 525] on button "Next" at bounding box center [664, 522] width 124 height 41
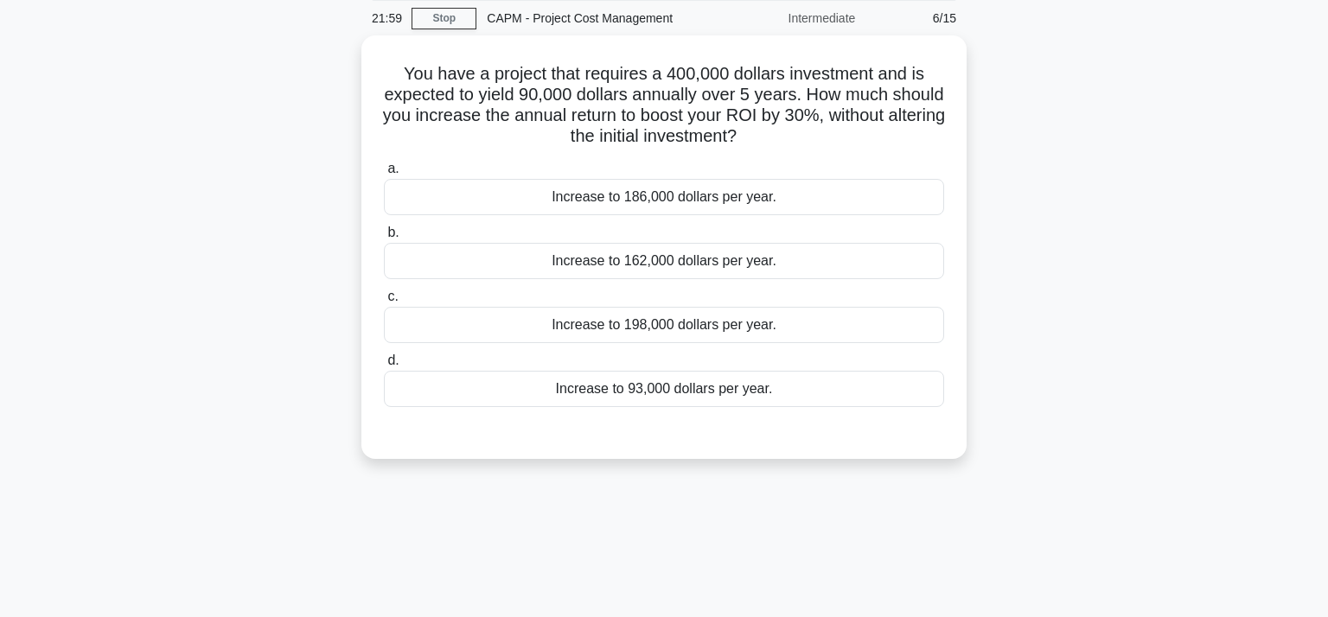
scroll to position [63, 0]
click at [794, 391] on div "Increase to 93,000 dollars per year." at bounding box center [664, 387] width 560 height 36
click at [384, 365] on input "d. Increase to 93,000 dollars per year." at bounding box center [384, 358] width 0 height 11
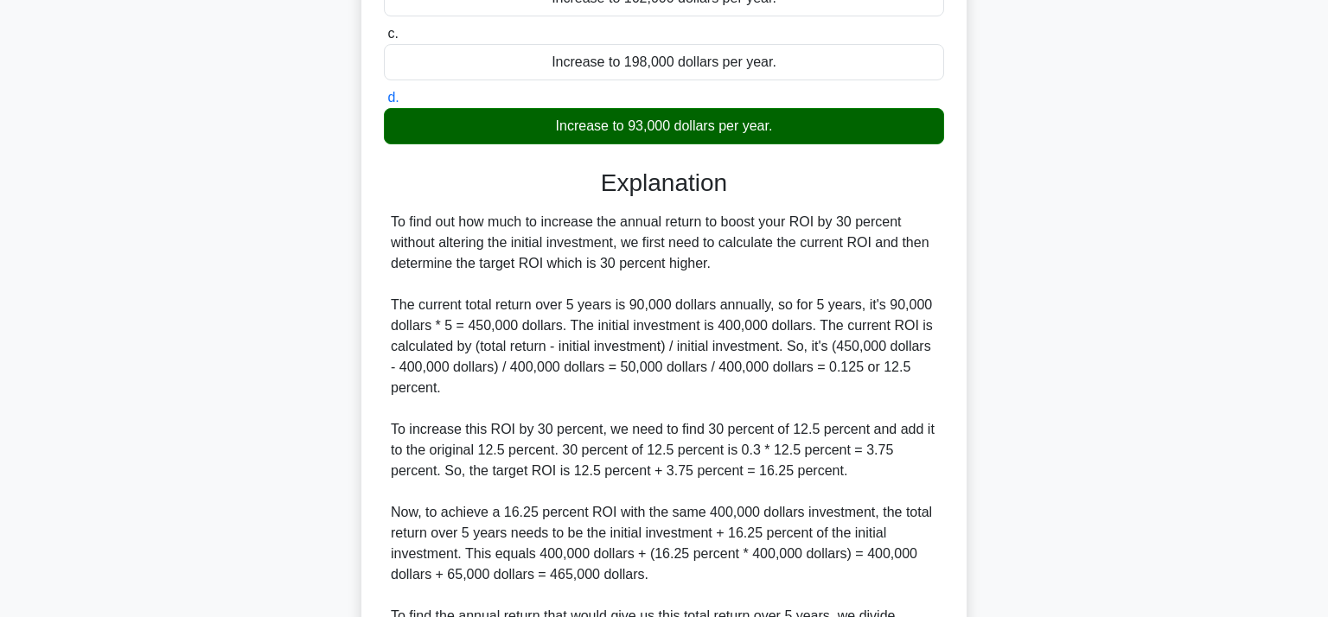
scroll to position [511, 0]
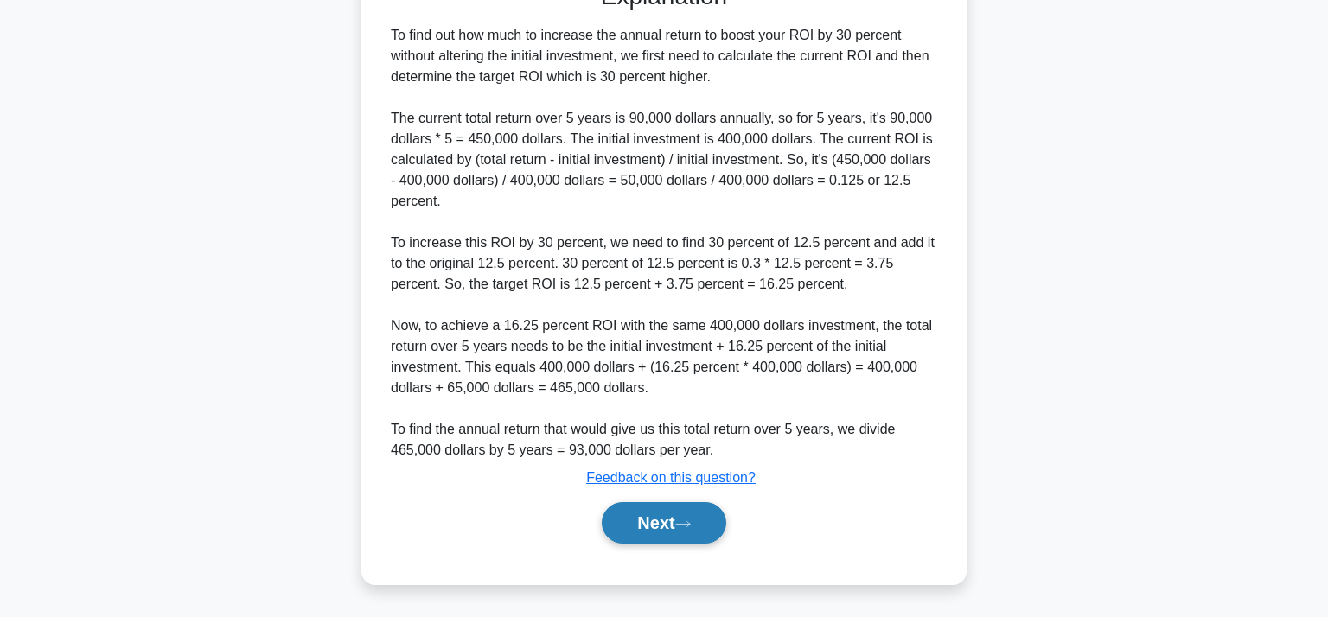
click at [652, 524] on button "Next" at bounding box center [664, 522] width 124 height 41
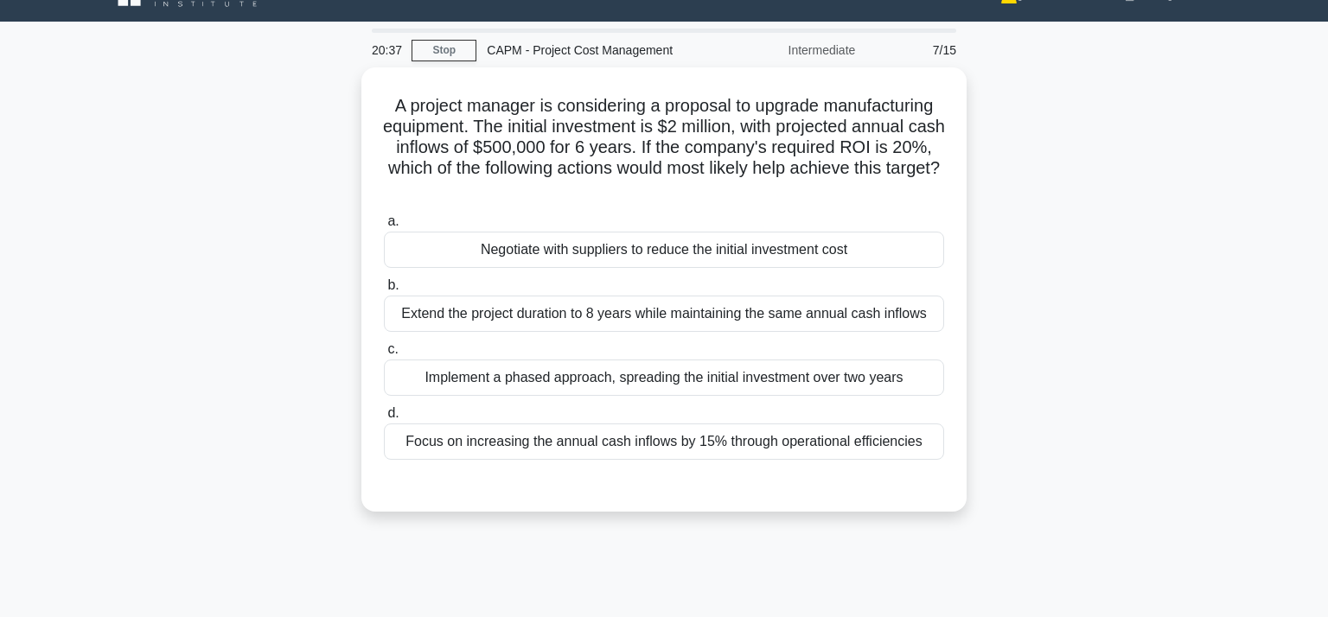
scroll to position [0, 0]
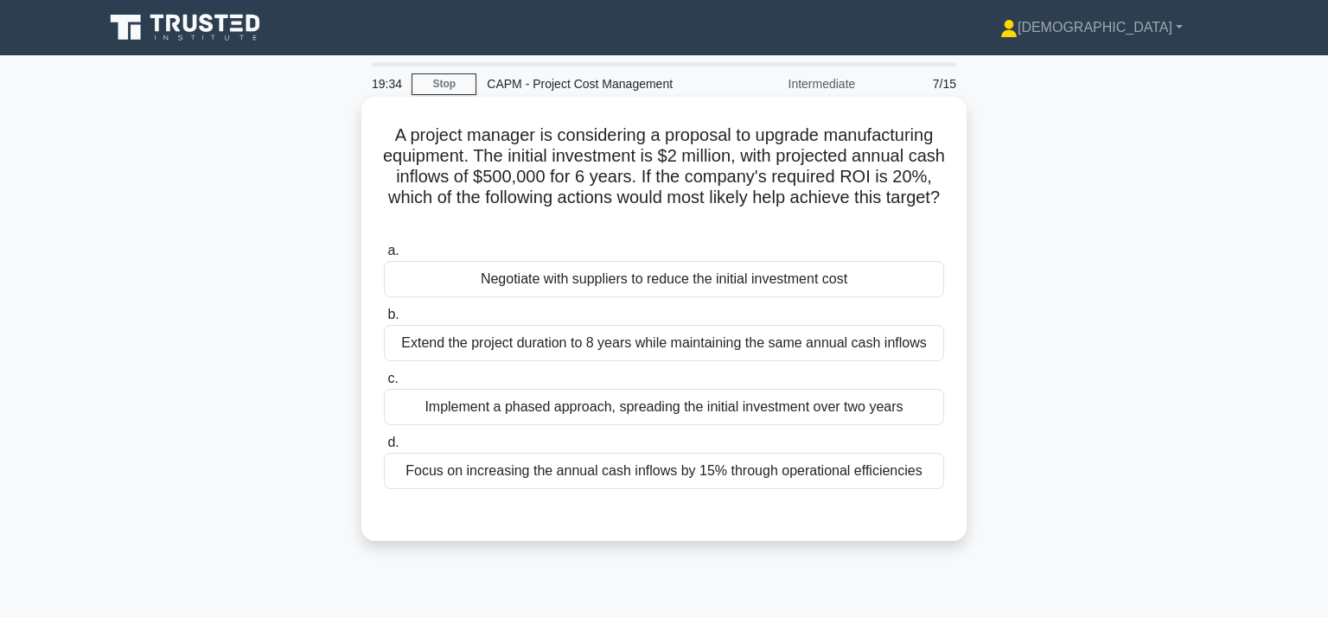
click at [685, 474] on div "Focus on increasing the annual cash inflows by 15% through operational efficien…" at bounding box center [664, 471] width 560 height 36
click at [384, 449] on input "d. Focus on increasing the annual cash inflows by 15% through operational effic…" at bounding box center [384, 442] width 0 height 11
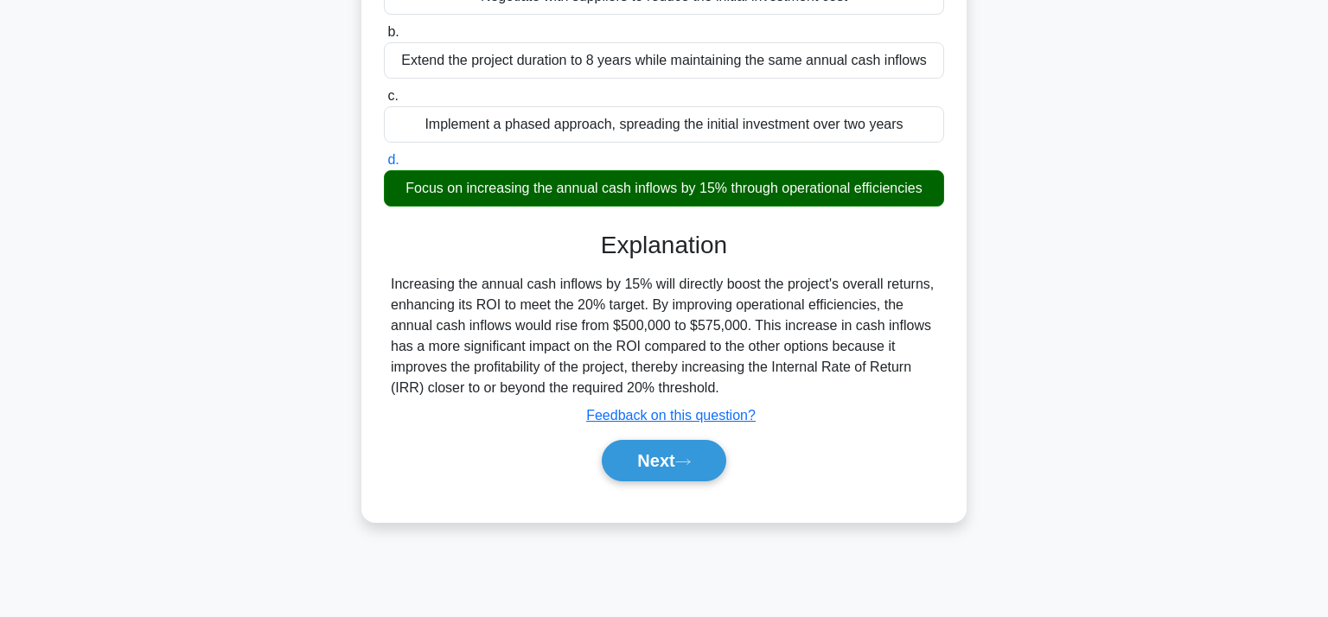
scroll to position [290, 0]
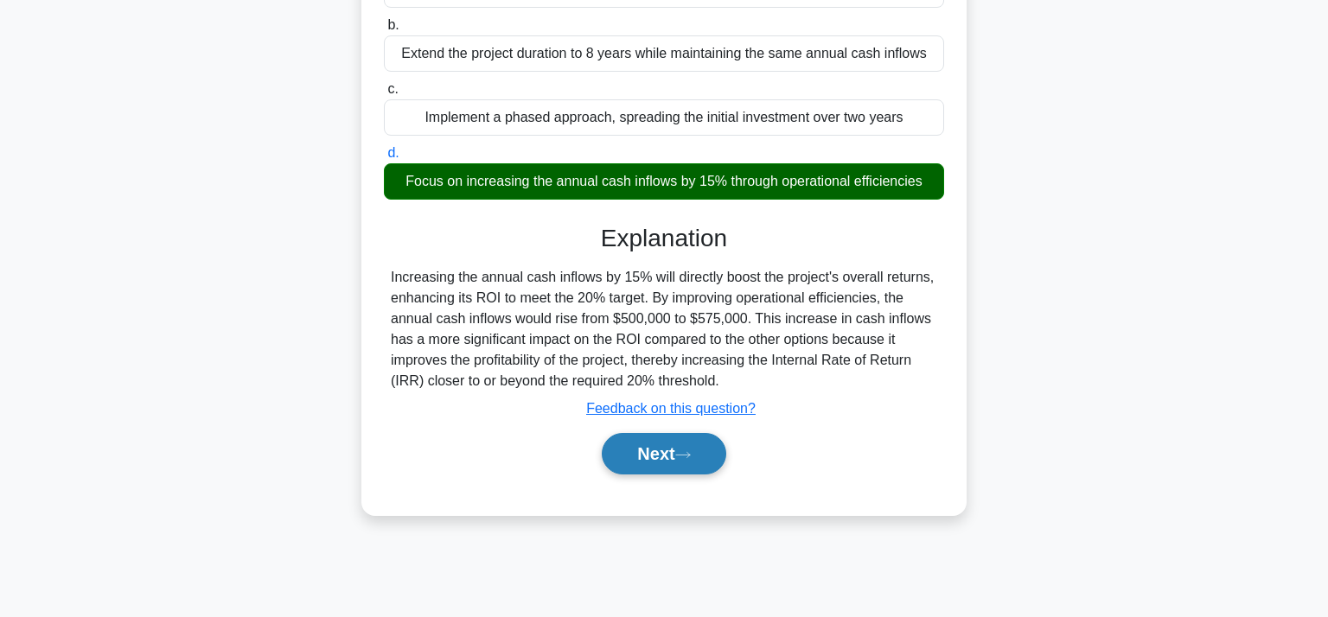
click at [697, 463] on button "Next" at bounding box center [664, 453] width 124 height 41
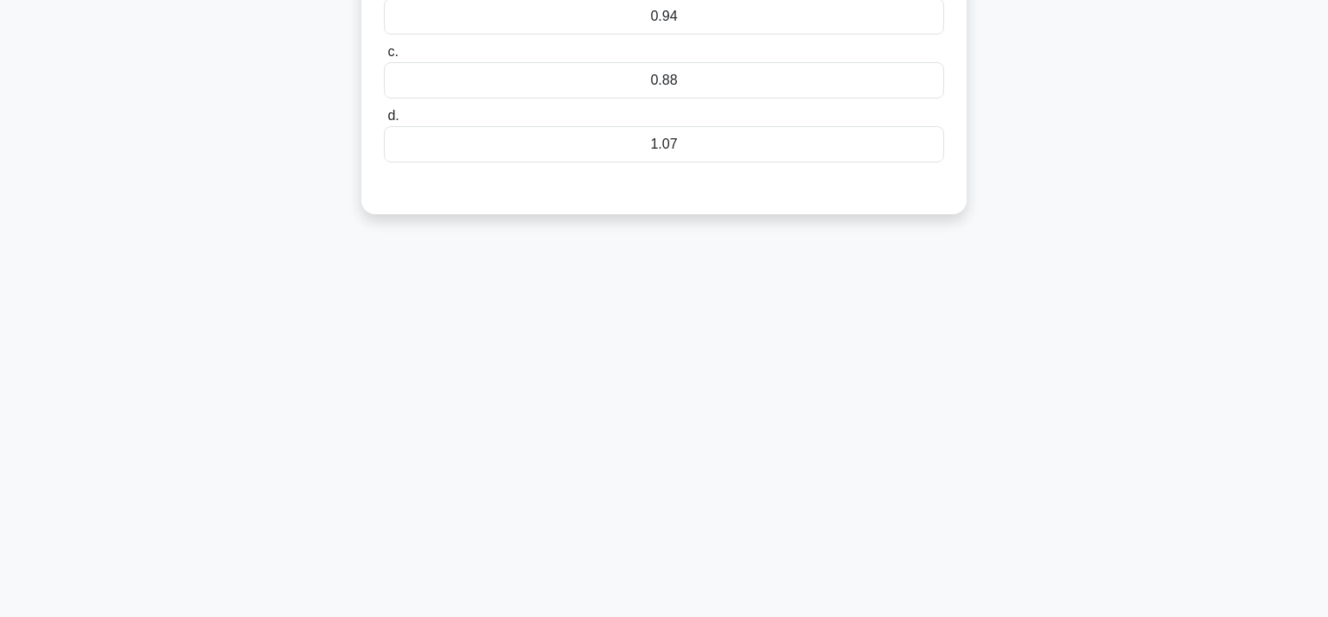
drag, startPoint x: 1327, startPoint y: 489, endPoint x: 1319, endPoint y: 140, distance: 349.3
click at [1319, 140] on html "Shamima Profile Settings Profile" at bounding box center [664, 176] width 1328 height 933
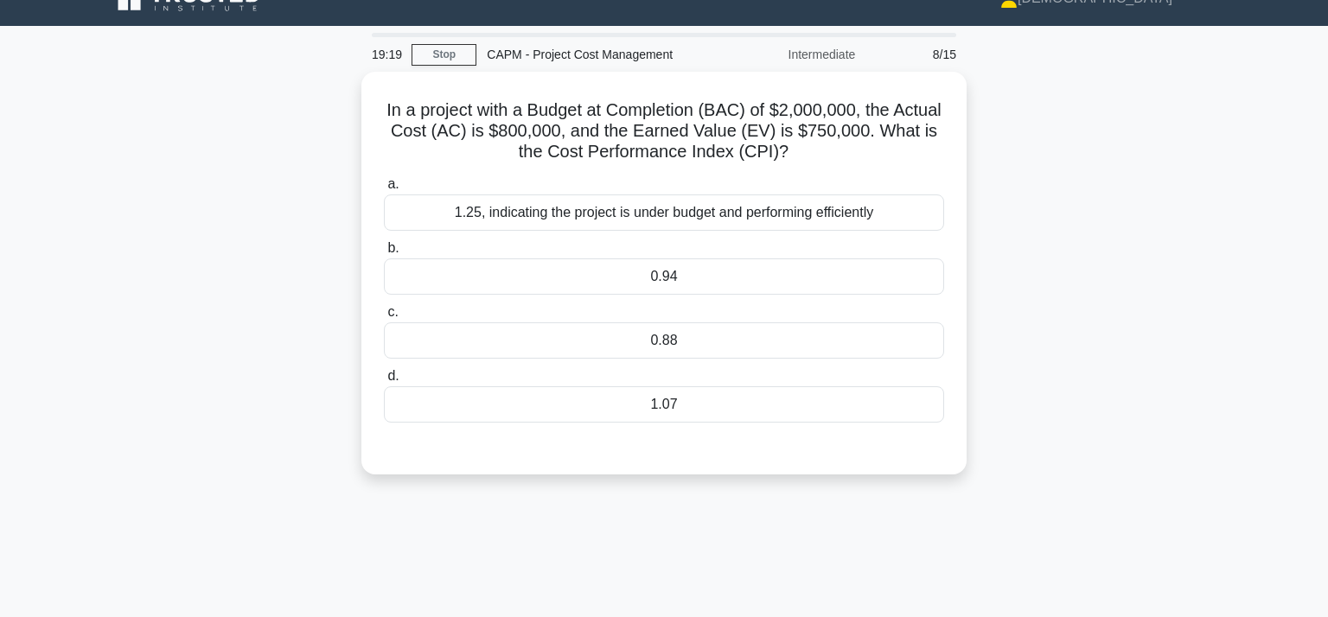
scroll to position [0, 0]
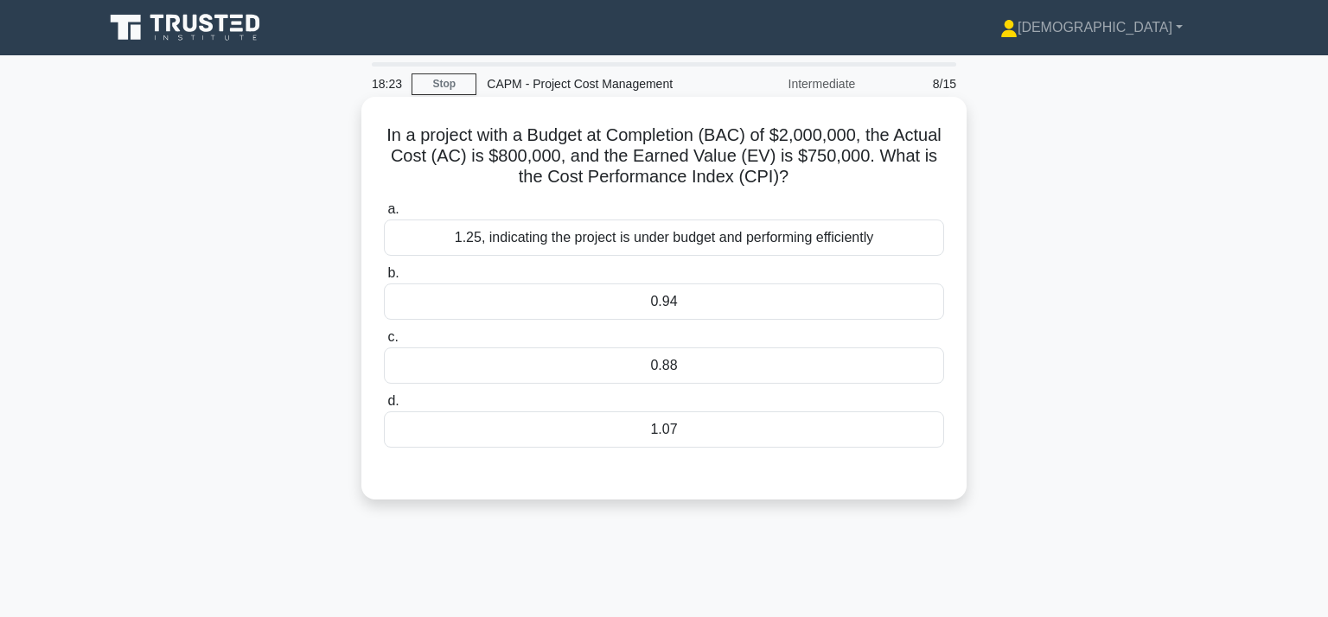
click at [660, 297] on div "0.94" at bounding box center [664, 301] width 560 height 36
click at [384, 279] on input "b. 0.94" at bounding box center [384, 273] width 0 height 11
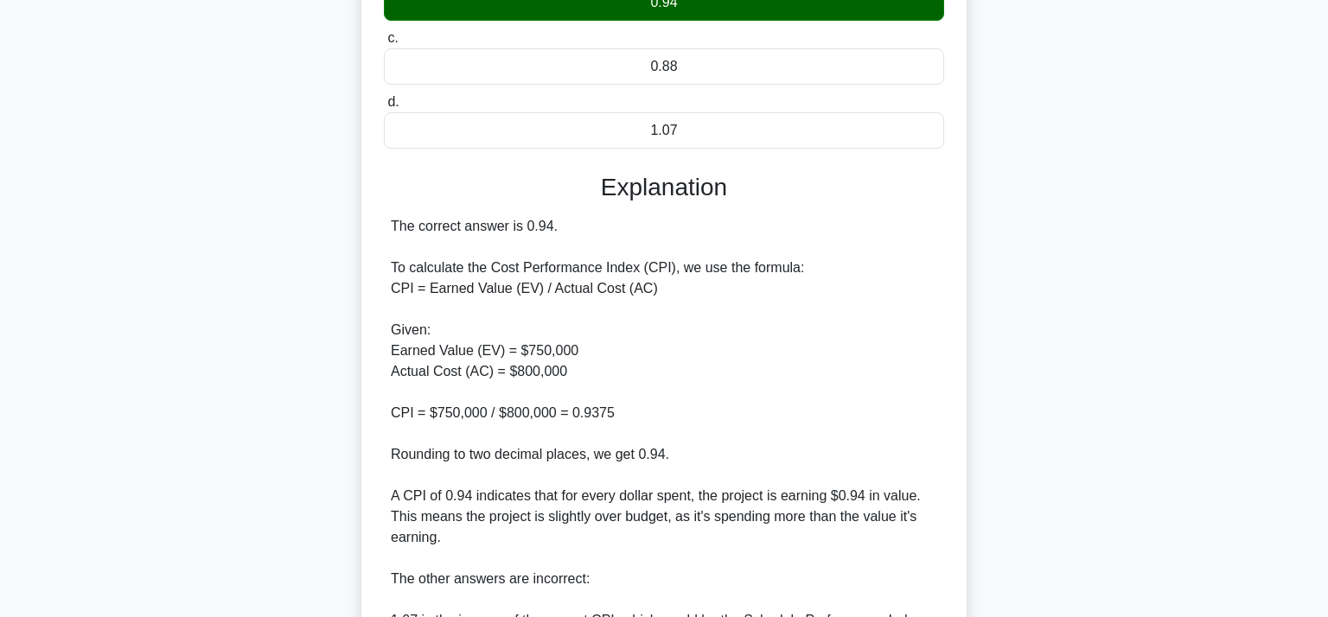
scroll to position [290, 0]
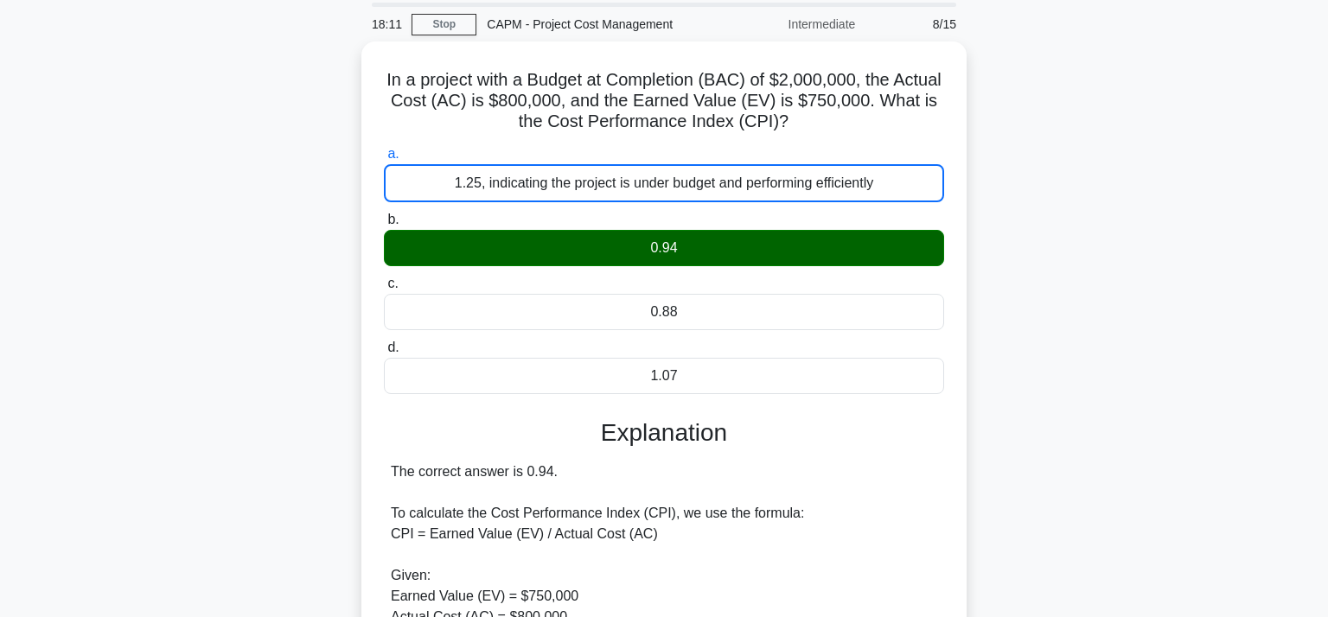
scroll to position [0, 0]
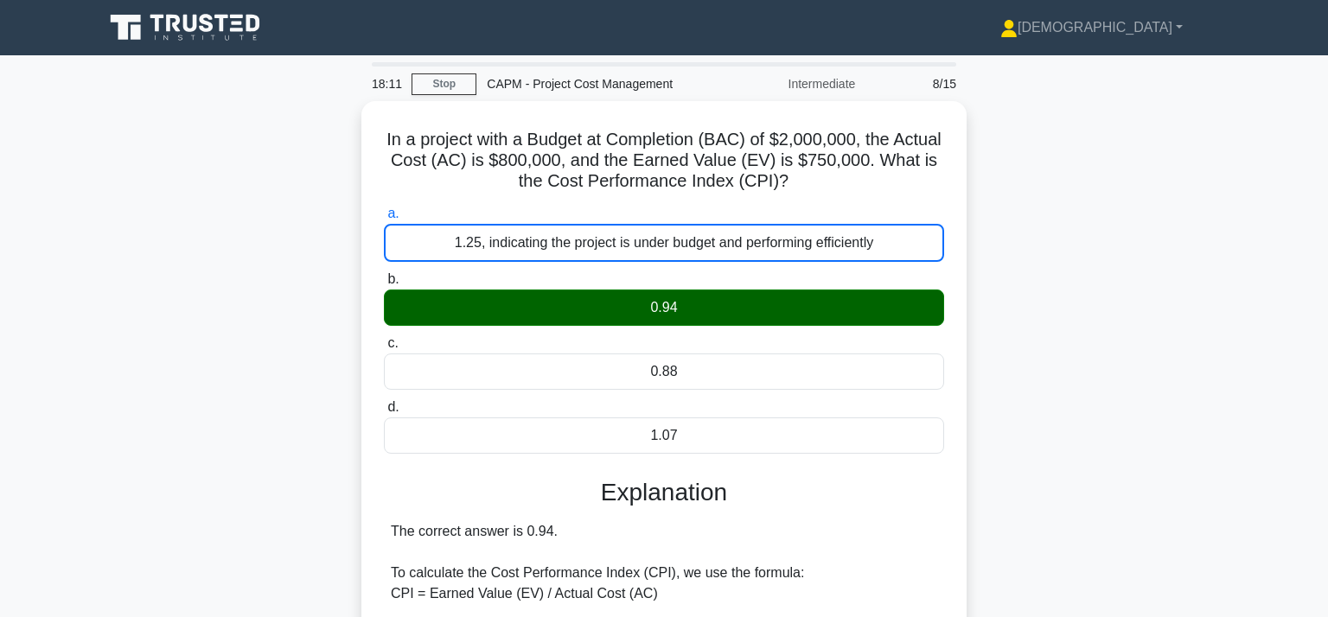
click at [384, 402] on input "d. 1.07" at bounding box center [384, 407] width 0 height 11
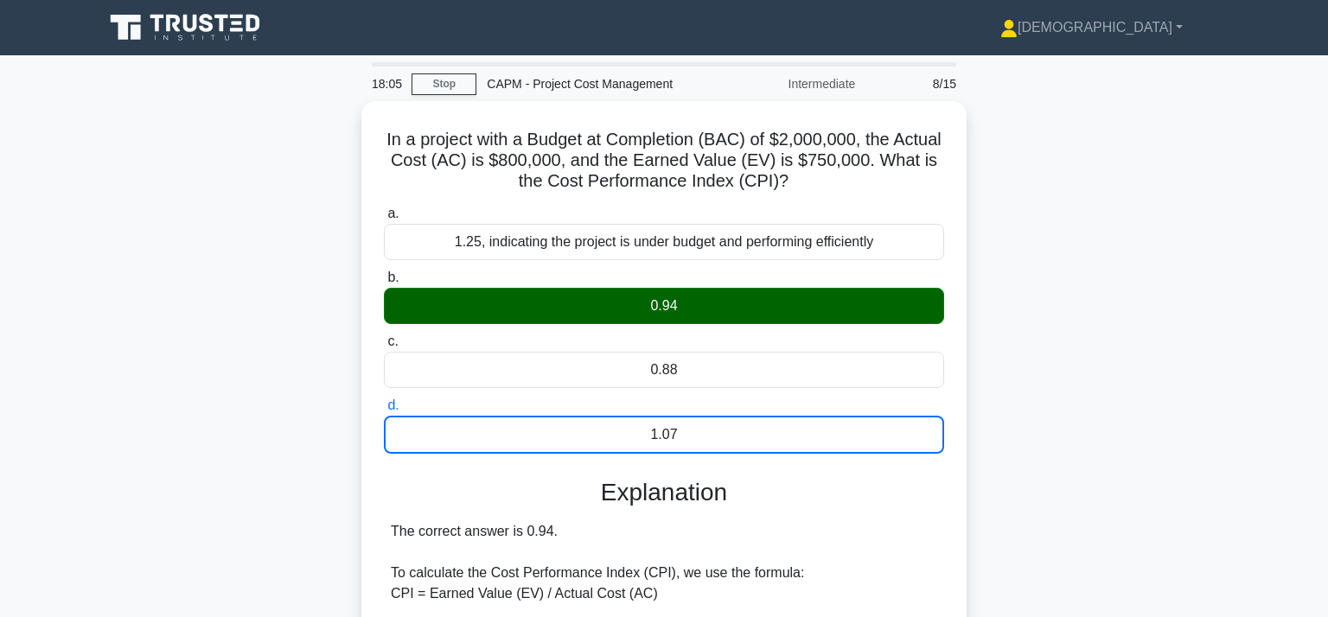
scroll to position [595, 0]
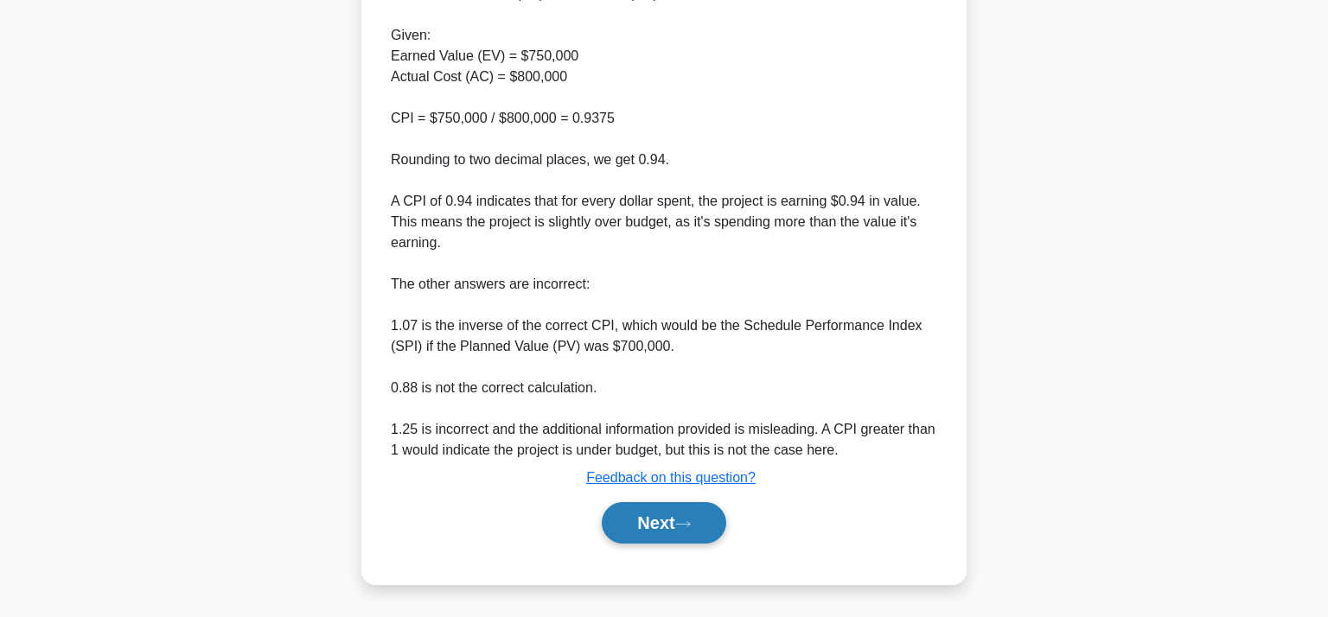
click at [679, 521] on button "Next" at bounding box center [664, 522] width 124 height 41
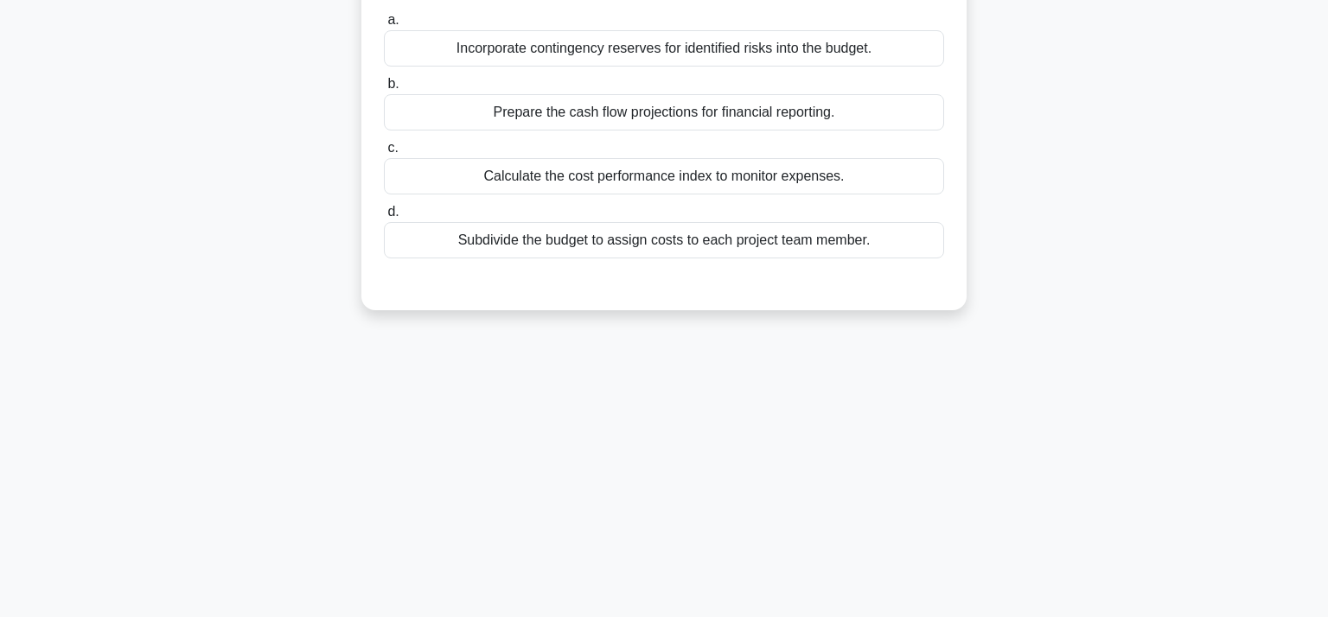
scroll to position [0, 0]
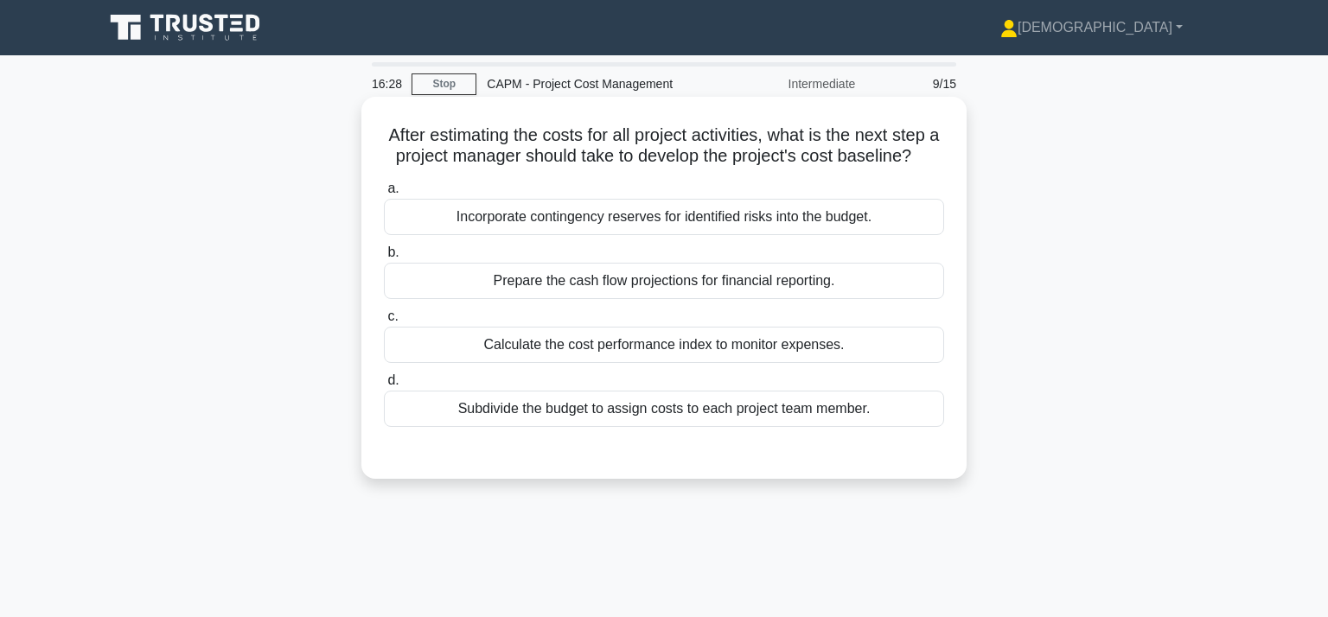
click at [457, 214] on div "Incorporate contingency reserves for identified risks into the budget." at bounding box center [664, 217] width 560 height 36
click at [384, 194] on input "a. Incorporate contingency reserves for identified risks into the budget." at bounding box center [384, 188] width 0 height 11
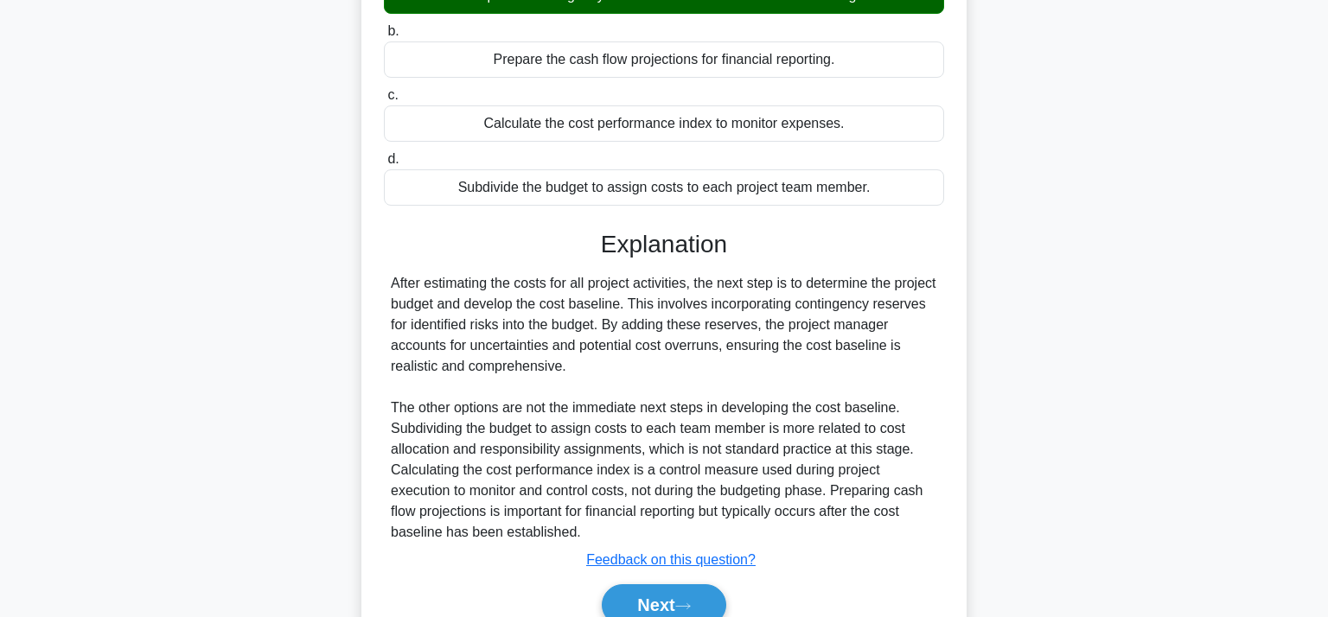
scroll to position [242, 0]
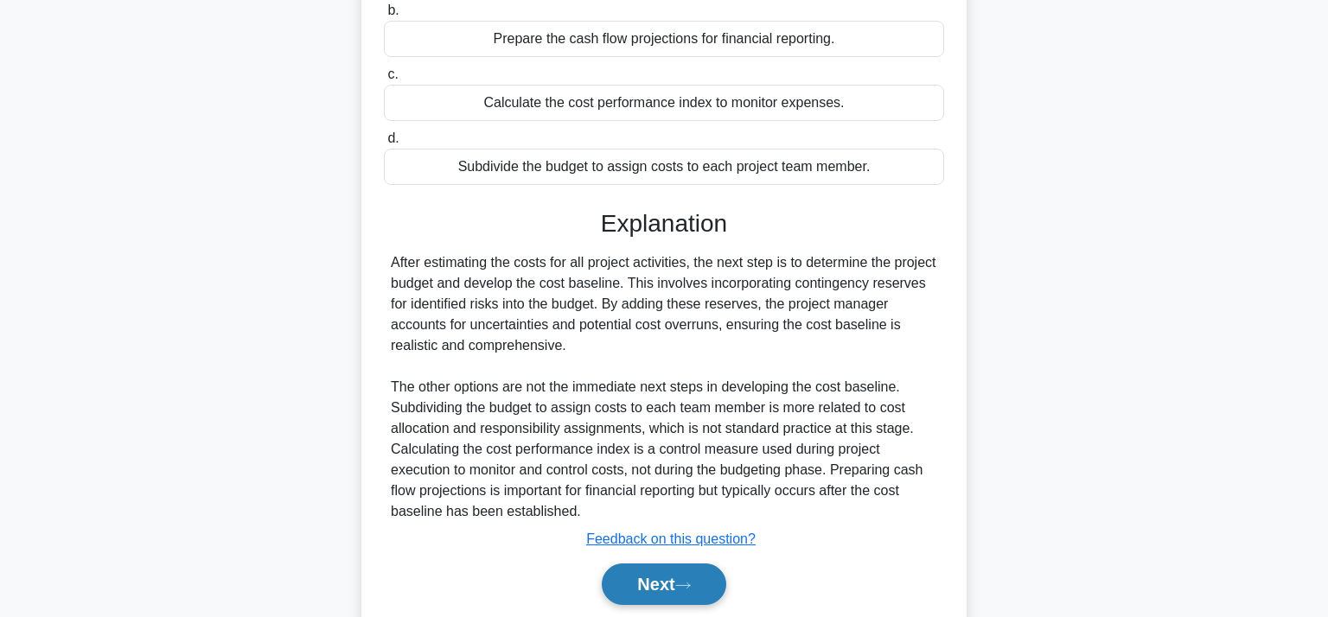
click at [655, 586] on button "Next" at bounding box center [664, 584] width 124 height 41
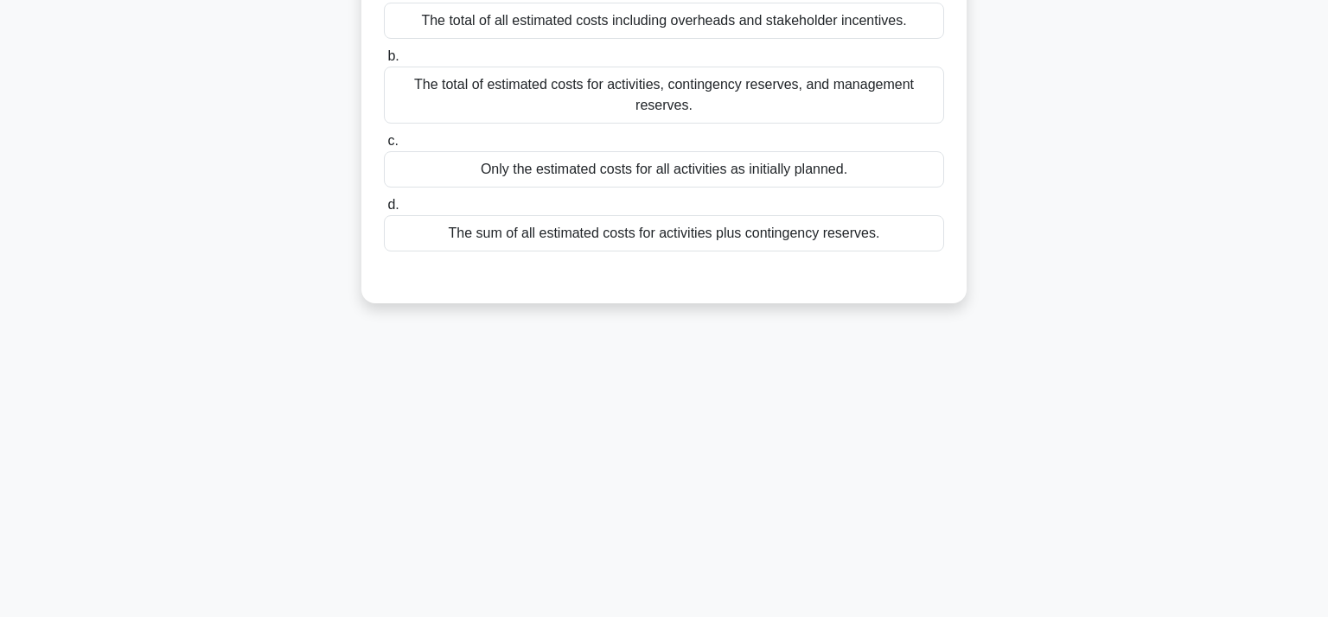
scroll to position [0, 0]
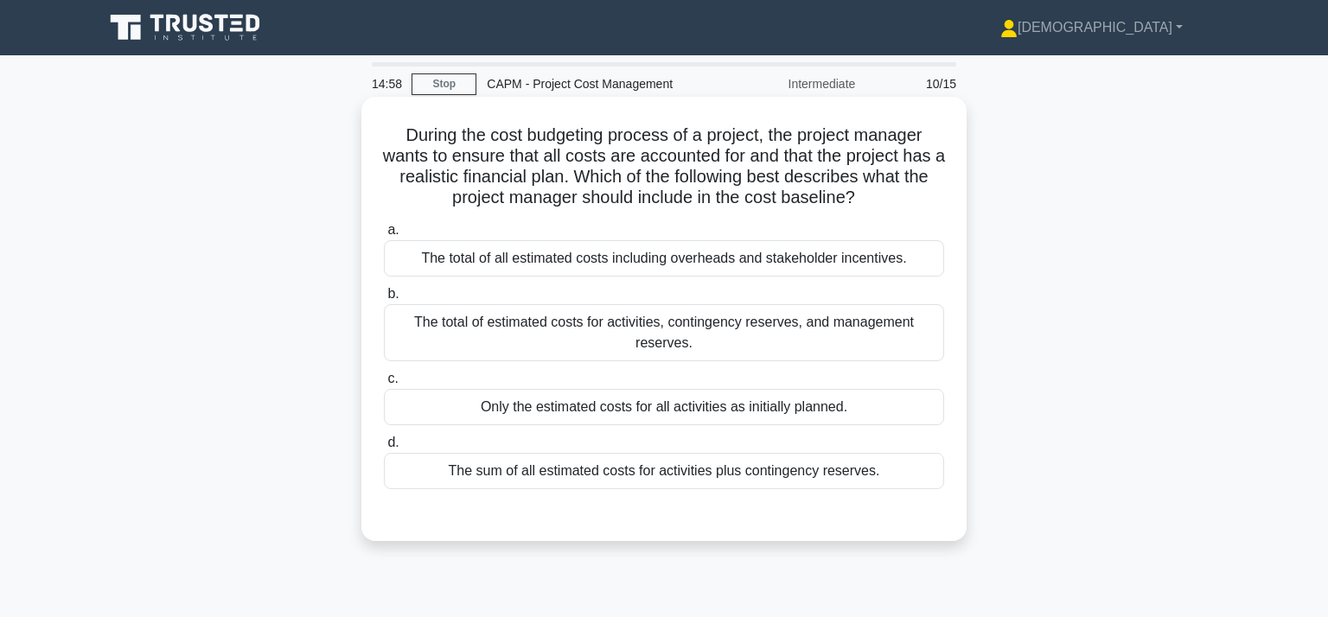
click at [690, 476] on div "The sum of all estimated costs for activities plus contingency reserves." at bounding box center [664, 471] width 560 height 36
click at [384, 449] on input "d. The sum of all estimated costs for activities plus contingency reserves." at bounding box center [384, 442] width 0 height 11
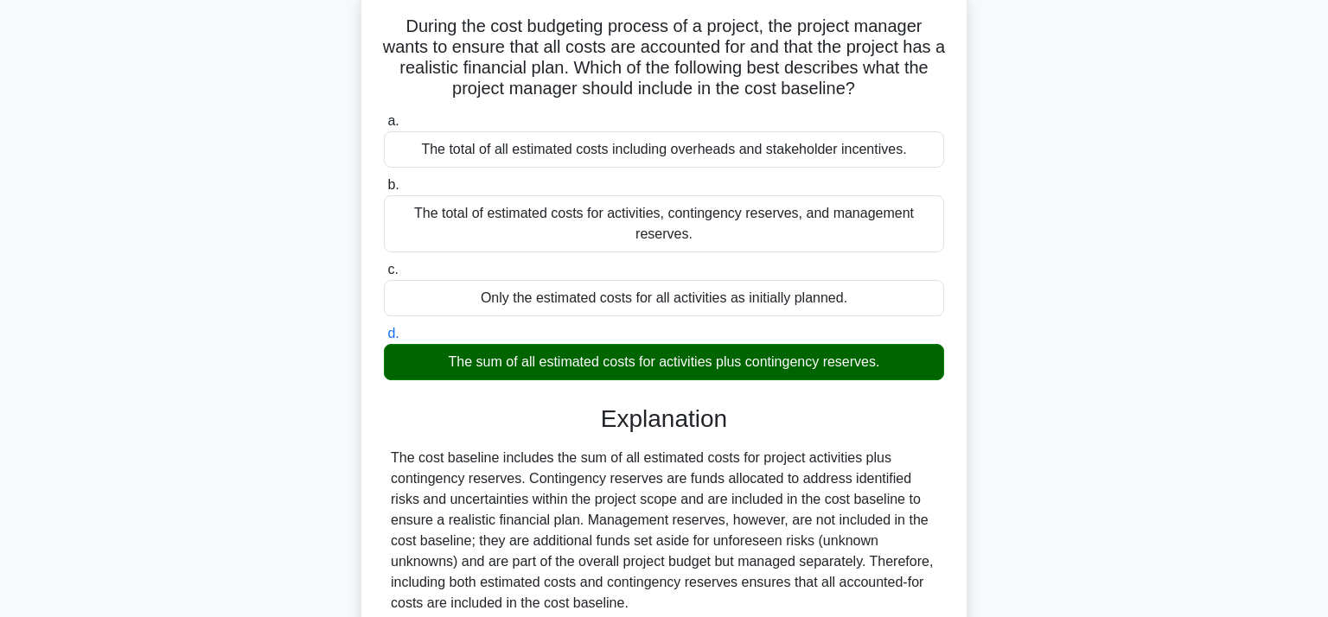
scroll to position [317, 0]
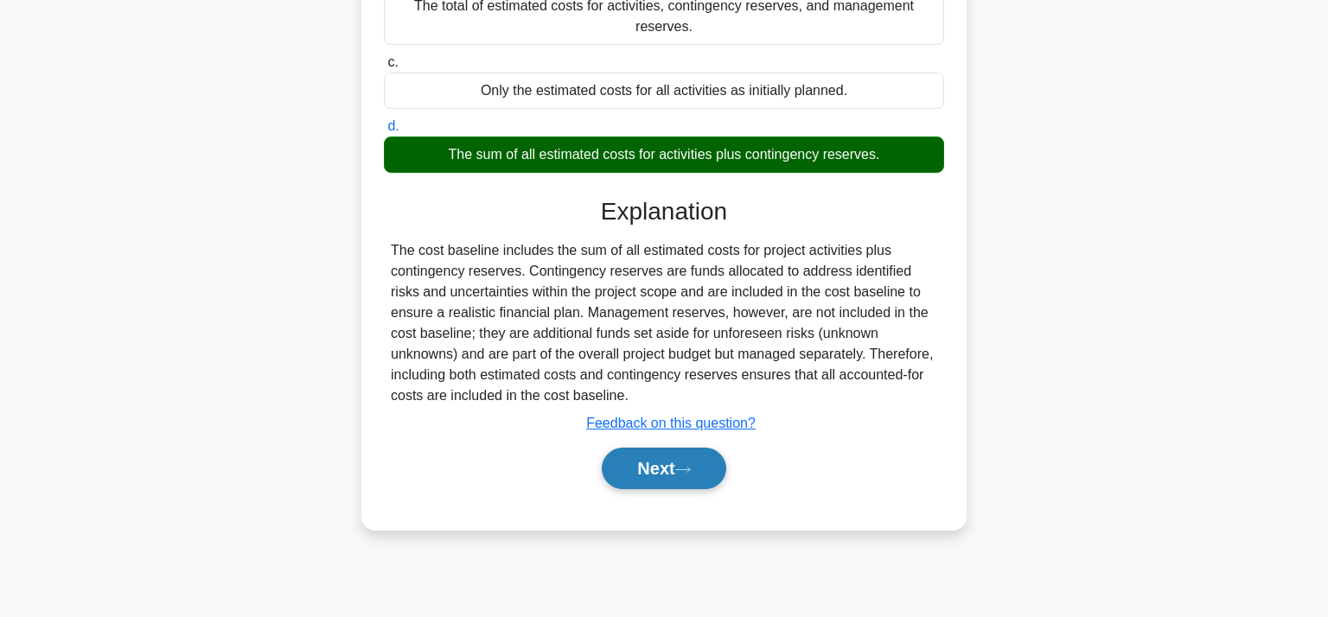
click at [648, 469] on button "Next" at bounding box center [664, 468] width 124 height 41
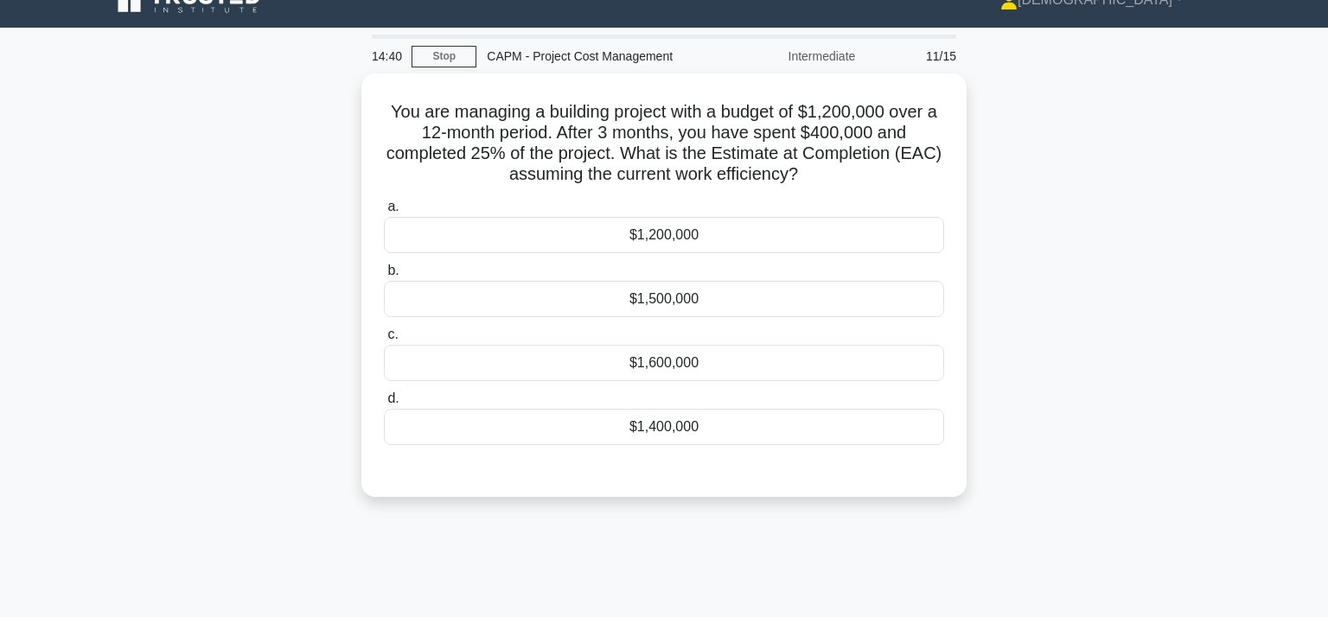
scroll to position [18, 0]
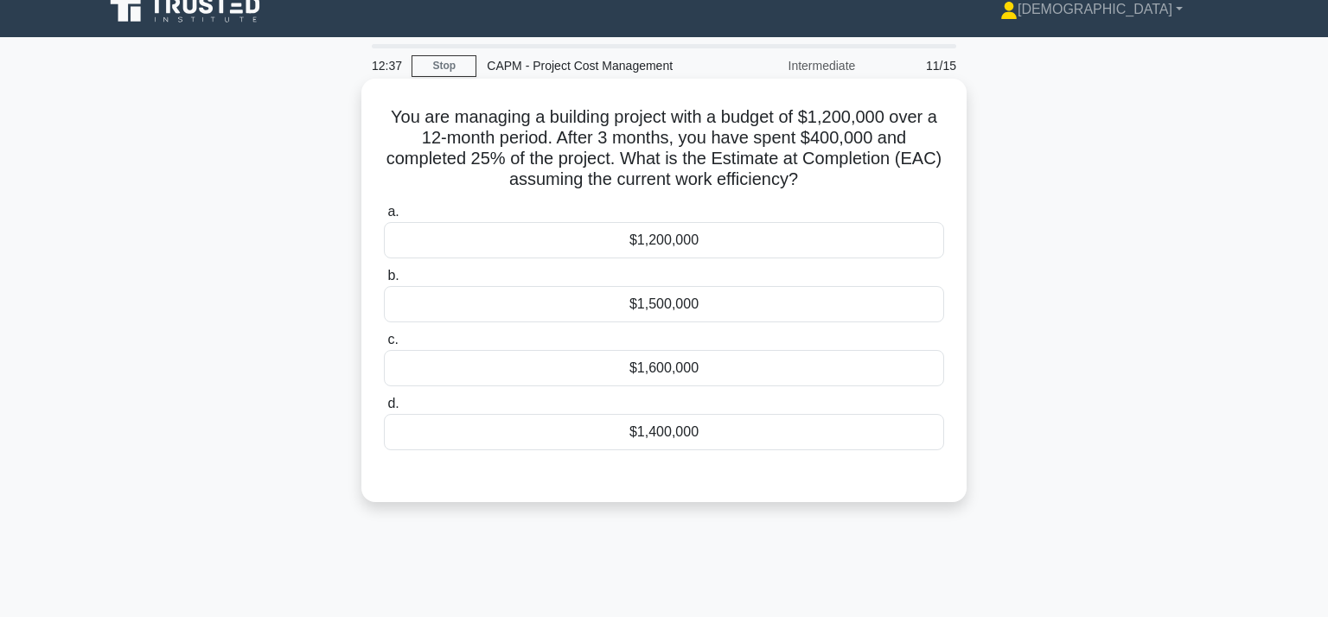
click at [705, 360] on div "$1,600,000" at bounding box center [664, 368] width 560 height 36
click at [384, 346] on input "c. $1,600,000" at bounding box center [384, 339] width 0 height 11
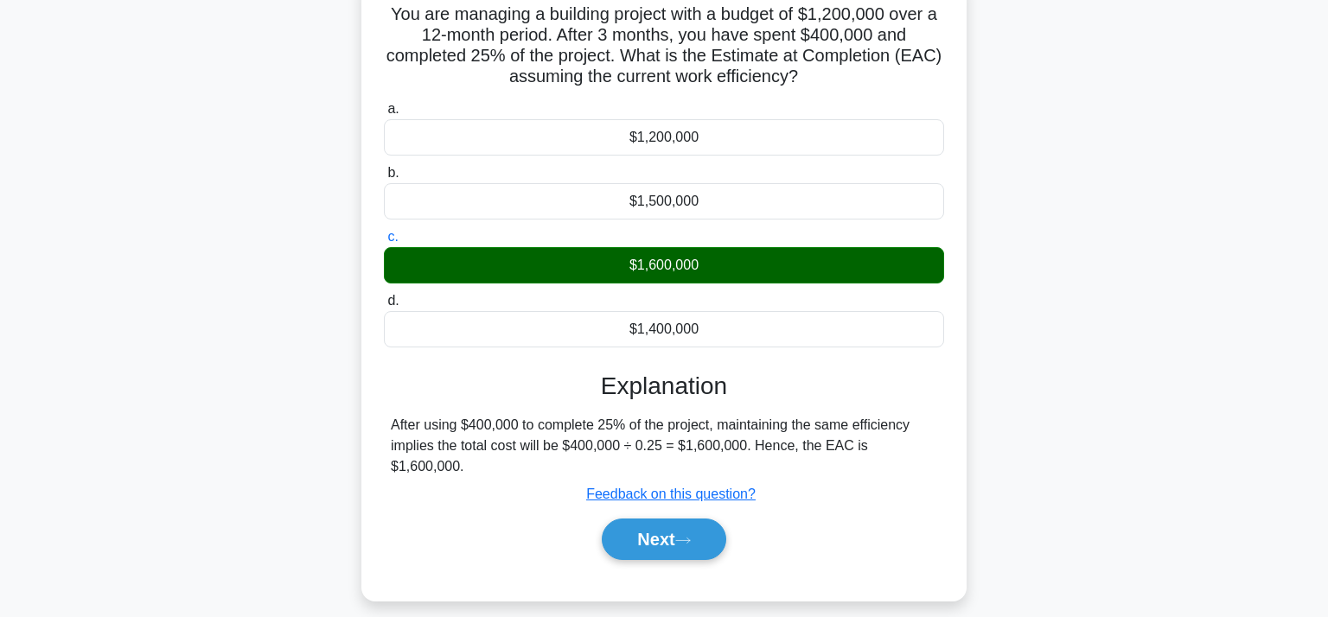
scroll to position [143, 0]
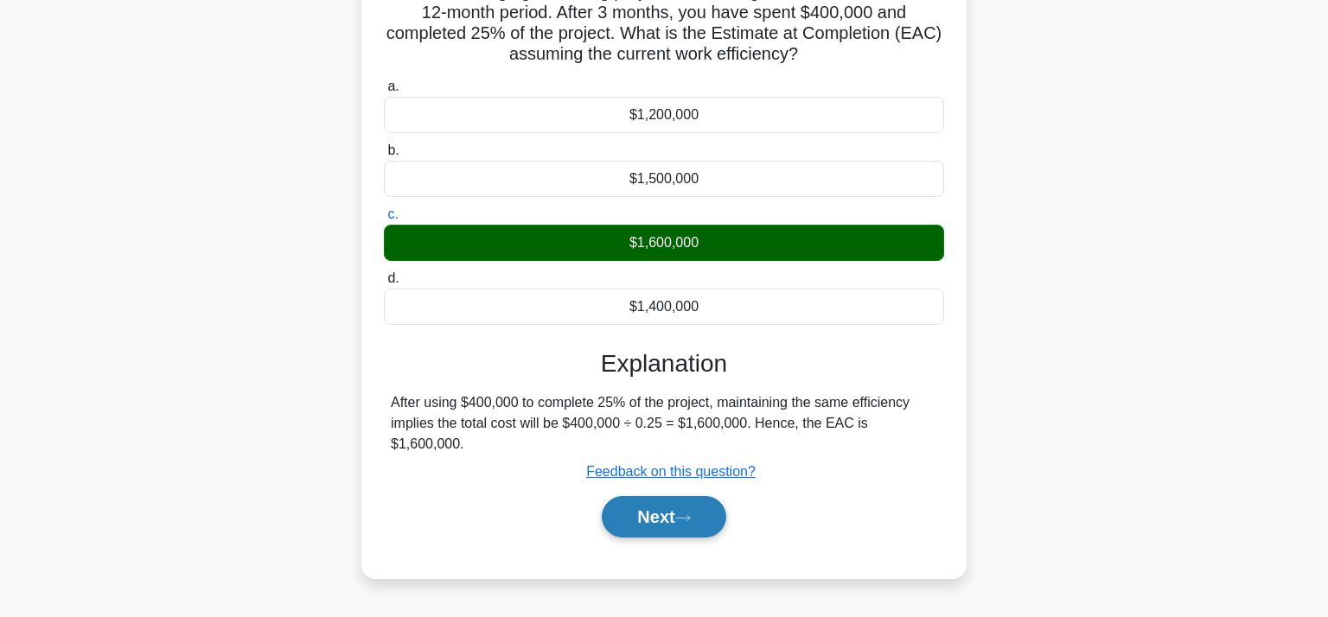
click at [665, 525] on button "Next" at bounding box center [664, 516] width 124 height 41
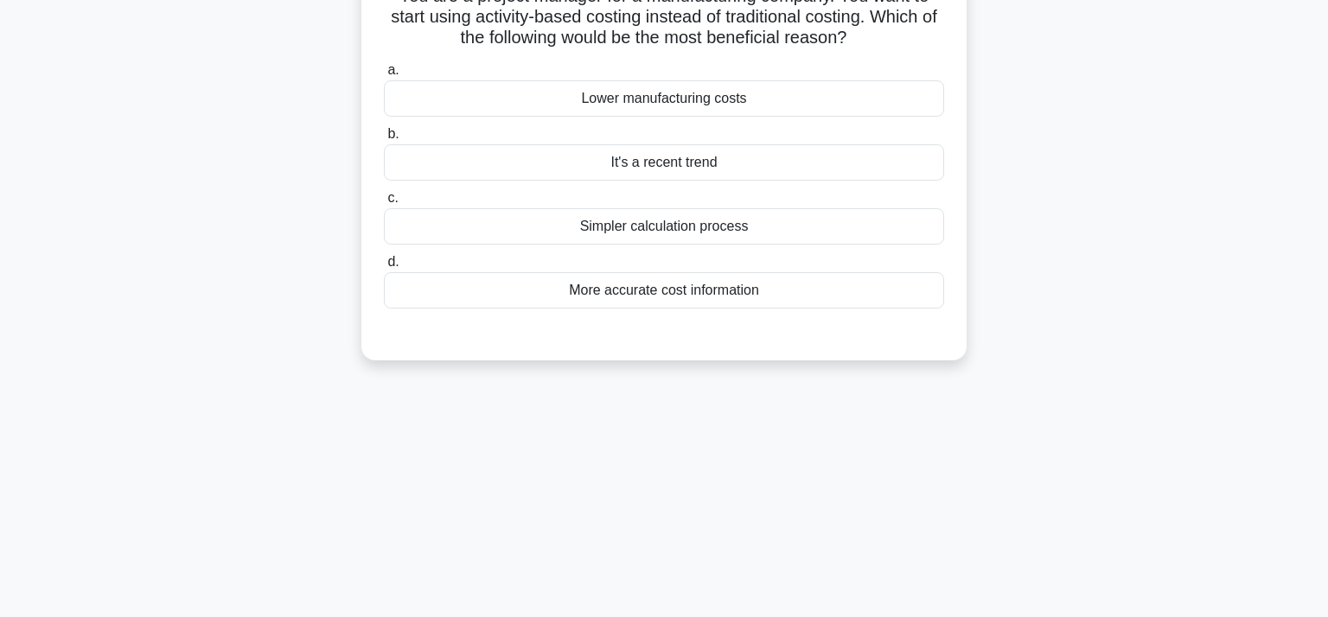
scroll to position [0, 0]
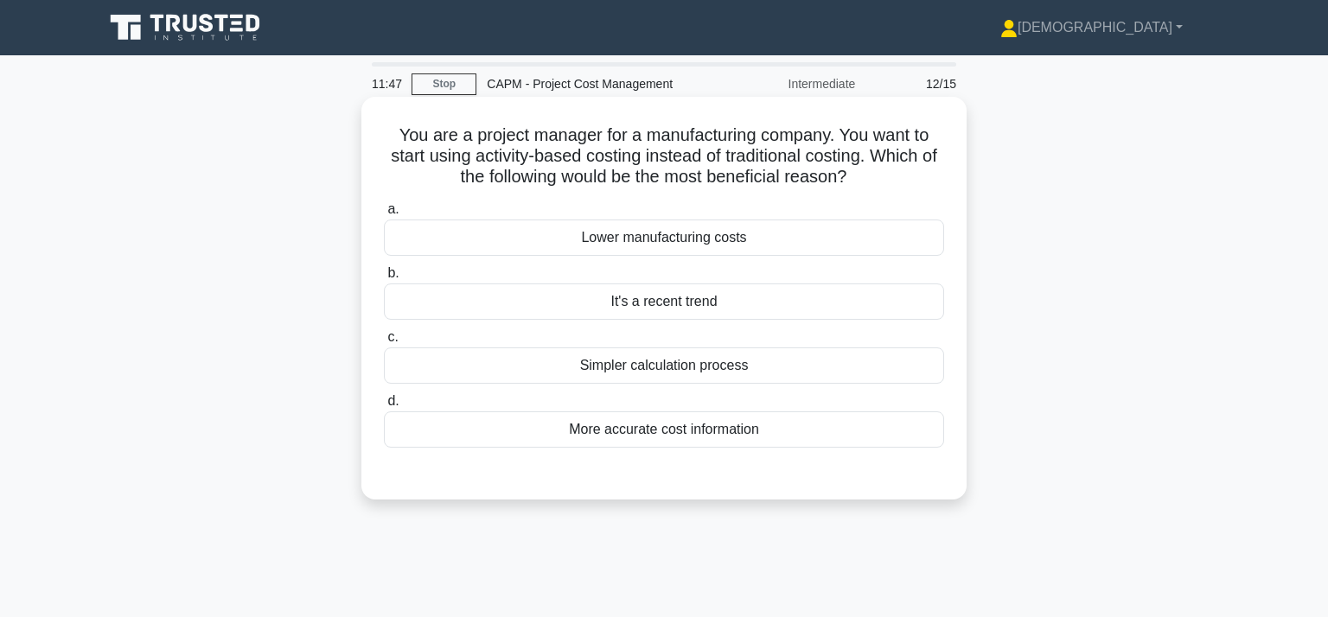
click at [711, 436] on div "More accurate cost information" at bounding box center [664, 429] width 560 height 36
click at [384, 407] on input "d. More accurate cost information" at bounding box center [384, 401] width 0 height 11
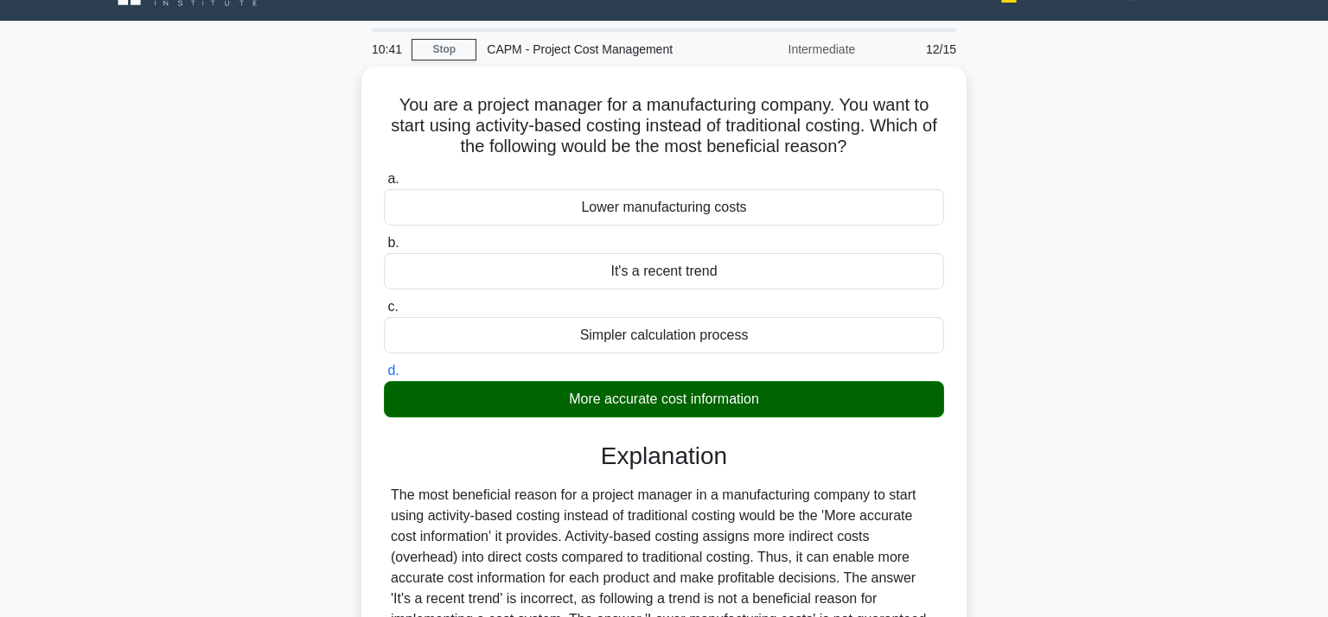
scroll to position [271, 0]
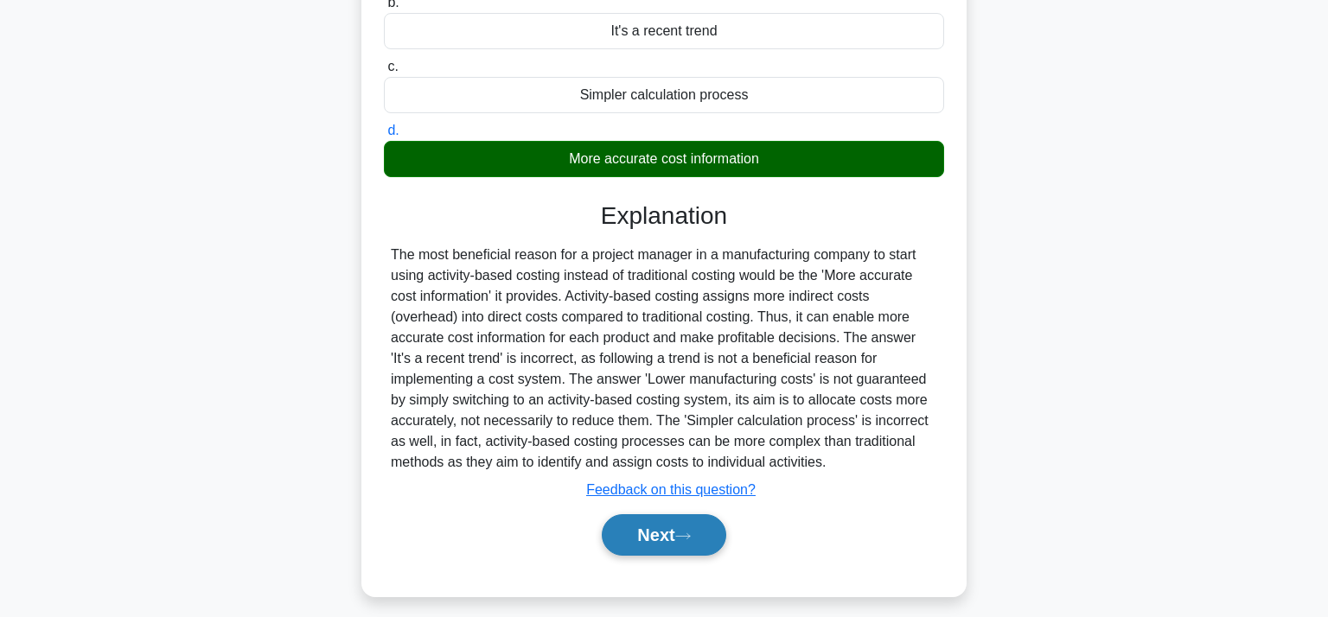
click at [630, 541] on button "Next" at bounding box center [664, 534] width 124 height 41
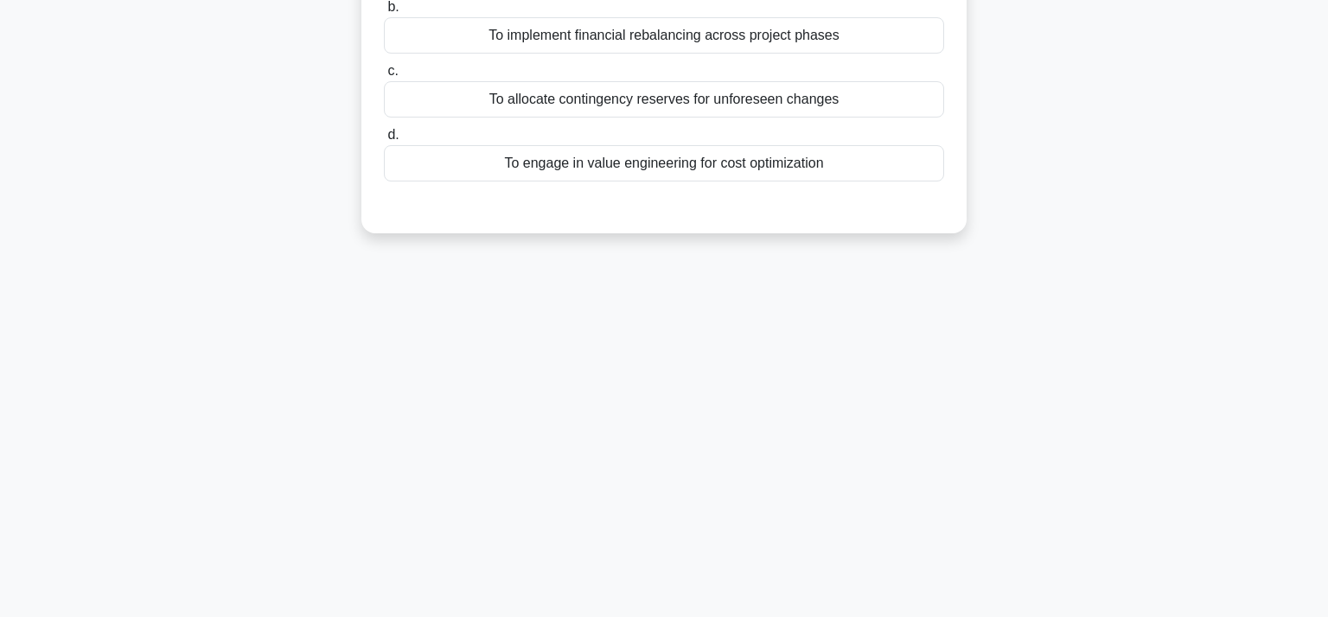
drag, startPoint x: 1327, startPoint y: 355, endPoint x: 1291, endPoint y: 145, distance: 213.0
click at [1291, 145] on main "10:37 Stop CAPM - Project Cost Management Intermediate 13/15 While finalizing t…" at bounding box center [664, 224] width 1328 height 878
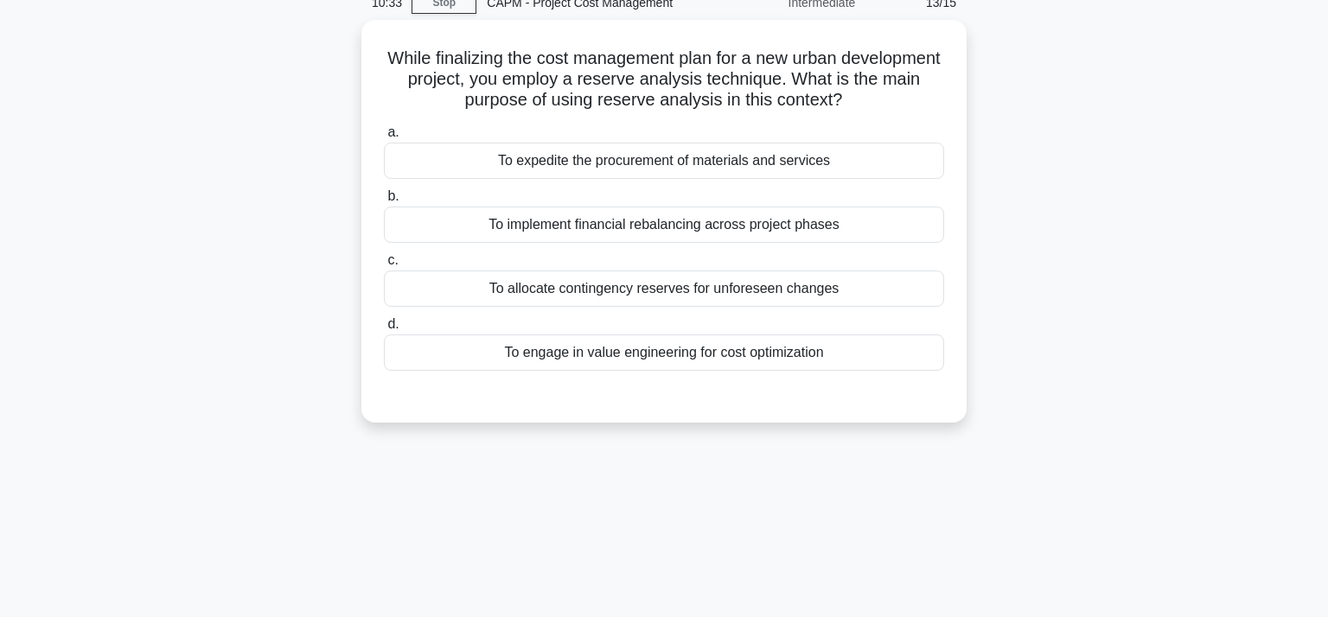
scroll to position [0, 0]
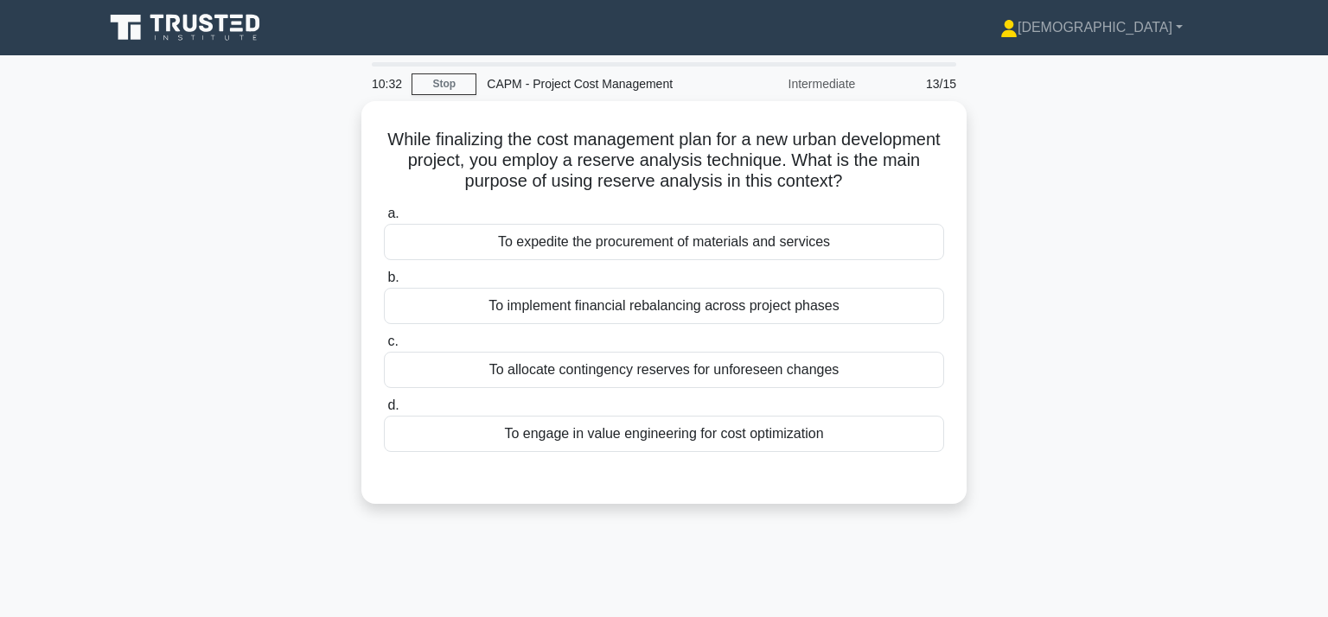
click at [1316, 64] on main "10:32 Stop CAPM - Project Cost Management Intermediate 13/15 While finalizing t…" at bounding box center [664, 494] width 1328 height 878
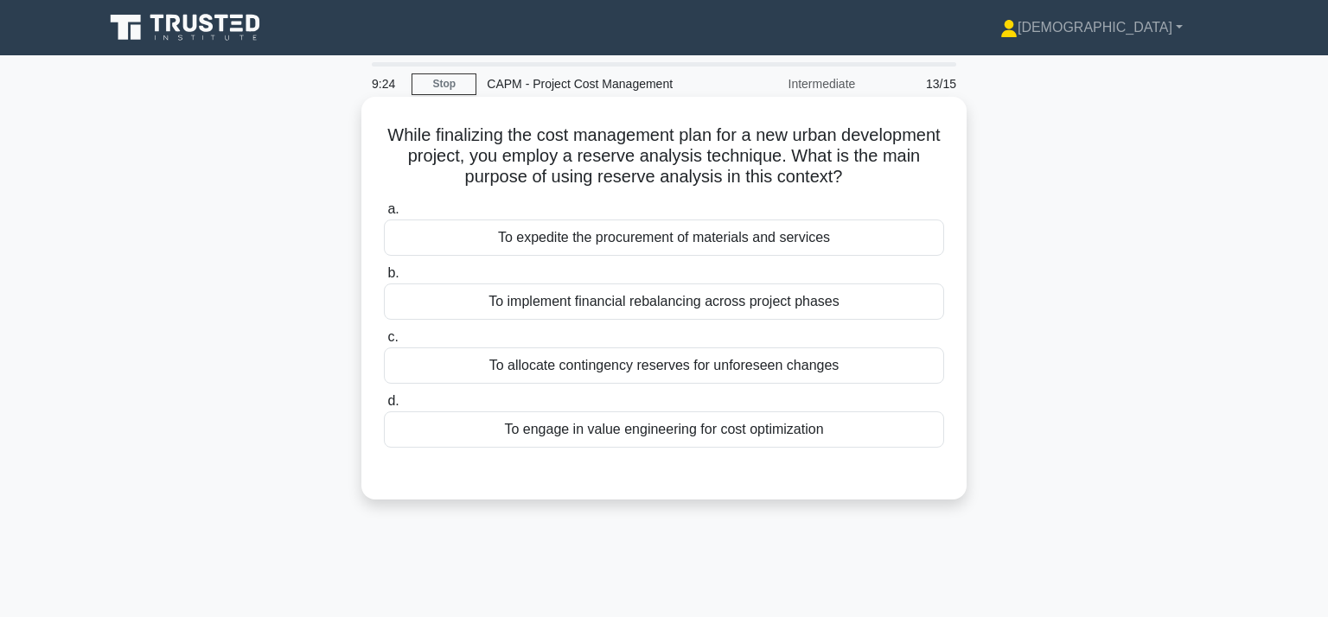
click at [614, 366] on div "To allocate contingency reserves for unforeseen changes" at bounding box center [664, 365] width 560 height 36
click at [384, 343] on input "c. To allocate contingency reserves for unforeseen changes" at bounding box center [384, 337] width 0 height 11
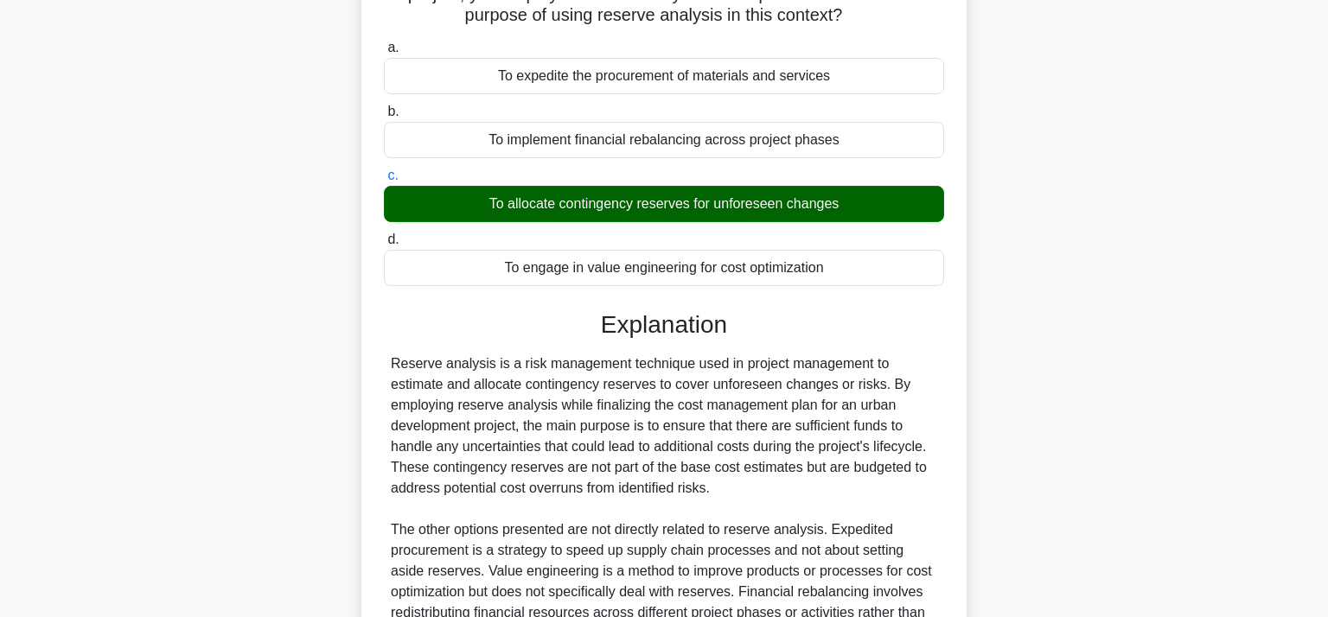
scroll to position [345, 0]
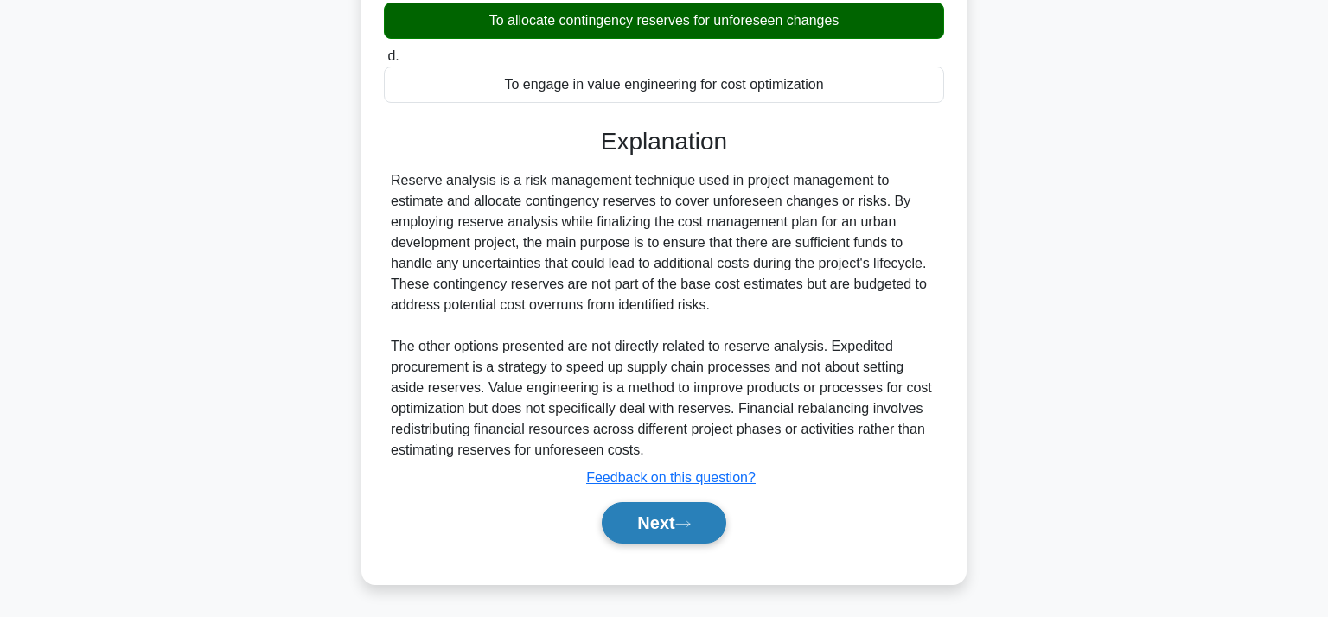
click at [631, 522] on button "Next" at bounding box center [664, 522] width 124 height 41
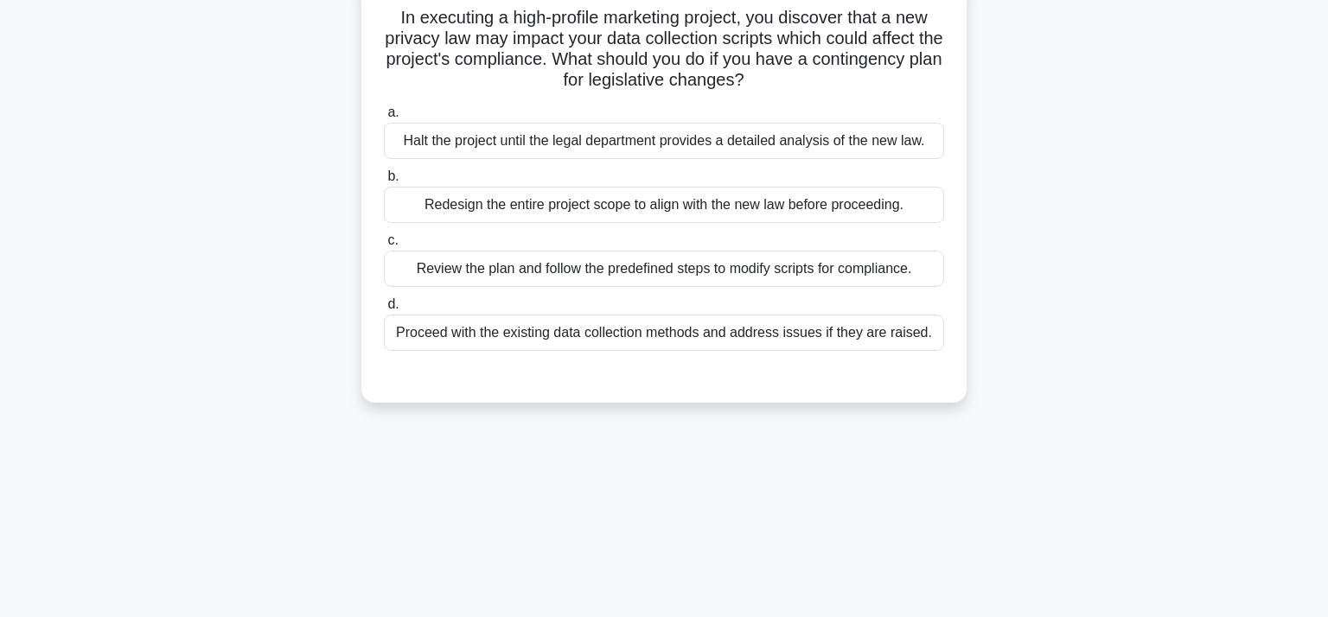
scroll to position [0, 0]
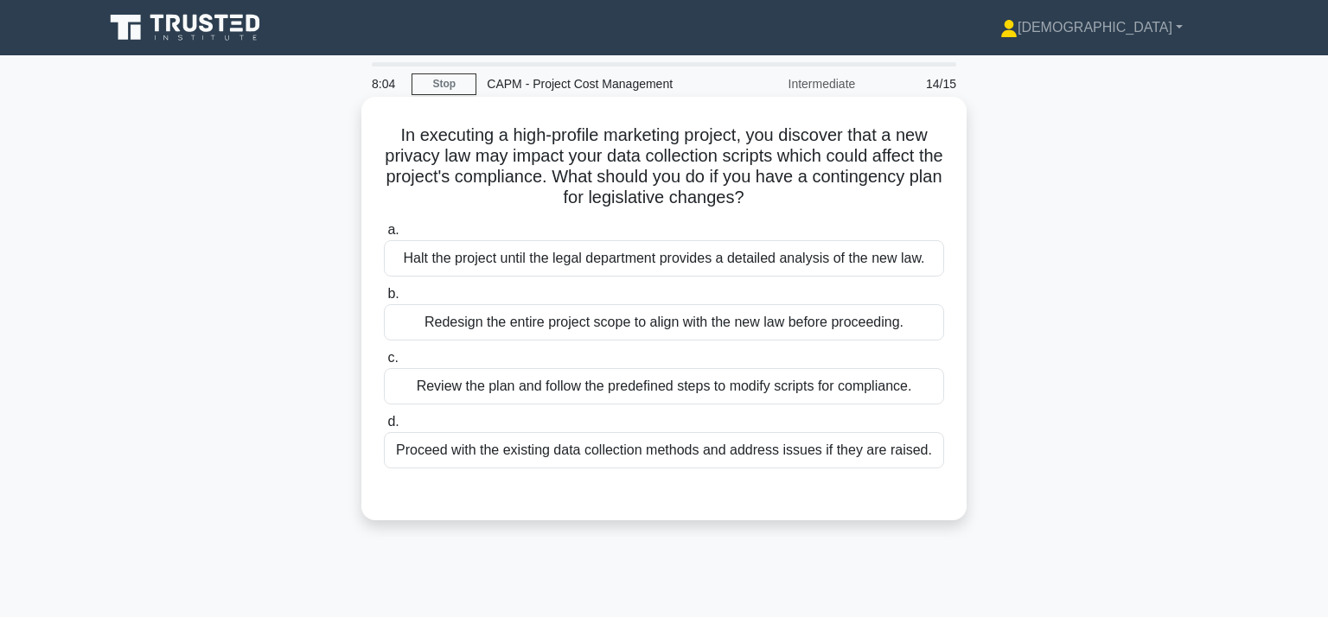
click at [579, 322] on div "Redesign the entire project scope to align with the new law before proceeding." at bounding box center [664, 322] width 560 height 36
click at [384, 300] on input "b. Redesign the entire project scope to align with the new law before proceedin…" at bounding box center [384, 294] width 0 height 11
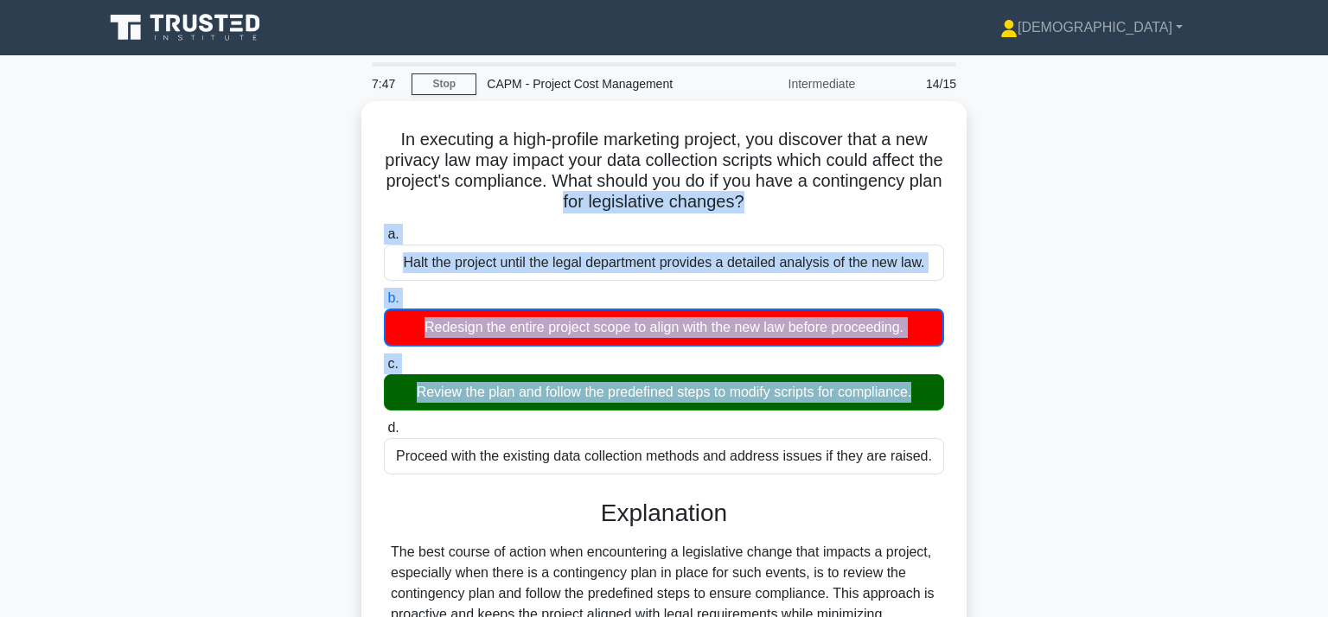
drag, startPoint x: 1327, startPoint y: 182, endPoint x: 1327, endPoint y: 415, distance: 232.5
click at [1327, 415] on html "Shamima Profile Settings Profile" at bounding box center [664, 466] width 1328 height 933
click at [1114, 449] on div "In executing a high-profile marketing project, you discover that a new privacy …" at bounding box center [663, 497] width 1141 height 793
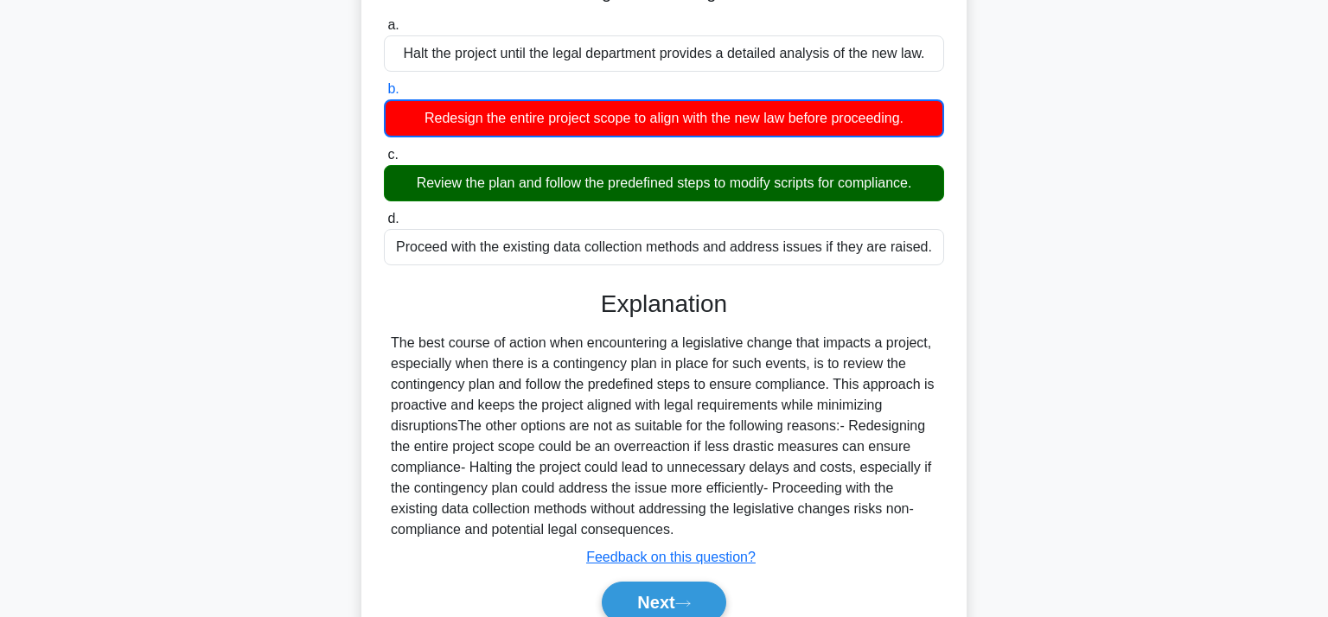
scroll to position [226, 0]
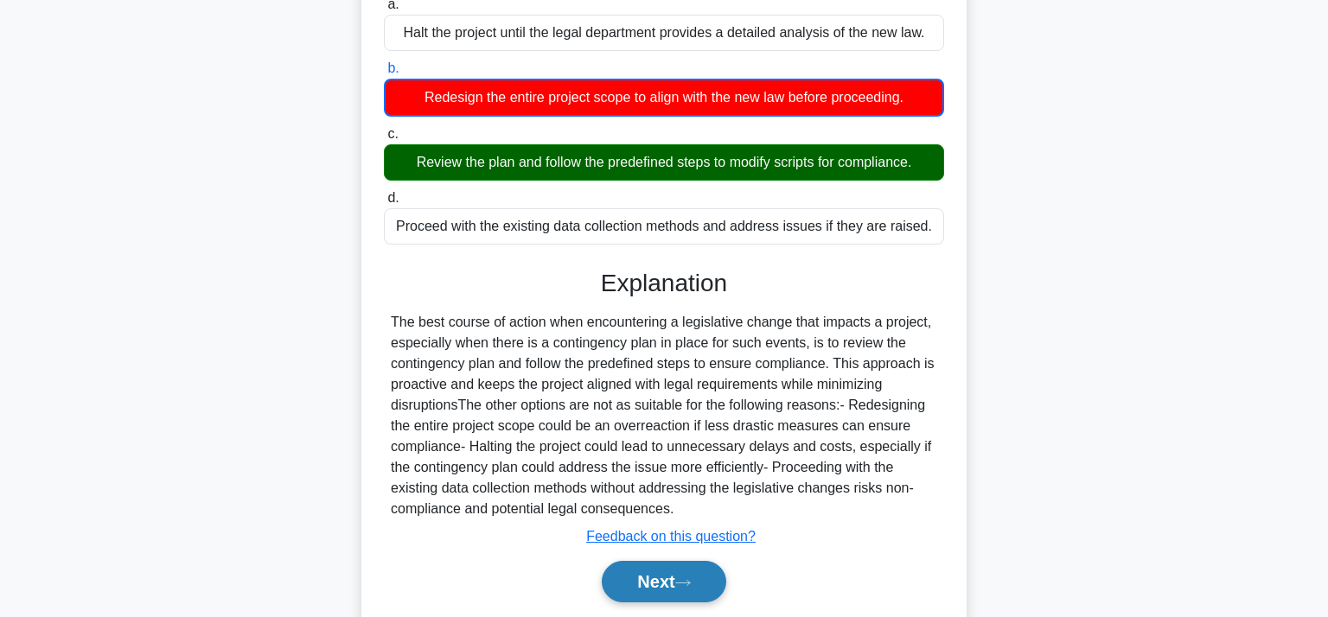
click at [681, 582] on icon at bounding box center [683, 583] width 16 height 10
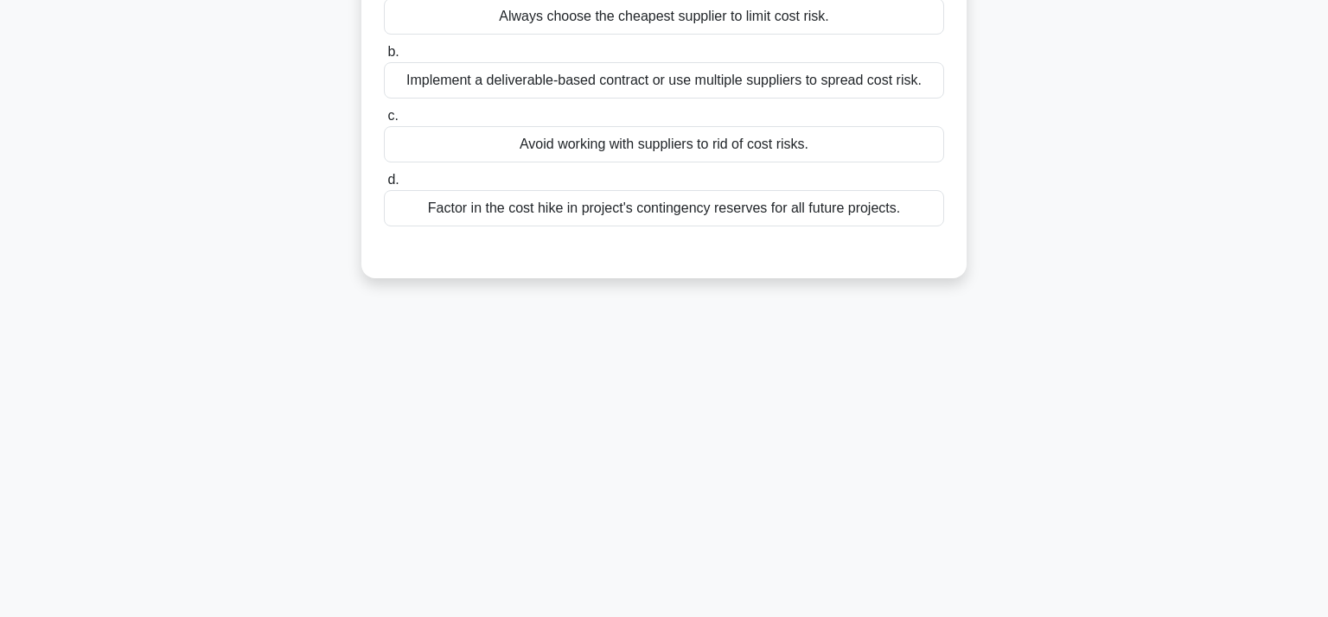
scroll to position [0, 0]
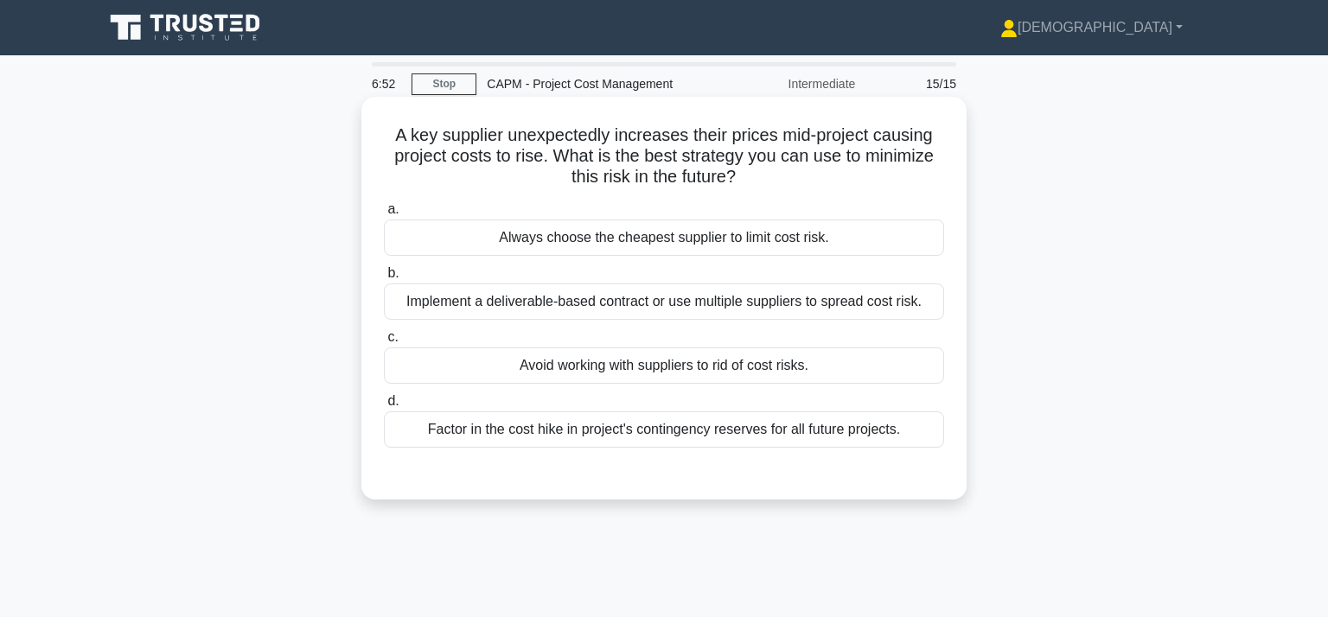
click at [652, 436] on div "Factor in the cost hike in project's contingency reserves for all future projec…" at bounding box center [664, 429] width 560 height 36
click at [384, 407] on input "d. Factor in the cost hike in project's contingency reserves for all future pro…" at bounding box center [384, 401] width 0 height 11
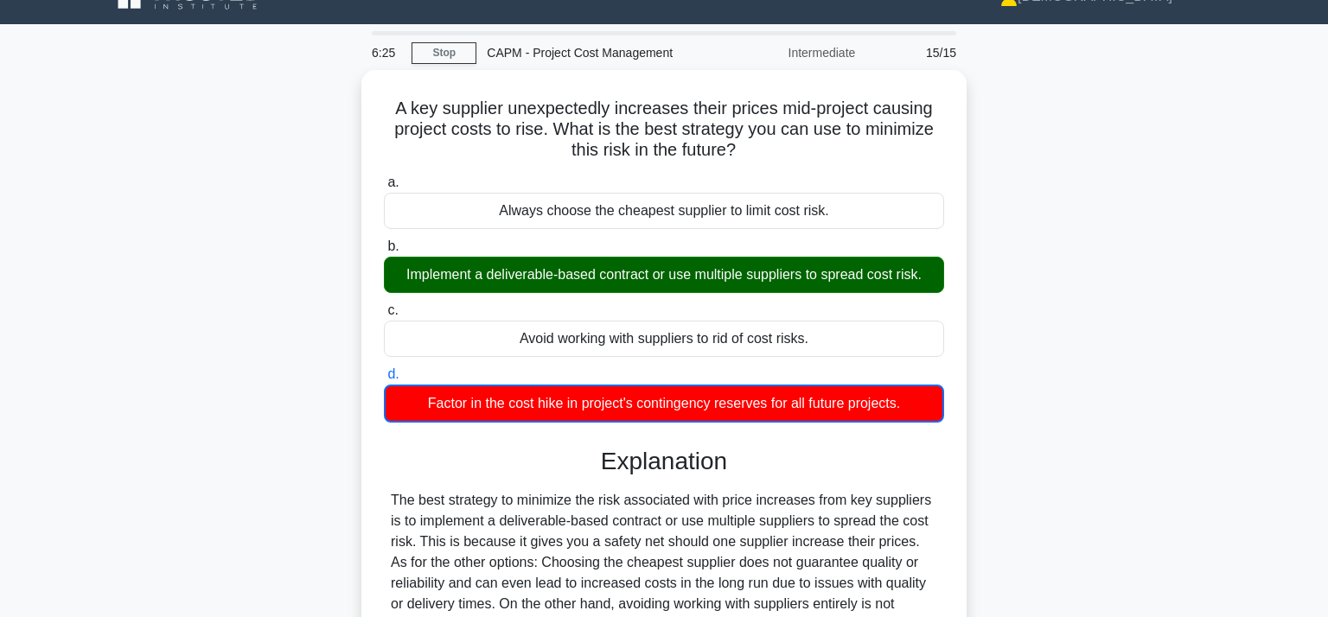
scroll to position [317, 0]
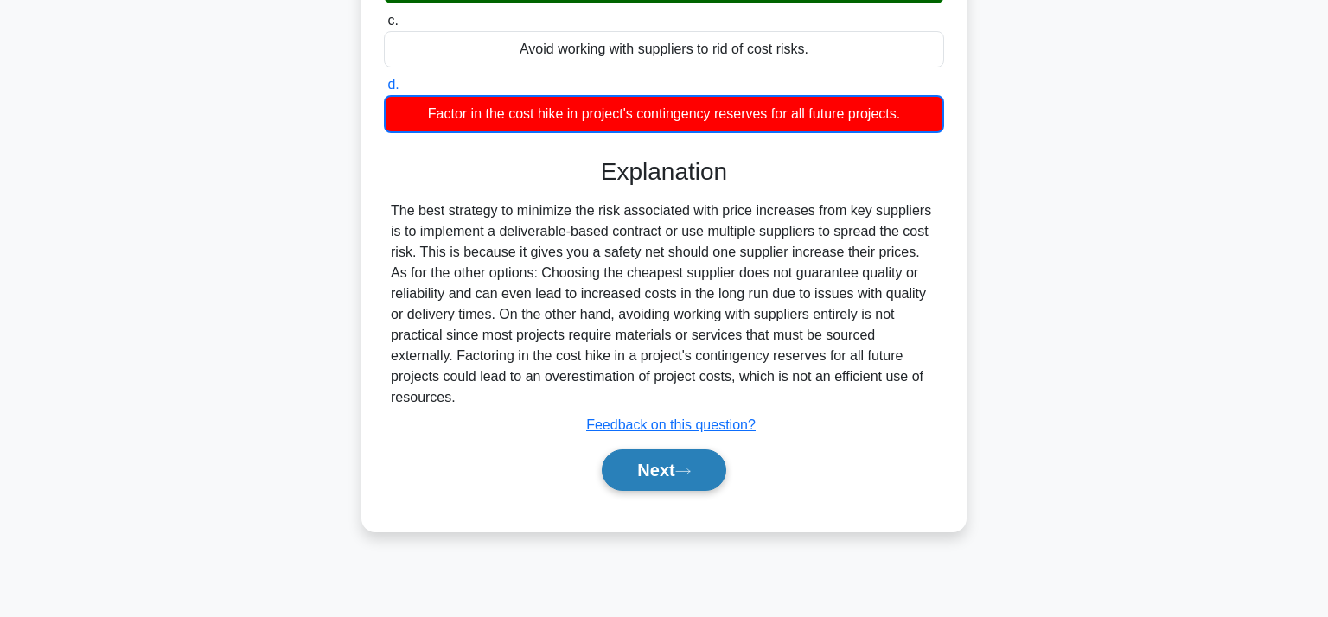
click at [685, 482] on button "Next" at bounding box center [664, 469] width 124 height 41
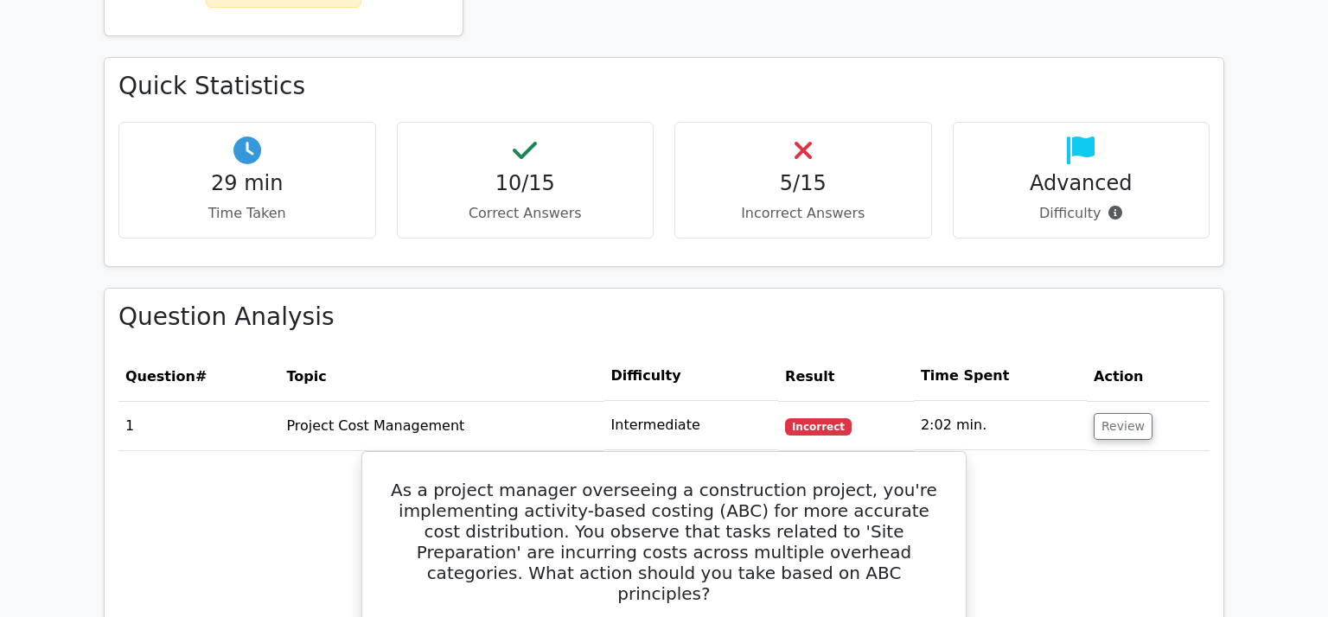
scroll to position [471, 0]
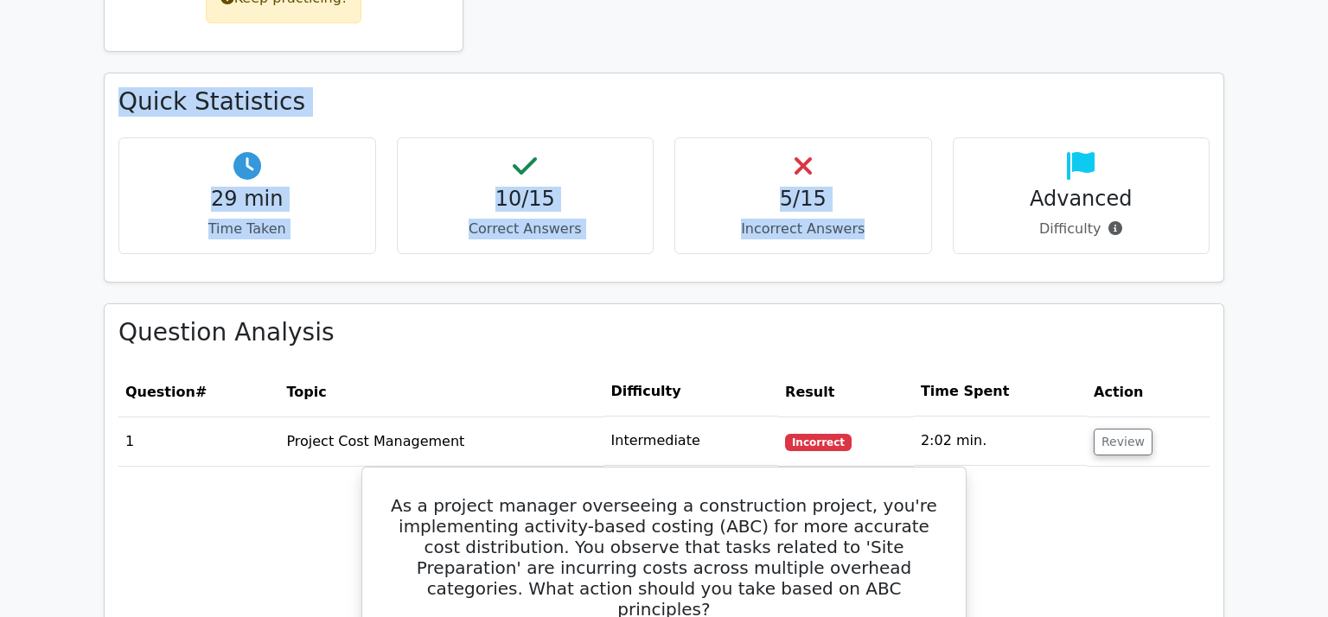
drag, startPoint x: 1327, startPoint y: 155, endPoint x: 1327, endPoint y: 35, distance: 120.1
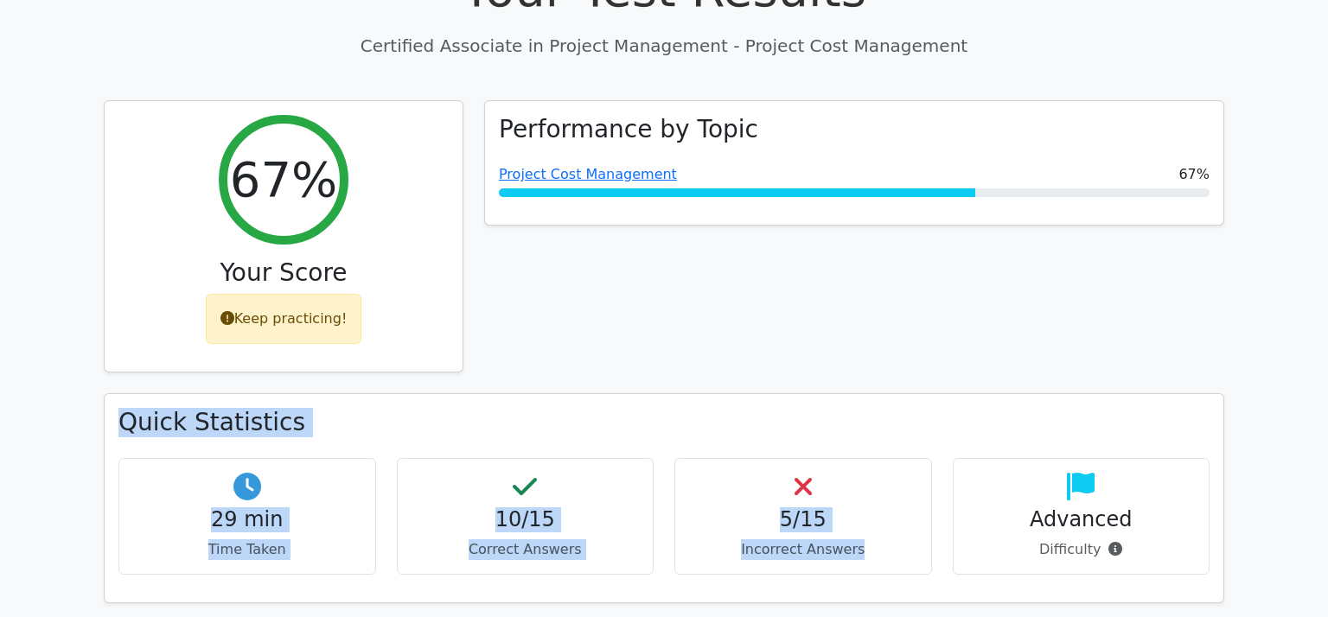
scroll to position [0, 0]
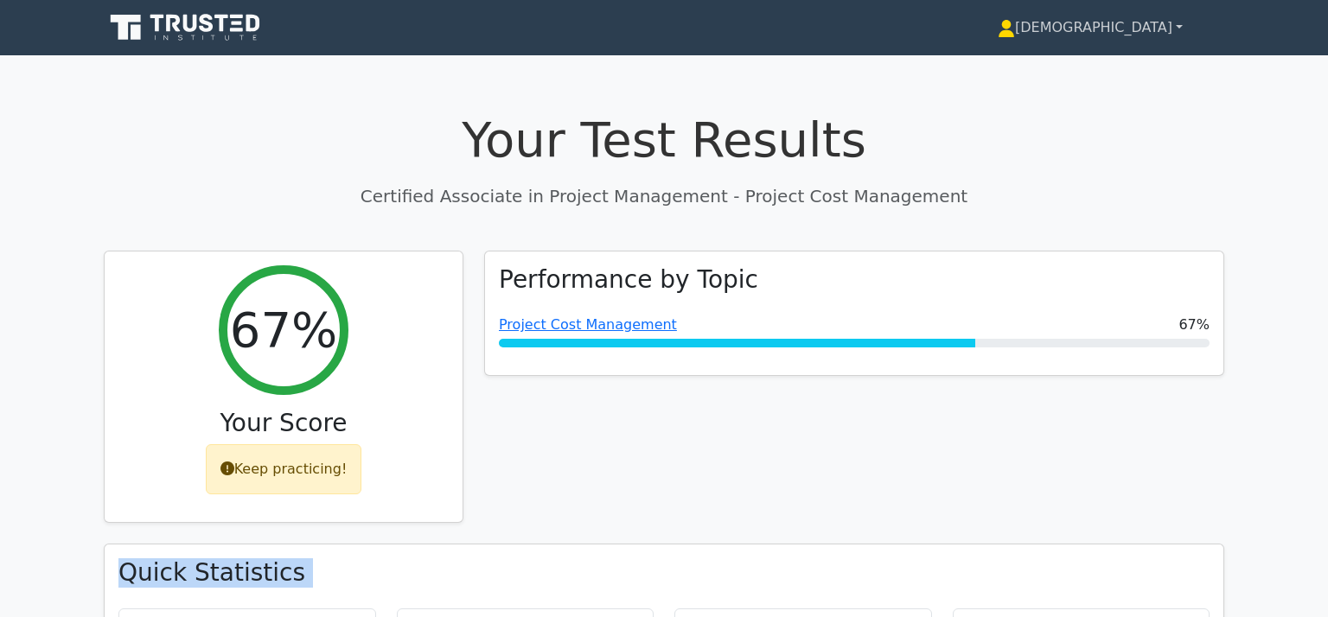
click at [1179, 25] on link "[DEMOGRAPHIC_DATA]" at bounding box center [1090, 27] width 268 height 35
click at [1134, 29] on link "[DEMOGRAPHIC_DATA]" at bounding box center [1090, 27] width 268 height 35
click at [1130, 29] on link "[DEMOGRAPHIC_DATA]" at bounding box center [1090, 27] width 268 height 35
click at [1180, 26] on link "[DEMOGRAPHIC_DATA]" at bounding box center [1090, 27] width 268 height 35
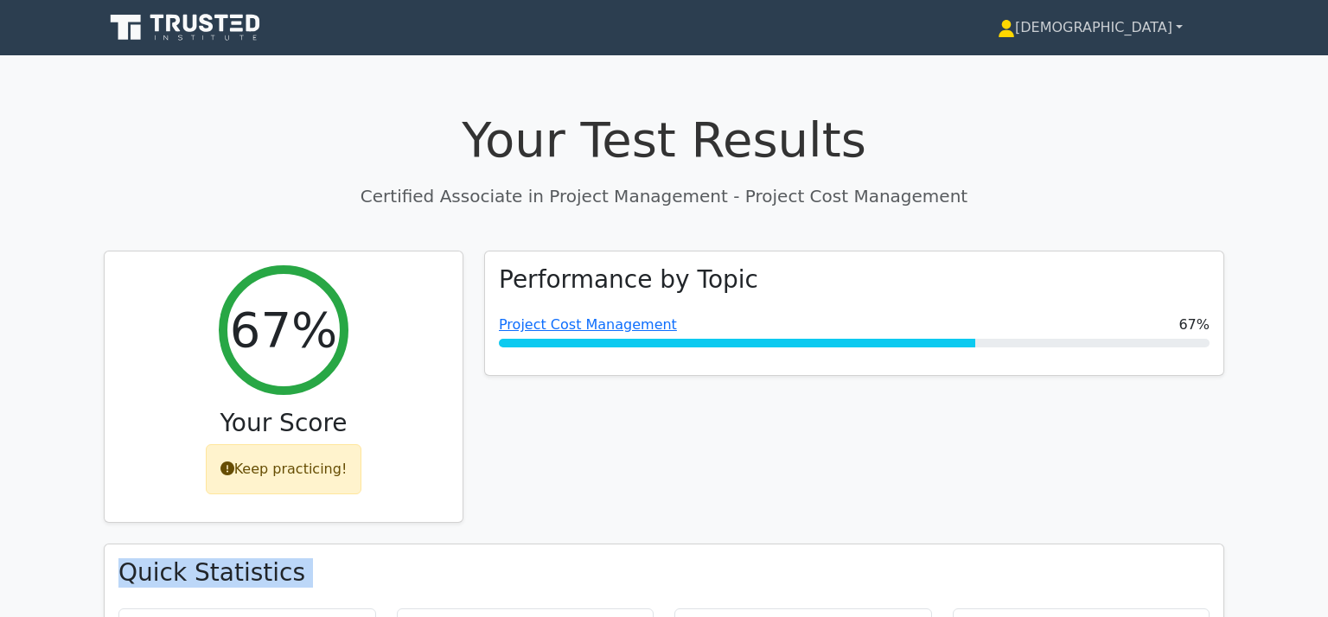
click at [1165, 30] on link "[DEMOGRAPHIC_DATA]" at bounding box center [1090, 27] width 268 height 35
click at [1105, 41] on link "[DEMOGRAPHIC_DATA]" at bounding box center [1090, 27] width 268 height 35
click at [1092, 39] on link "[DEMOGRAPHIC_DATA]" at bounding box center [1090, 27] width 268 height 35
click at [1179, 29] on link "[DEMOGRAPHIC_DATA]" at bounding box center [1090, 27] width 268 height 35
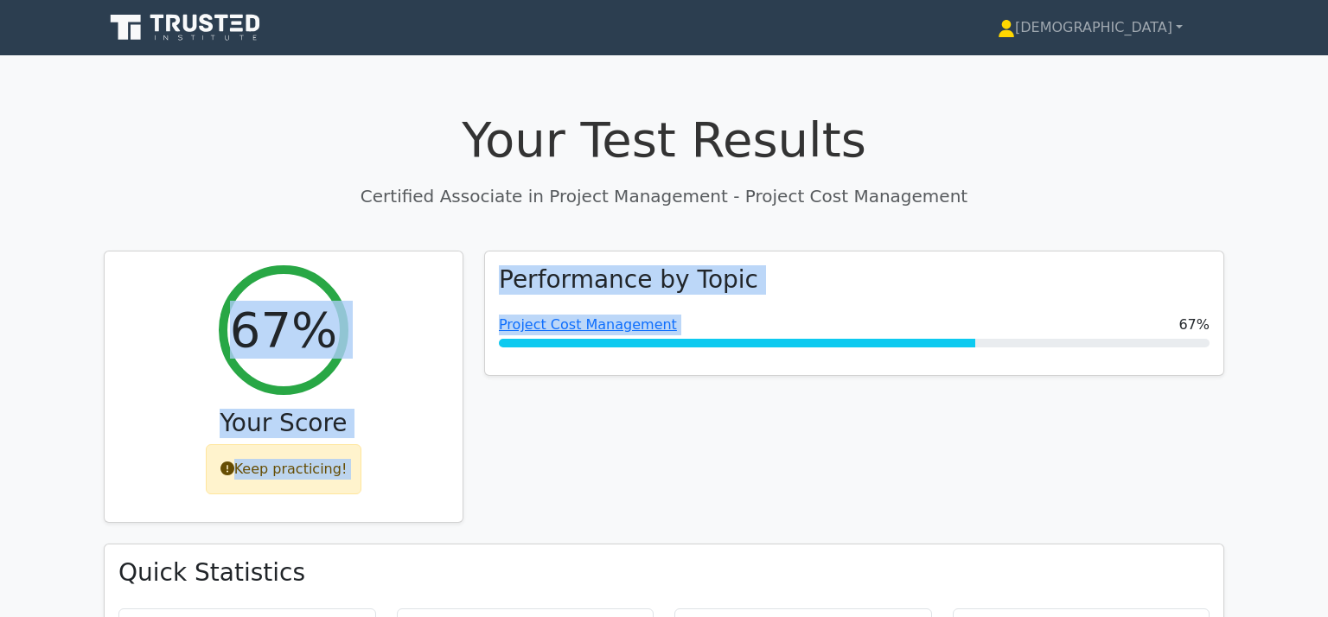
drag, startPoint x: 1326, startPoint y: 207, endPoint x: 1327, endPoint y: 287, distance: 79.5
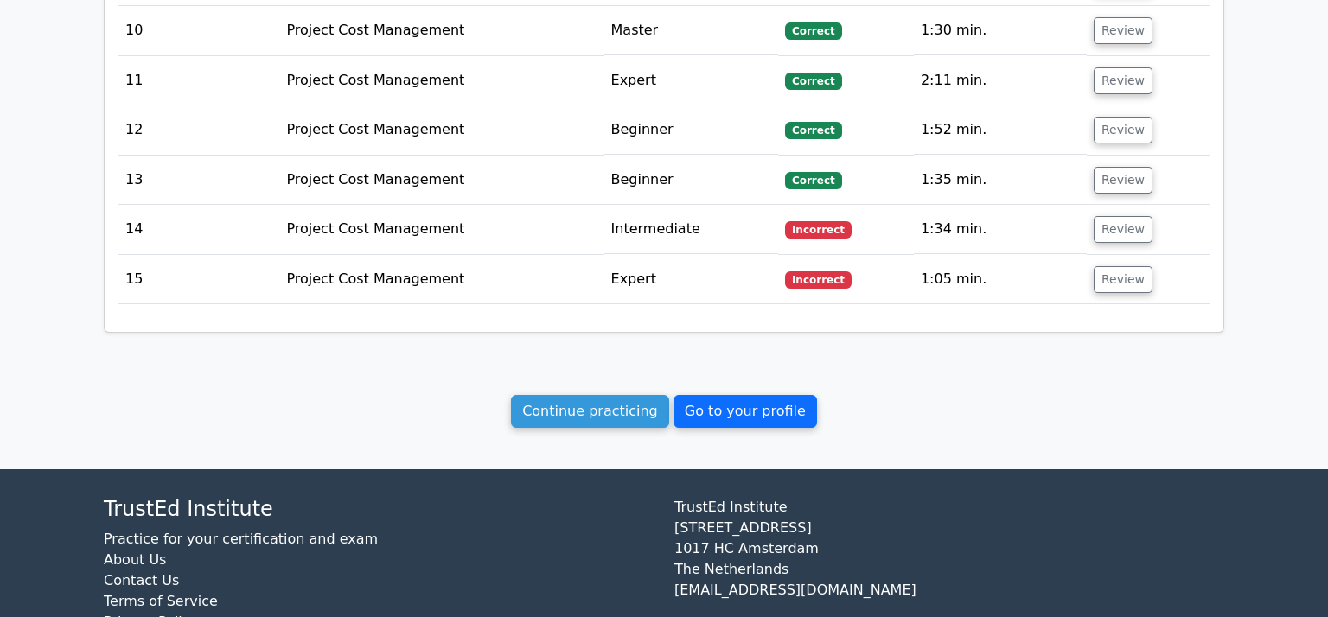
click at [745, 395] on link "Go to your profile" at bounding box center [744, 411] width 143 height 33
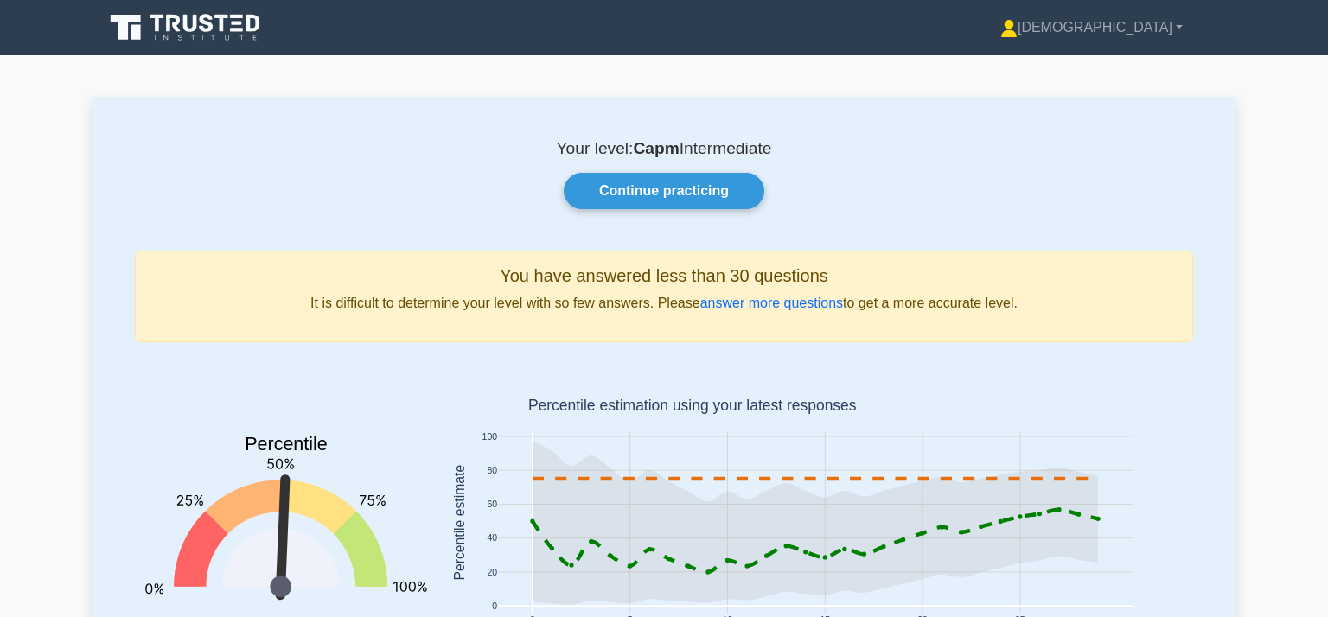
click at [703, 194] on link "Continue practicing" at bounding box center [664, 191] width 201 height 36
